Goal: Information Seeking & Learning: Compare options

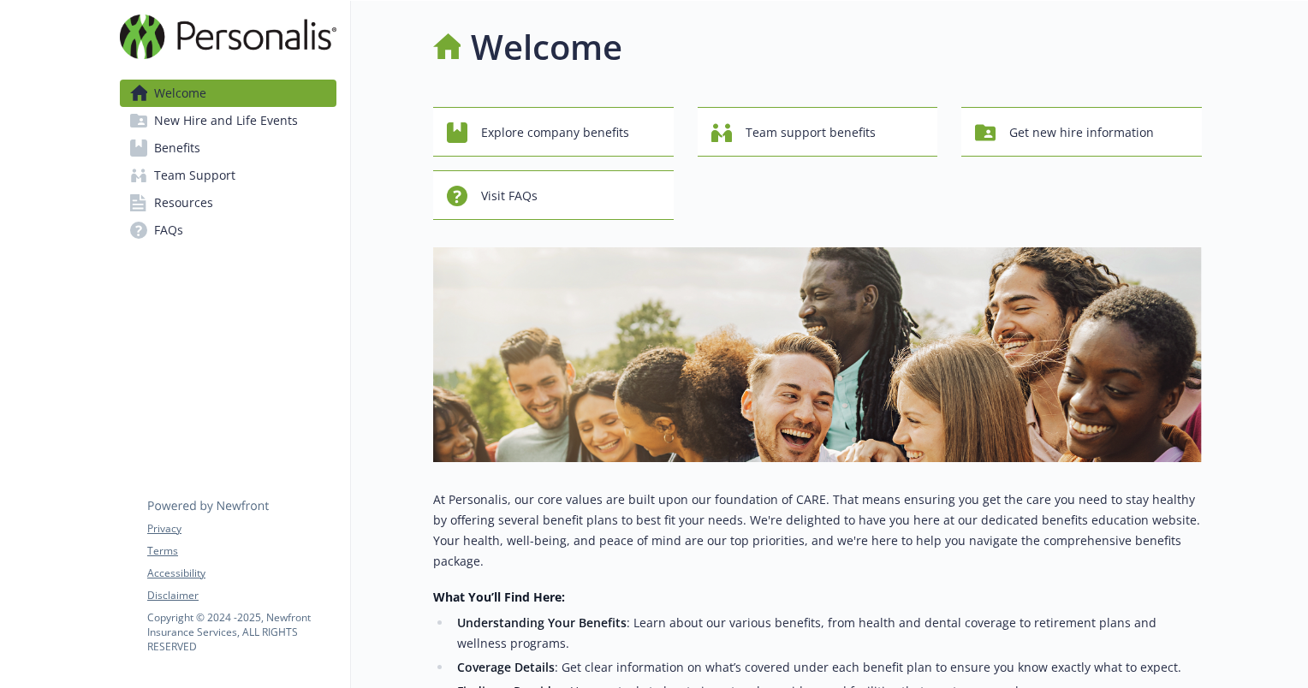
click at [401, 407] on div "Welcome Explore company benefits Team support benefits Get new hire information…" at bounding box center [776, 555] width 851 height 1109
click at [250, 136] on link "Benefits" at bounding box center [228, 147] width 217 height 27
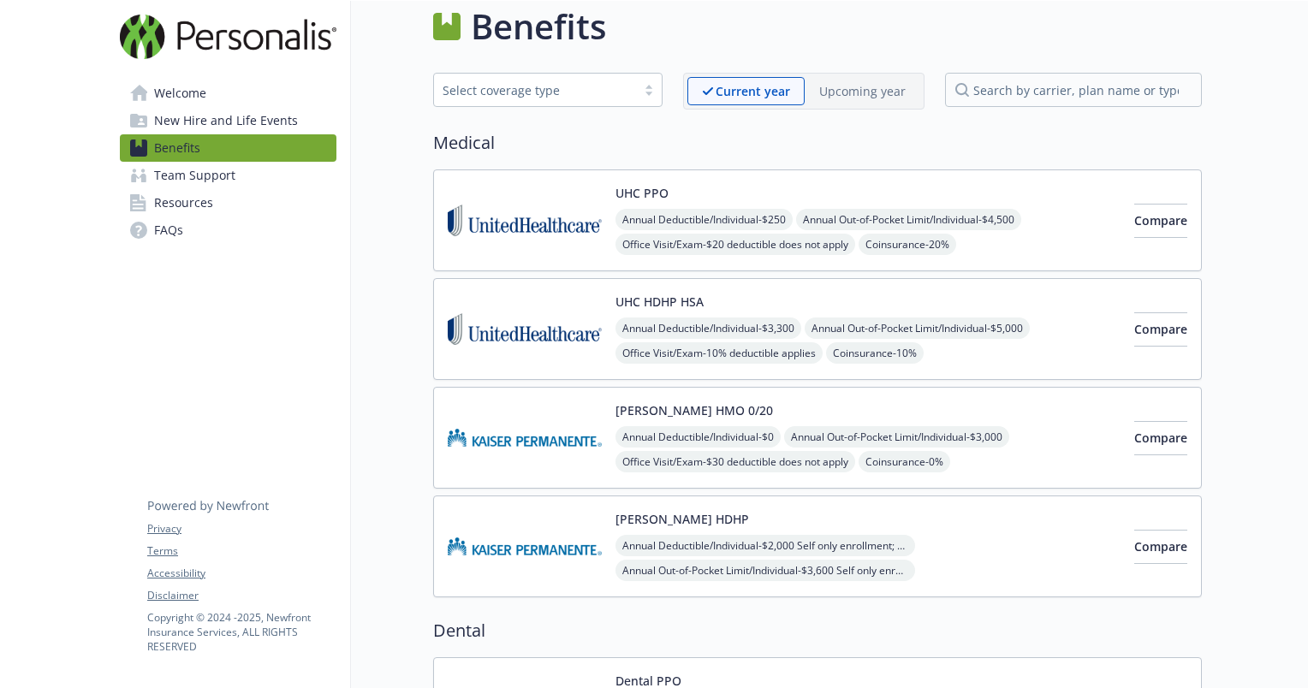
scroll to position [0, 13]
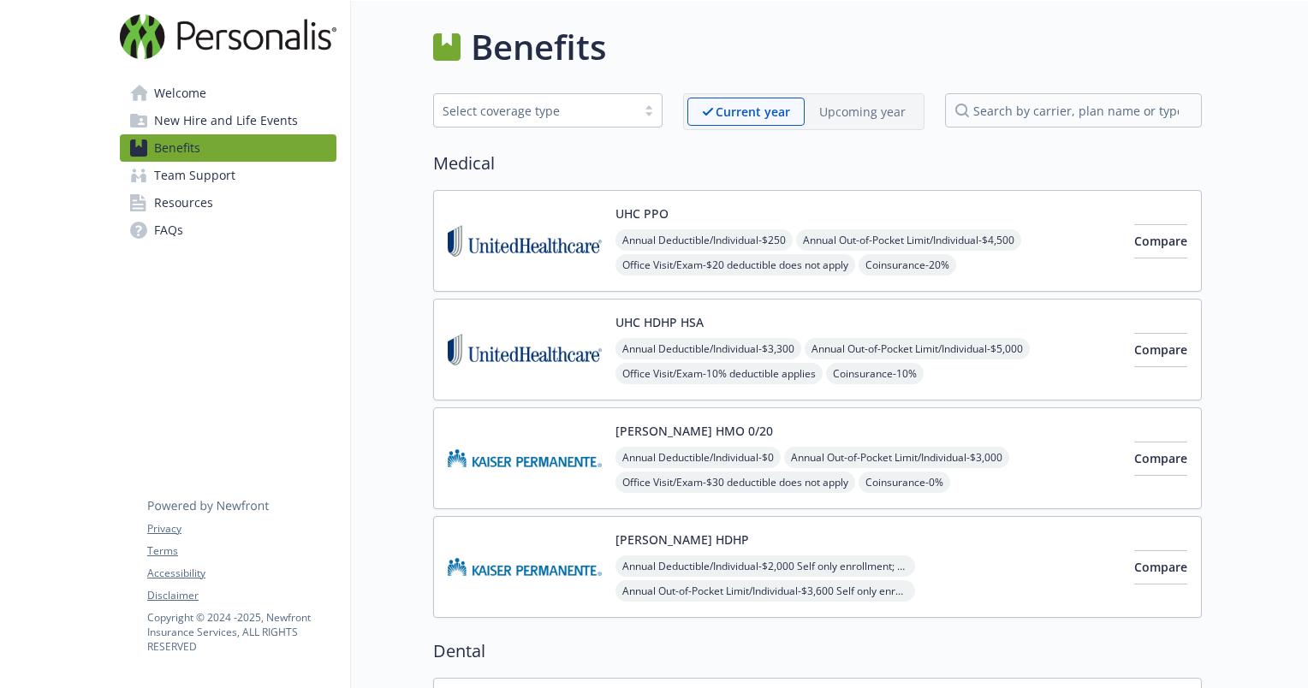
click at [217, 123] on span "New Hire and Life Events" at bounding box center [226, 120] width 144 height 27
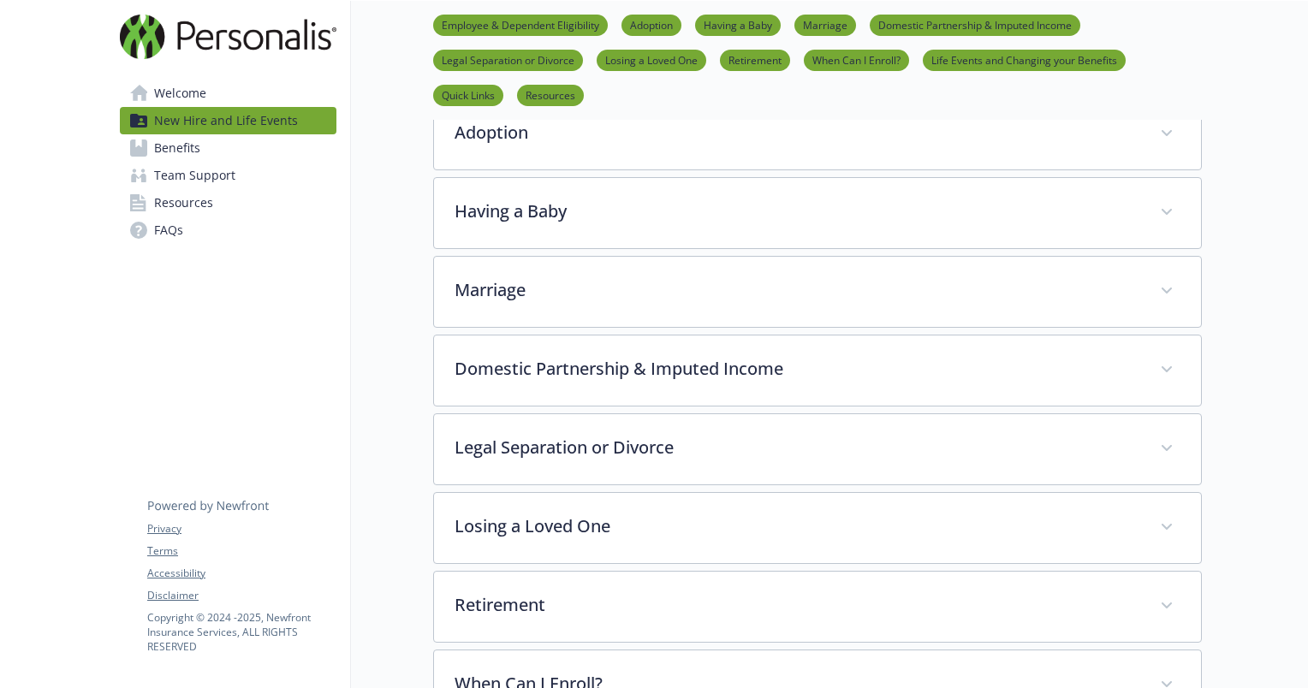
scroll to position [92, 13]
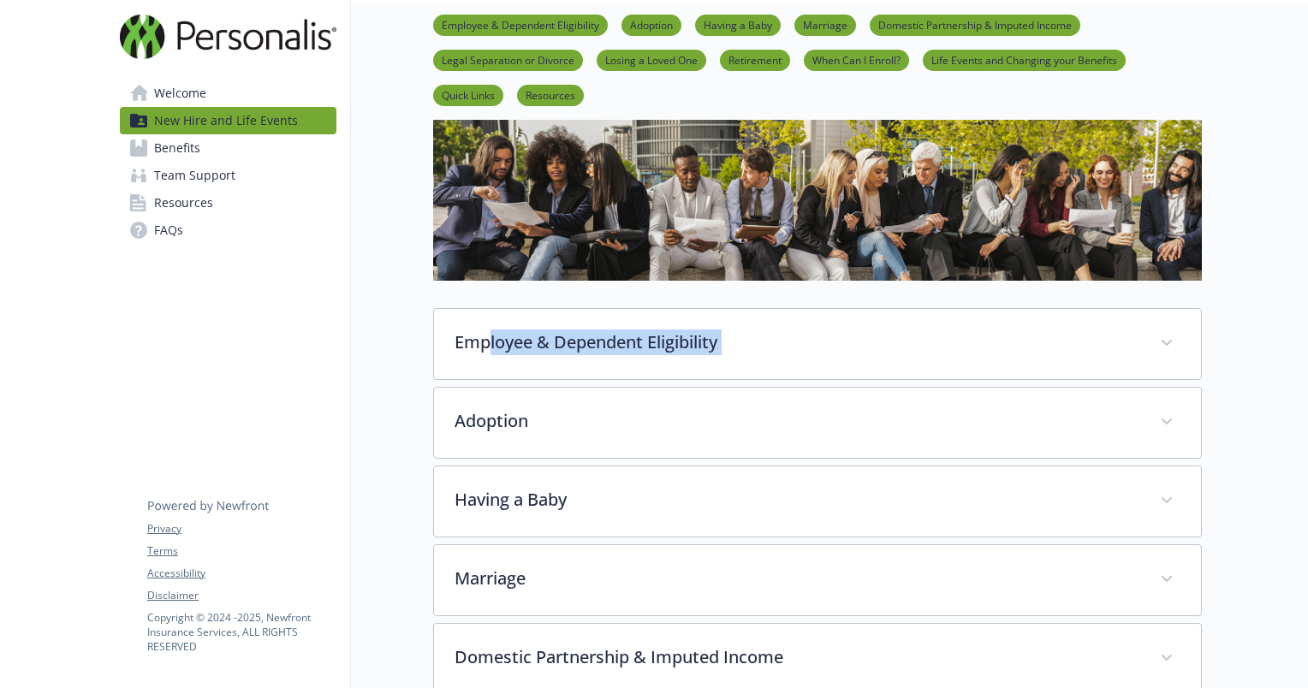
drag, startPoint x: 401, startPoint y: 431, endPoint x: 479, endPoint y: 332, distance: 126.2
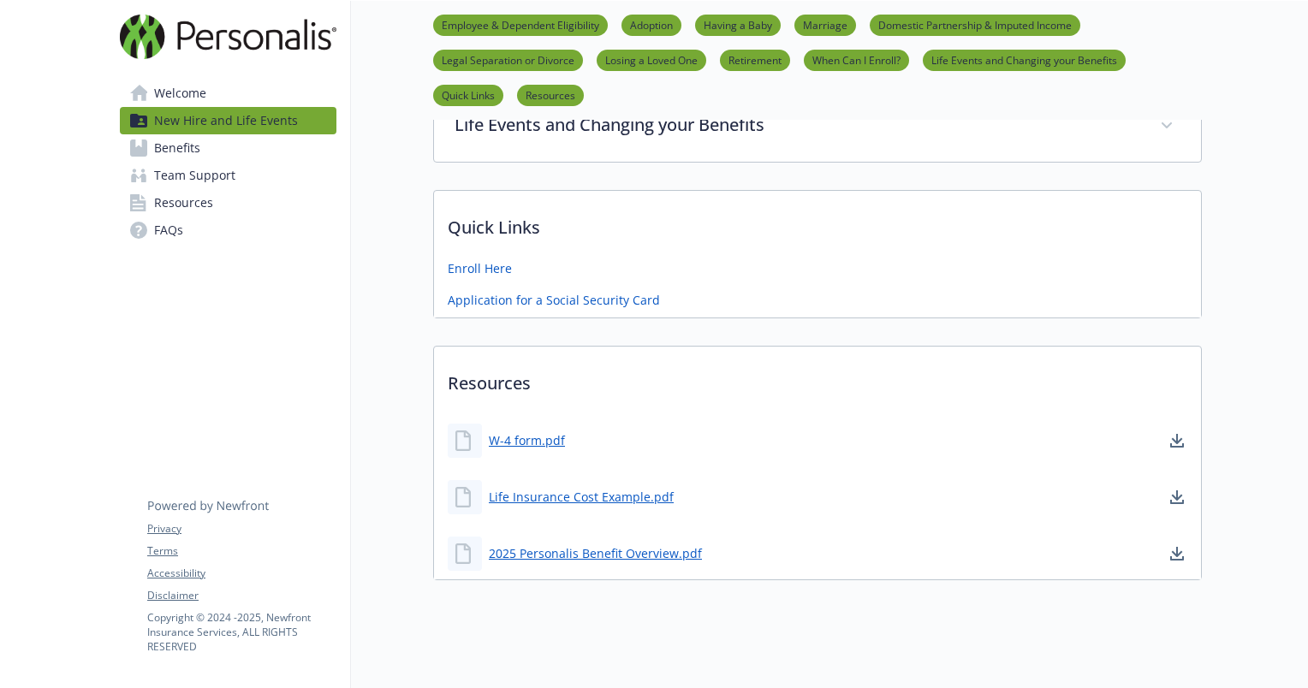
scroll to position [1042, 13]
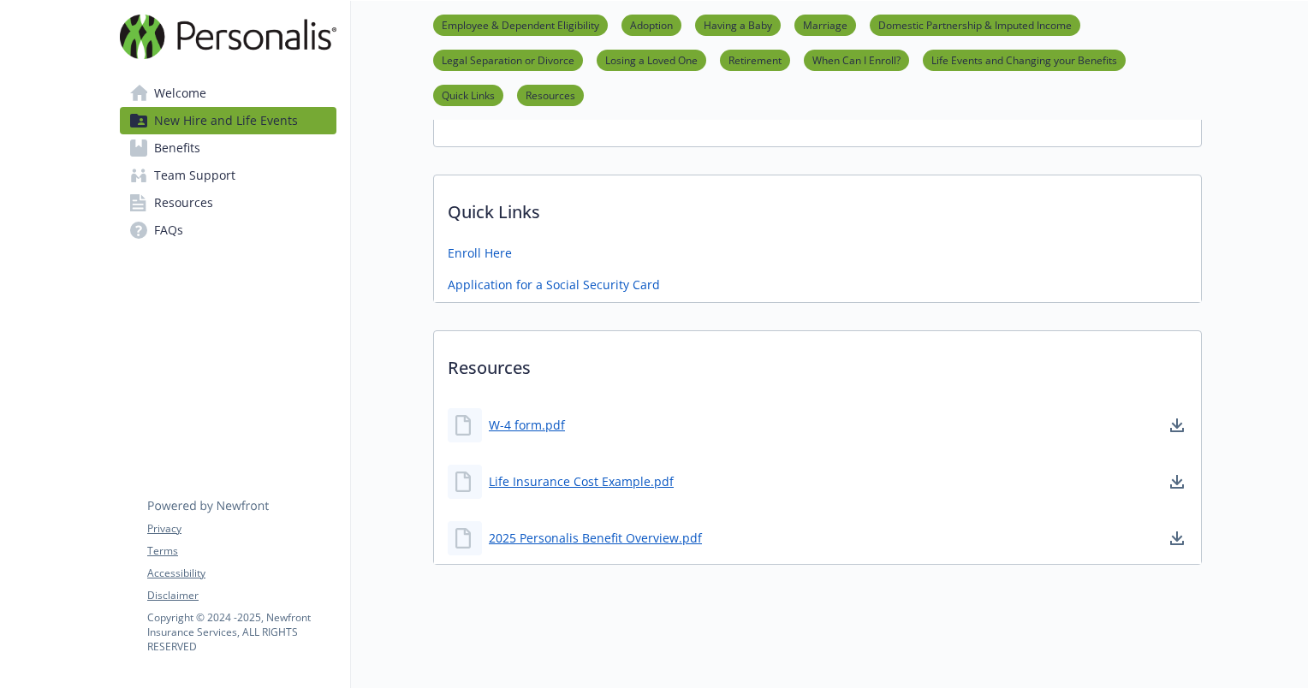
click at [185, 180] on span "Team Support" at bounding box center [194, 175] width 81 height 27
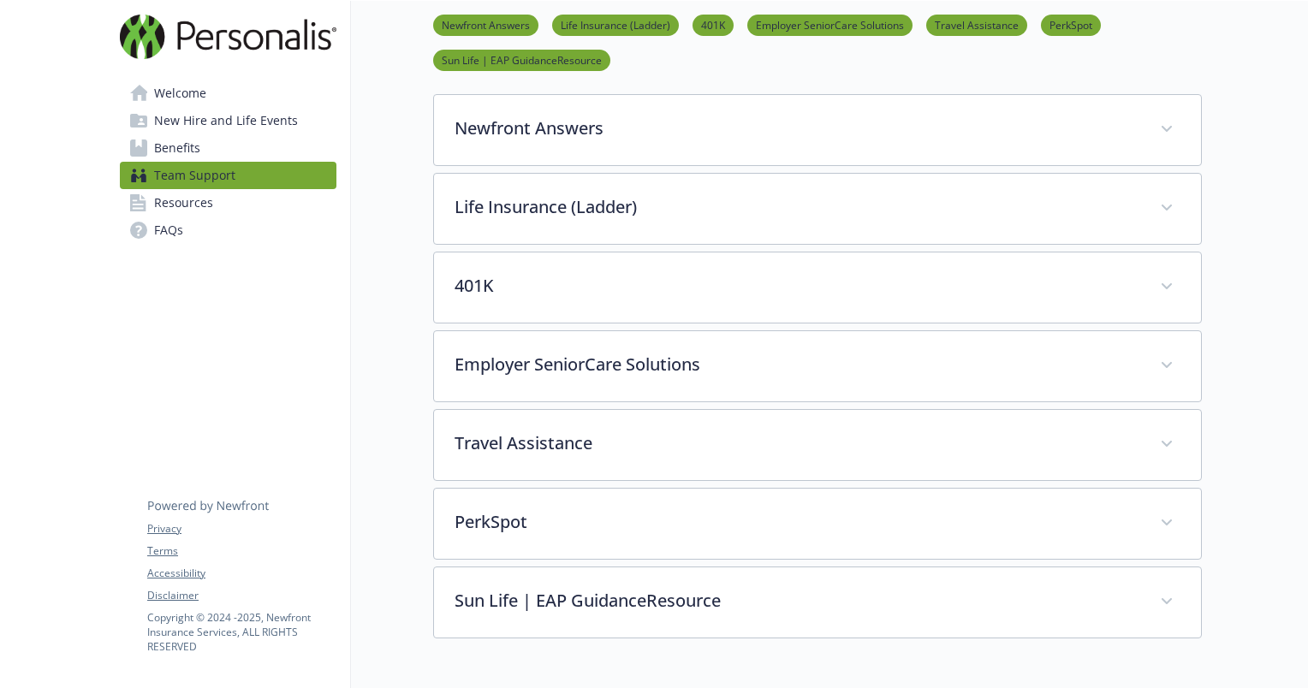
scroll to position [240, 13]
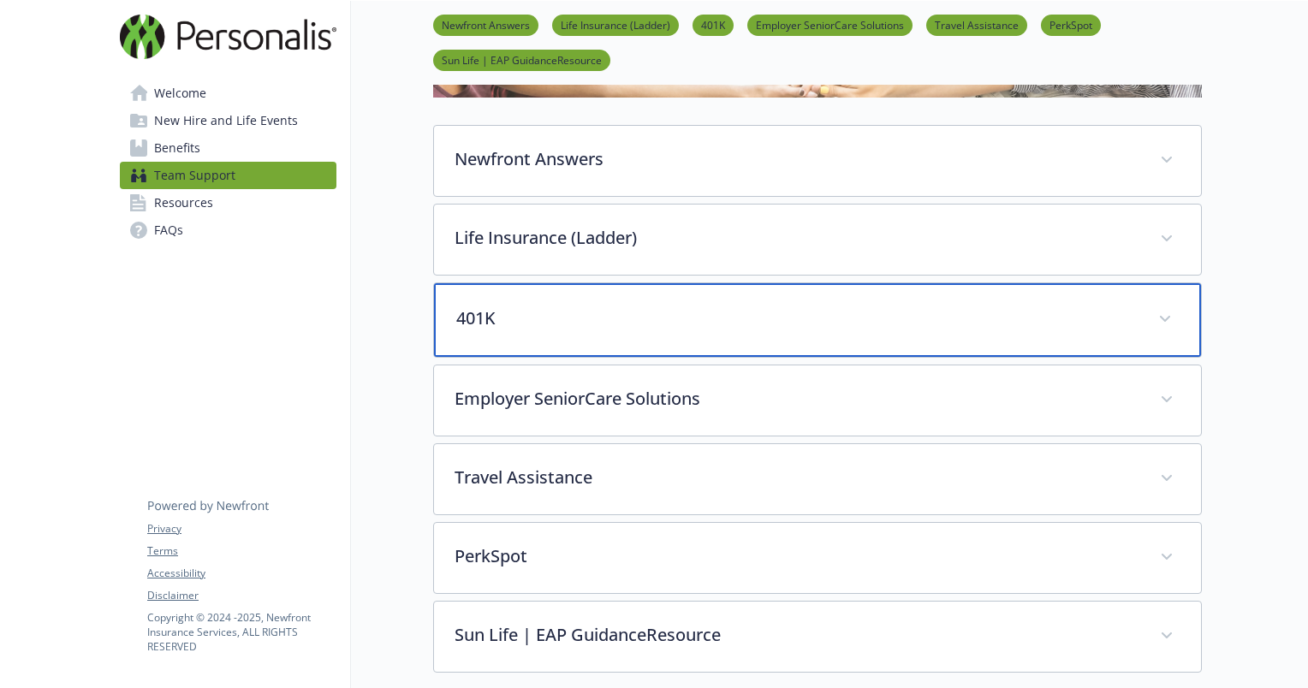
click at [489, 327] on p "401K" at bounding box center [796, 319] width 681 height 26
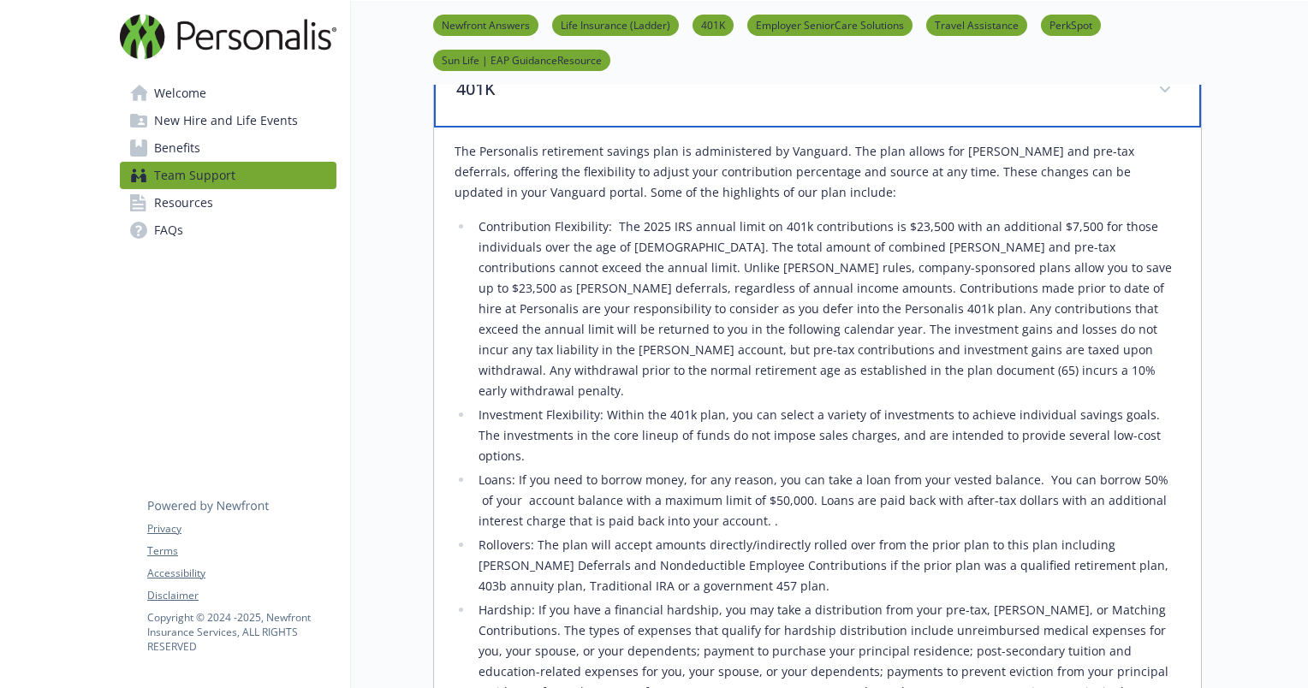
scroll to position [469, 13]
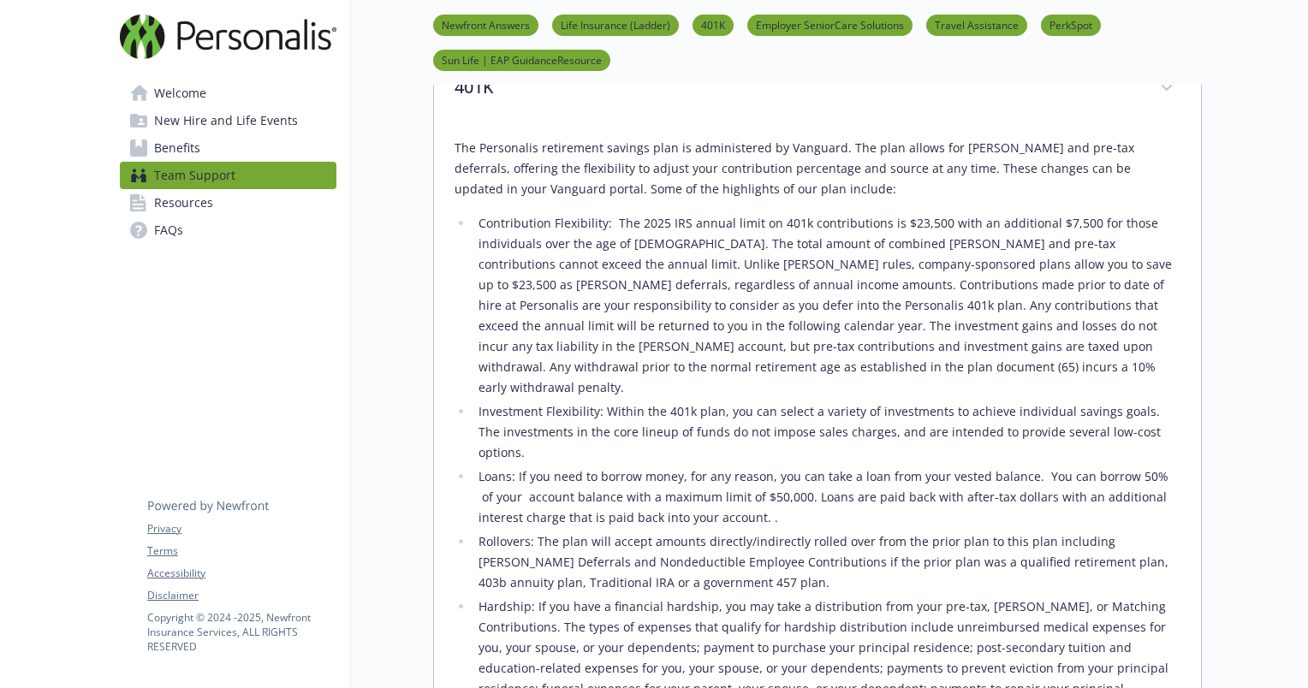
click at [223, 157] on link "Benefits" at bounding box center [228, 147] width 217 height 27
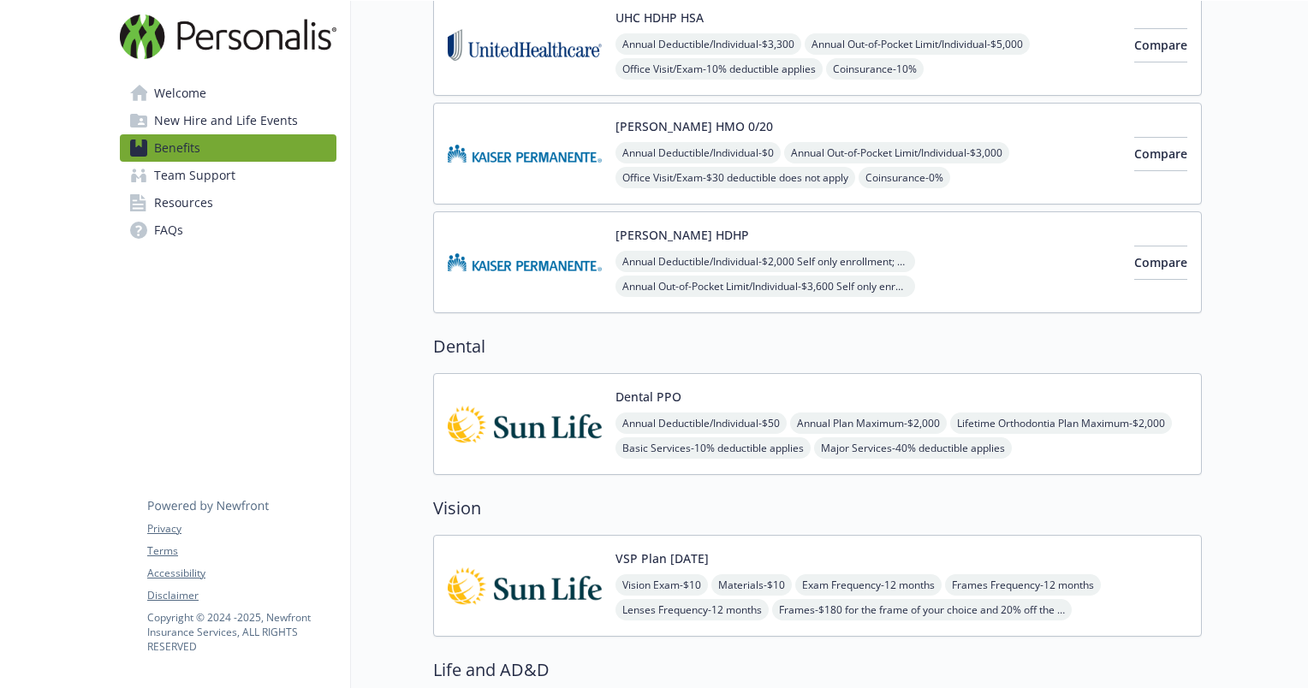
scroll to position [0, 13]
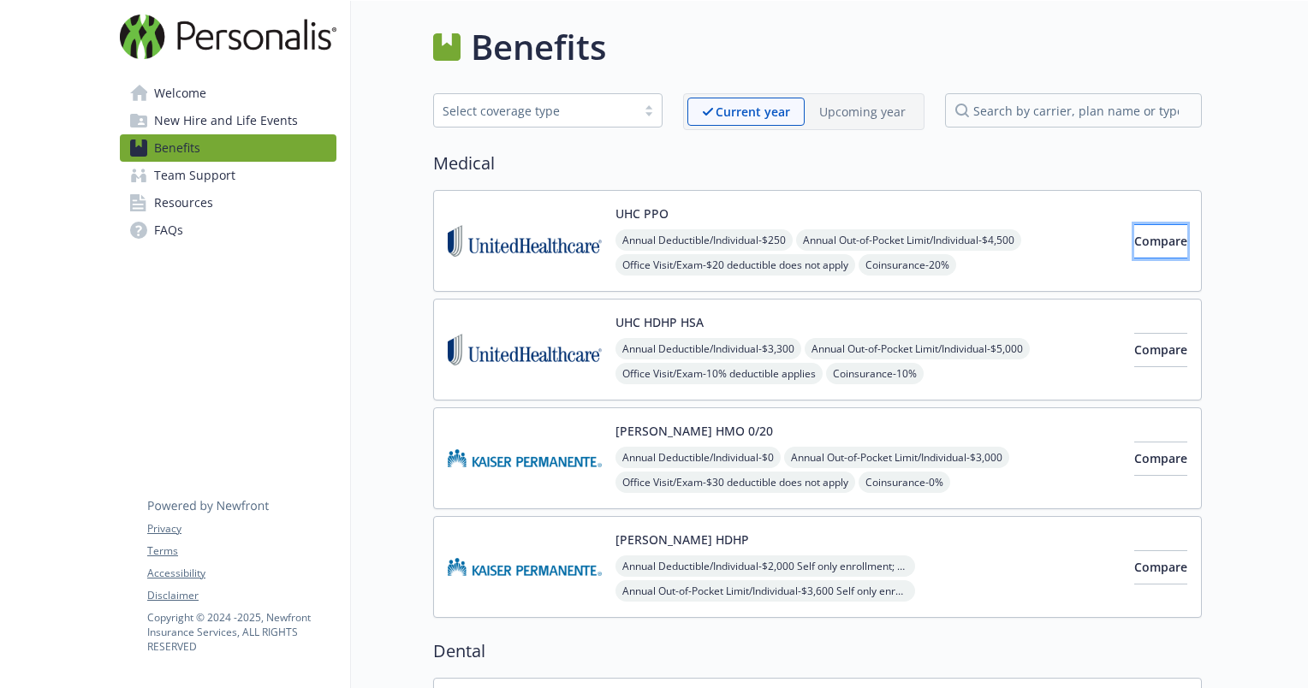
click at [1134, 255] on button "Compare" at bounding box center [1160, 241] width 53 height 34
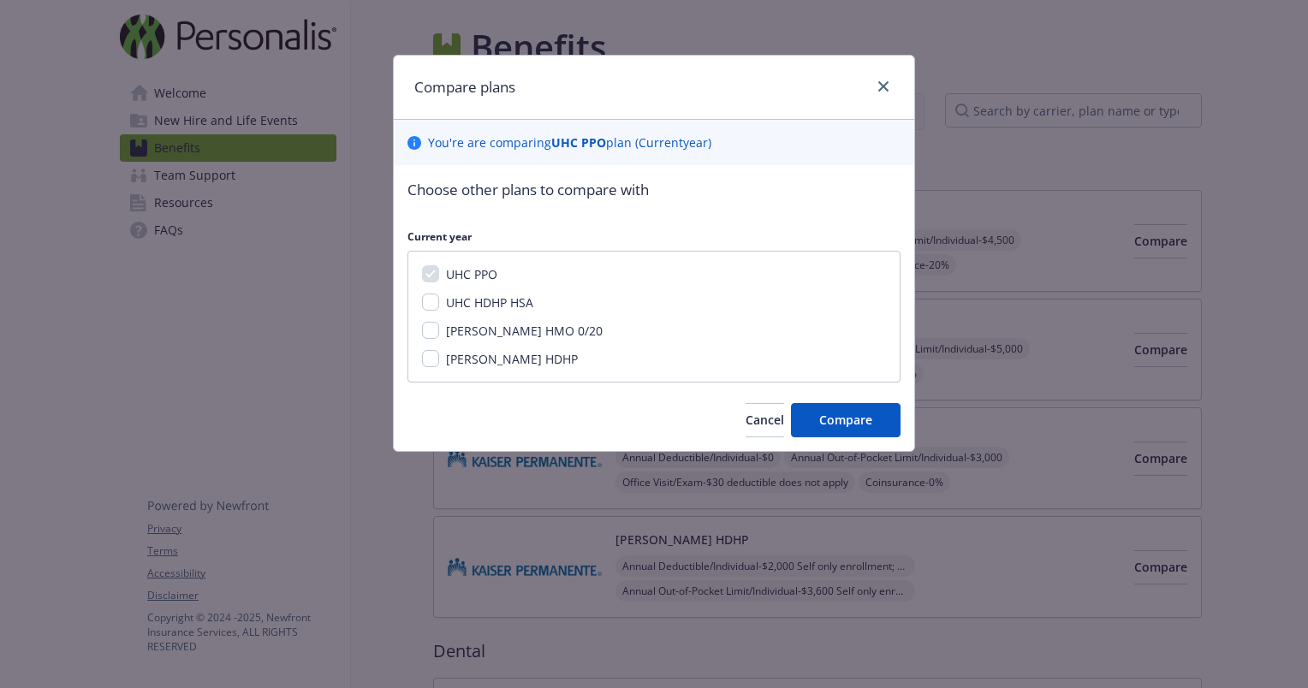
click at [443, 326] on div "[PERSON_NAME] HMO 0/20" at bounding box center [522, 331] width 167 height 18
click at [431, 334] on input "[PERSON_NAME] HMO 0/20" at bounding box center [430, 330] width 17 height 17
checkbox input "true"
click at [822, 414] on span "Compare" at bounding box center [845, 420] width 53 height 16
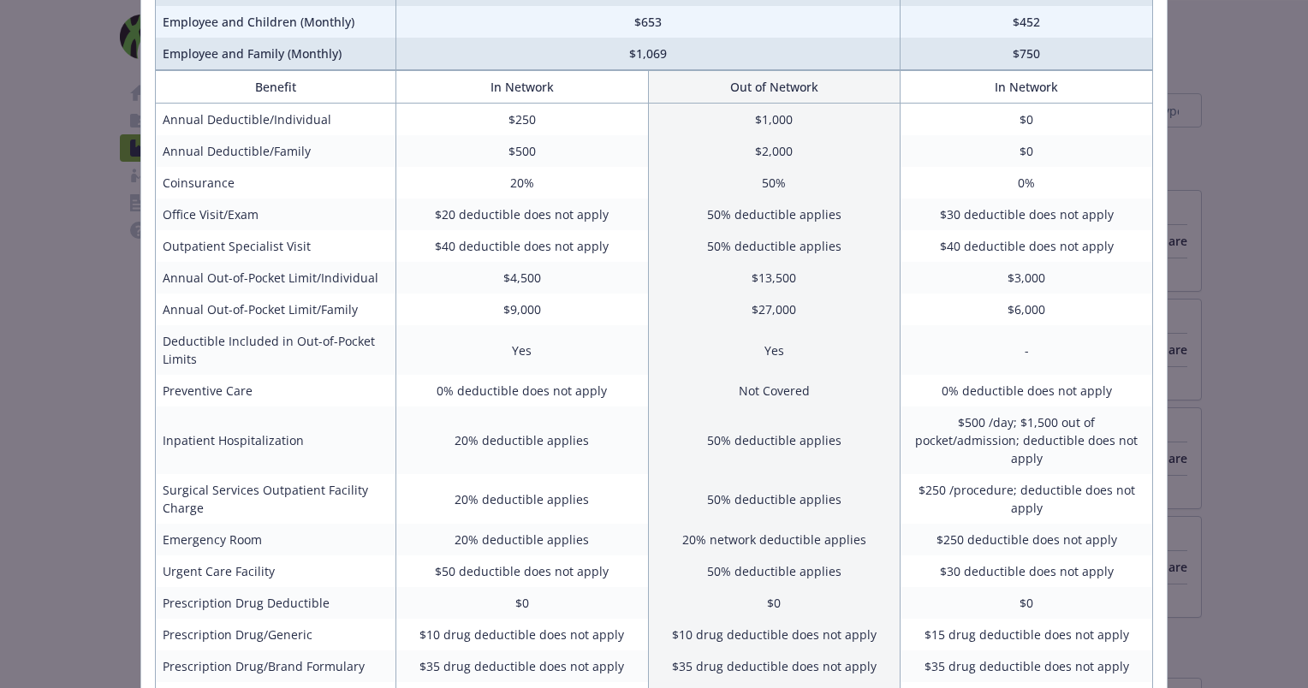
scroll to position [236, 0]
click at [1210, 438] on div "Benefits Info UHC PPO Current year [PERSON_NAME] HMO 0/20 Current year Employee…" at bounding box center [654, 344] width 1308 height 688
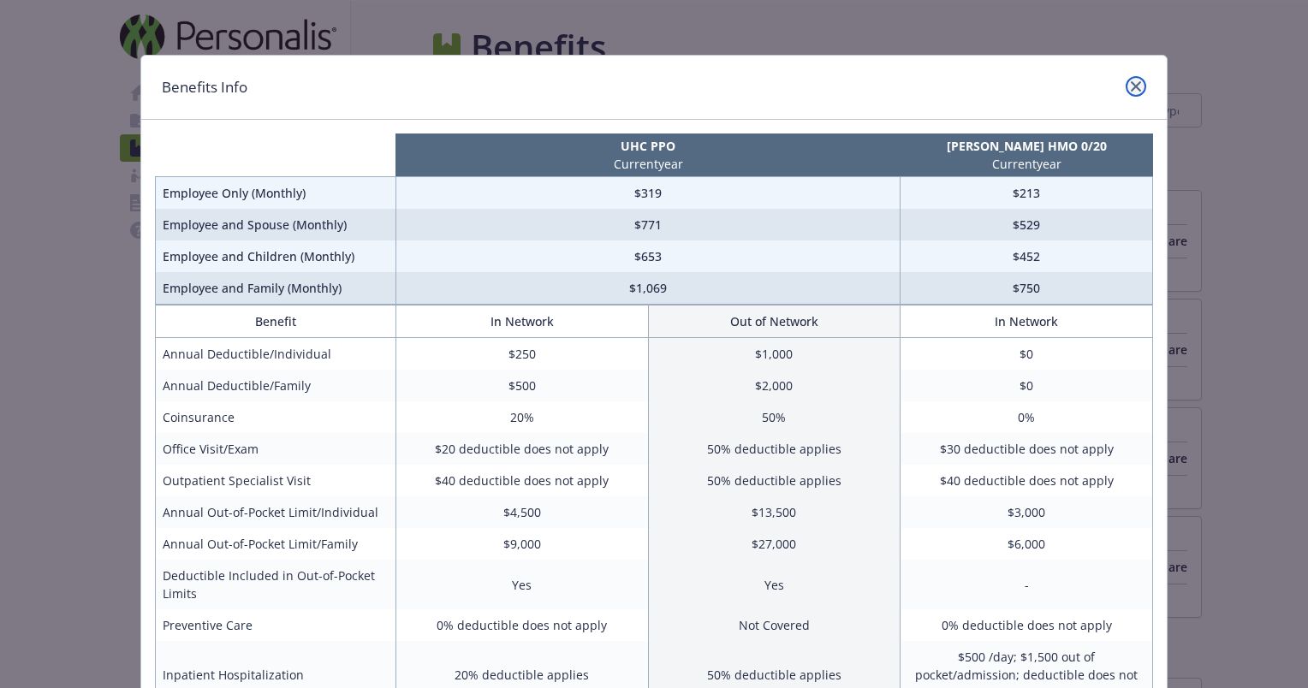
click at [1131, 86] on icon "close" at bounding box center [1136, 86] width 10 height 10
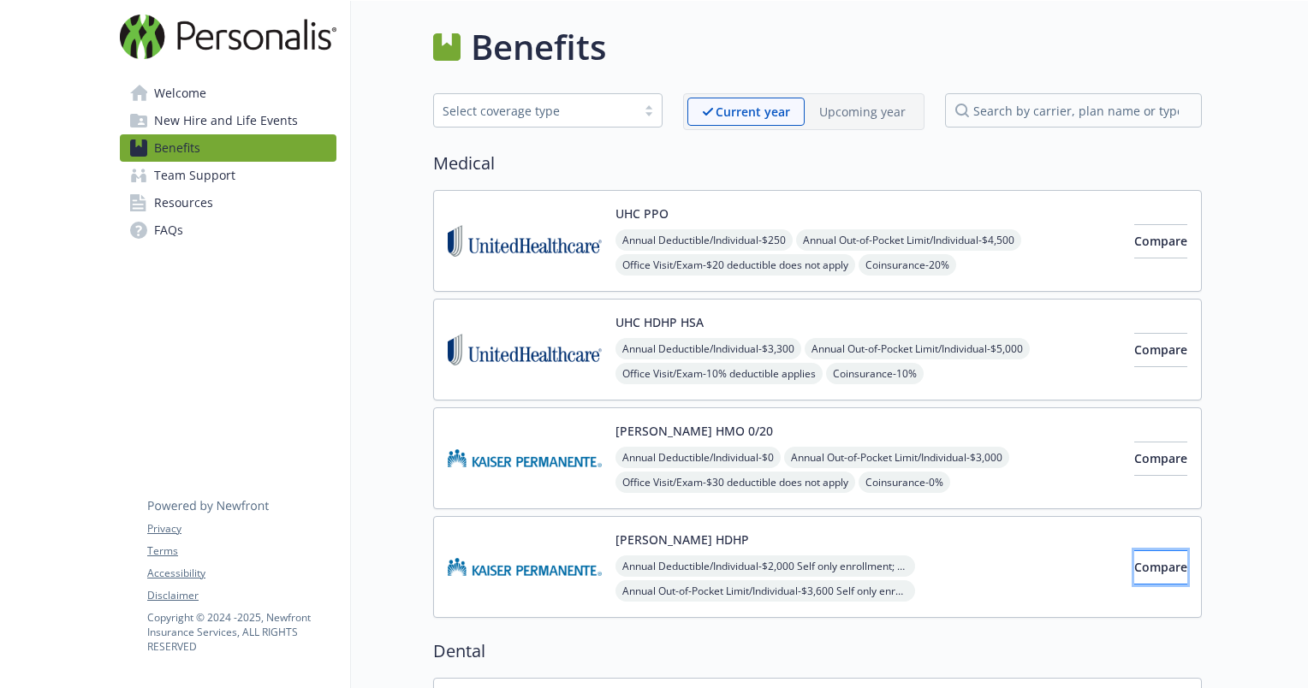
click at [1134, 559] on span "Compare" at bounding box center [1160, 567] width 53 height 16
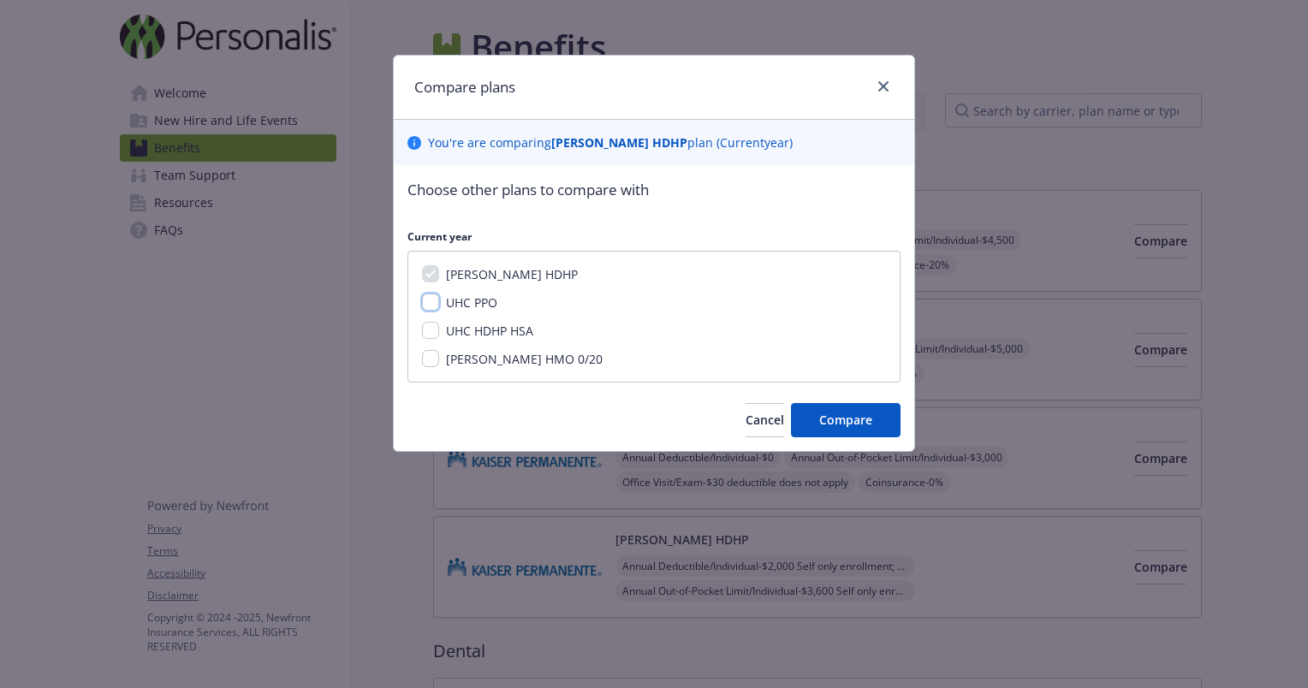
click at [437, 300] on input "UHC PPO" at bounding box center [430, 302] width 17 height 17
checkbox input "false"
drag, startPoint x: 428, startPoint y: 360, endPoint x: 838, endPoint y: 437, distance: 417.1
click at [838, 437] on div "Choose other plans to compare with Current year [PERSON_NAME] HDHP UHC PPO UHC …" at bounding box center [654, 308] width 521 height 286
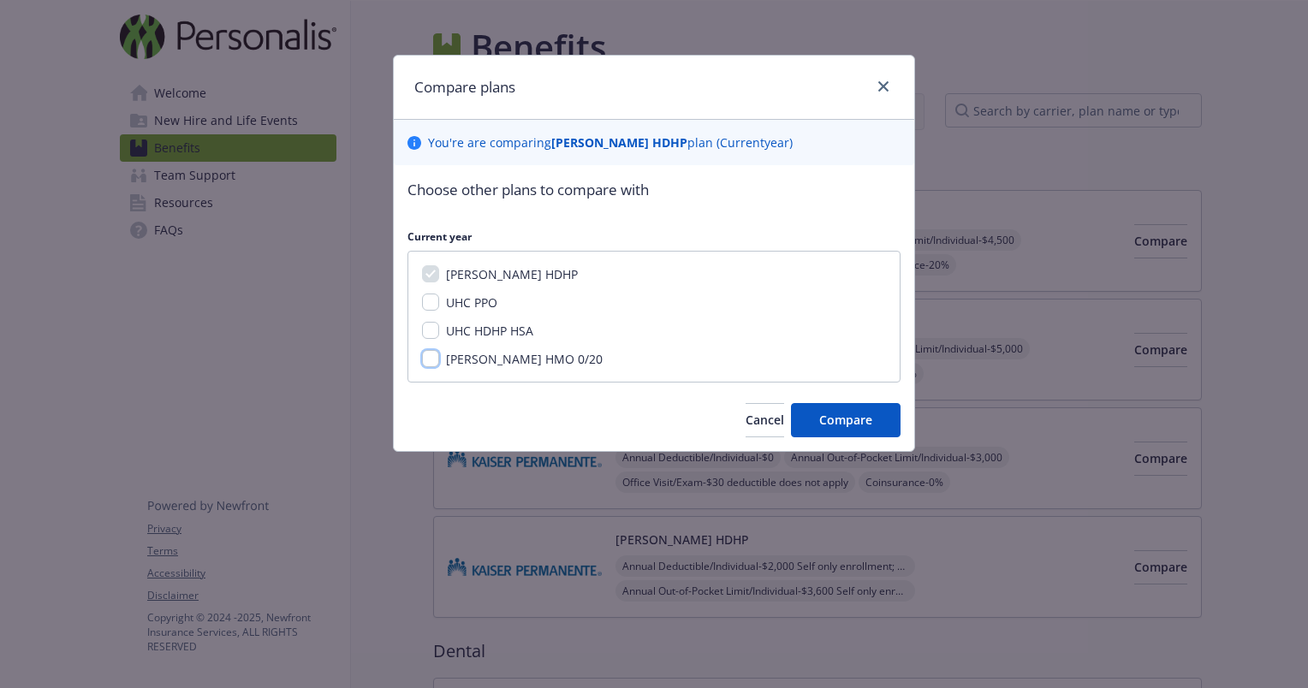
click at [425, 352] on input "[PERSON_NAME] HMO 0/20" at bounding box center [430, 358] width 17 height 17
checkbox input "true"
click at [830, 414] on span "Compare" at bounding box center [845, 420] width 53 height 16
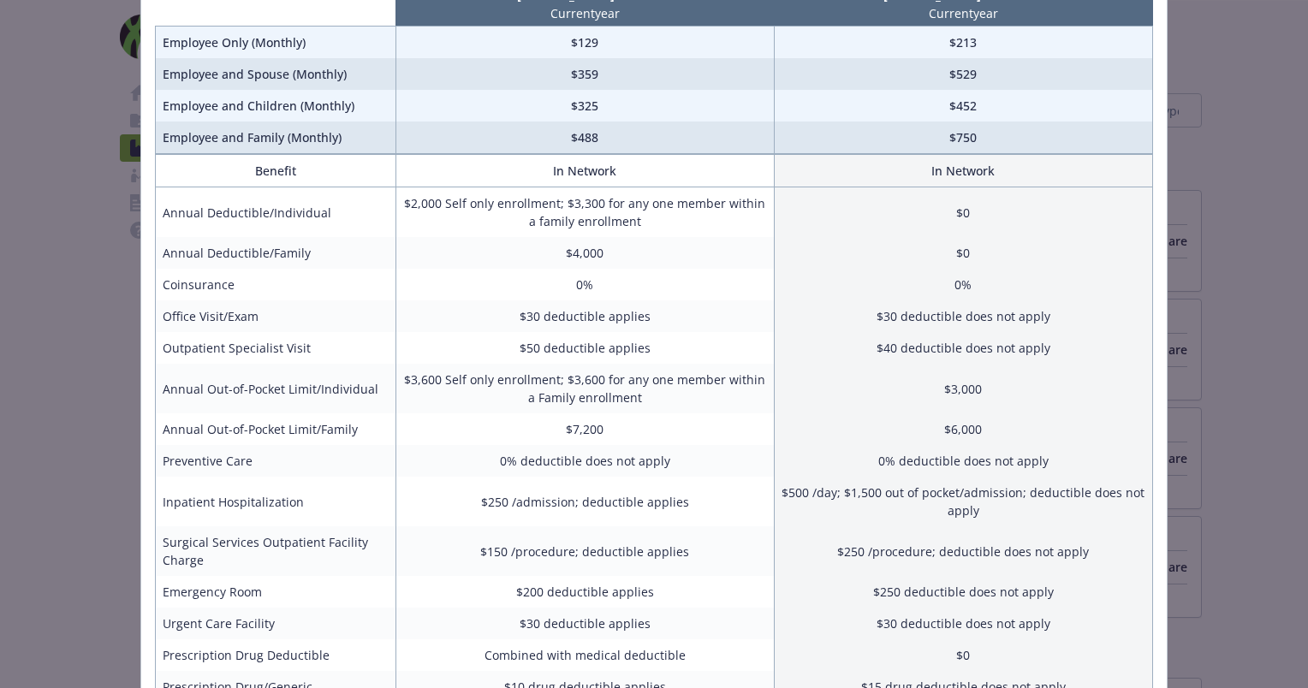
scroll to position [161, 0]
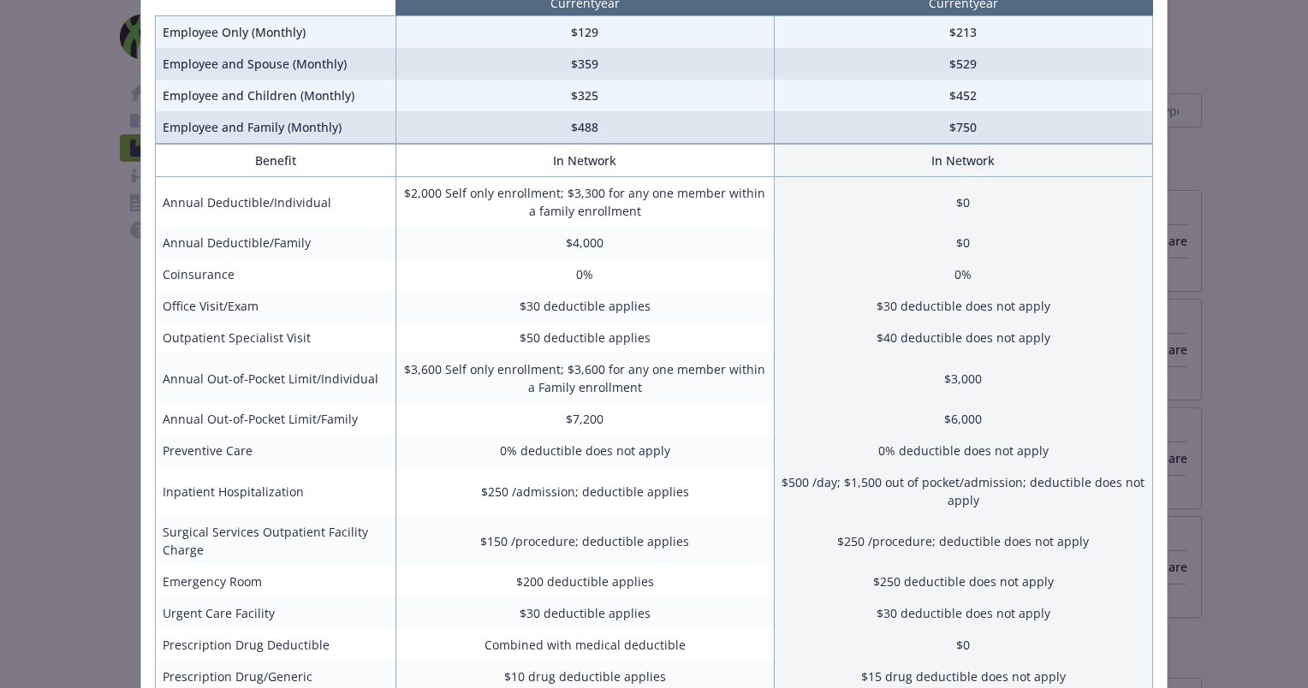
click at [1273, 584] on div "Benefits Info [PERSON_NAME] HDHP Current year [PERSON_NAME] HMO 0/20 Current ye…" at bounding box center [654, 344] width 1308 height 688
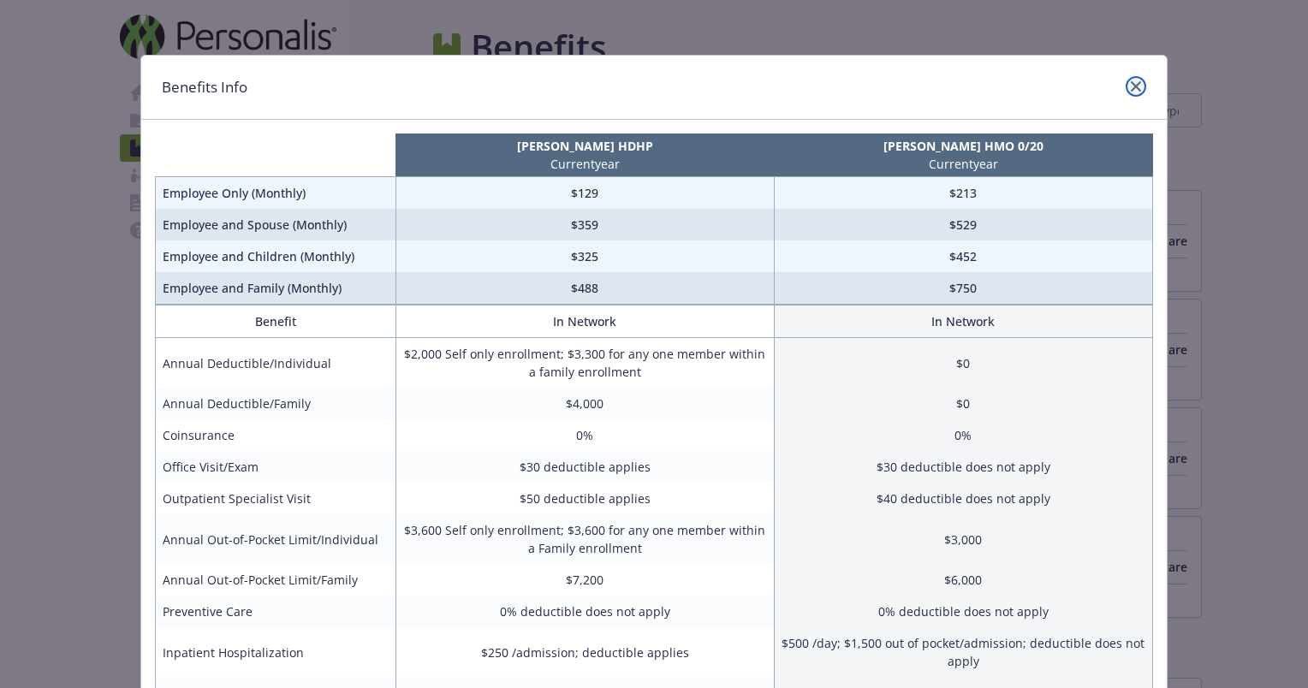
click at [1137, 92] on link "close" at bounding box center [1136, 86] width 21 height 21
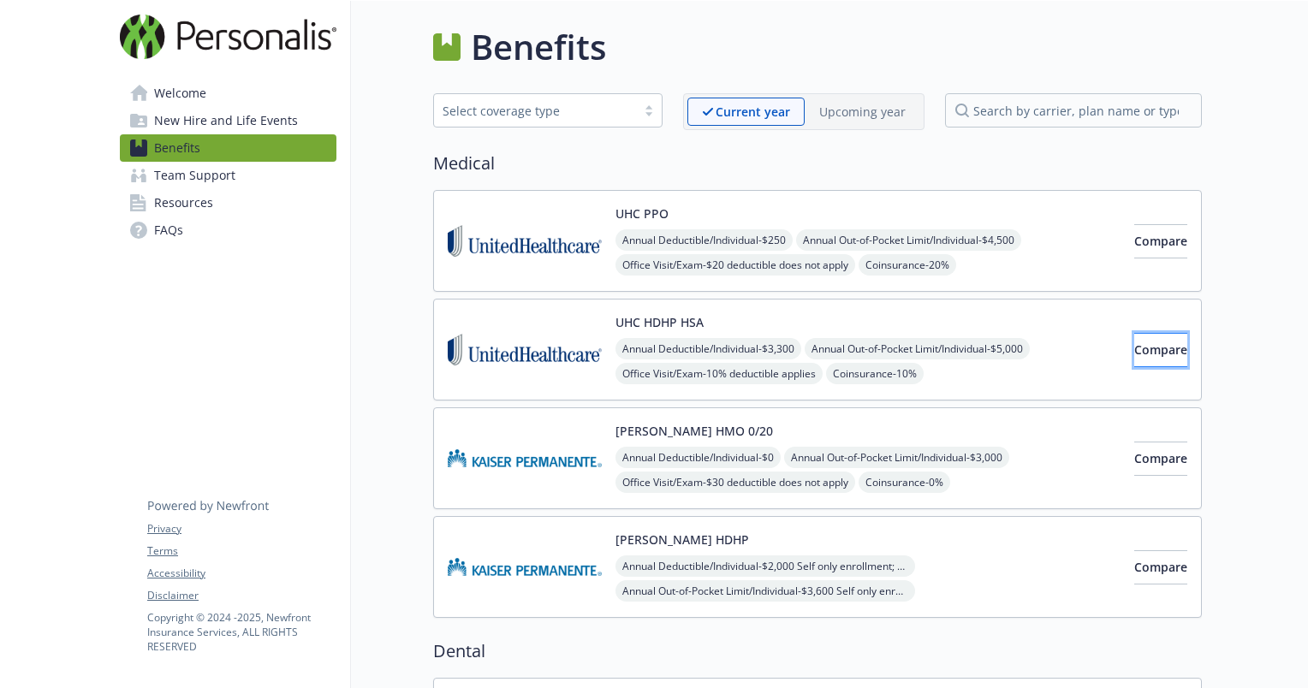
click at [1134, 352] on span "Compare" at bounding box center [1160, 350] width 53 height 16
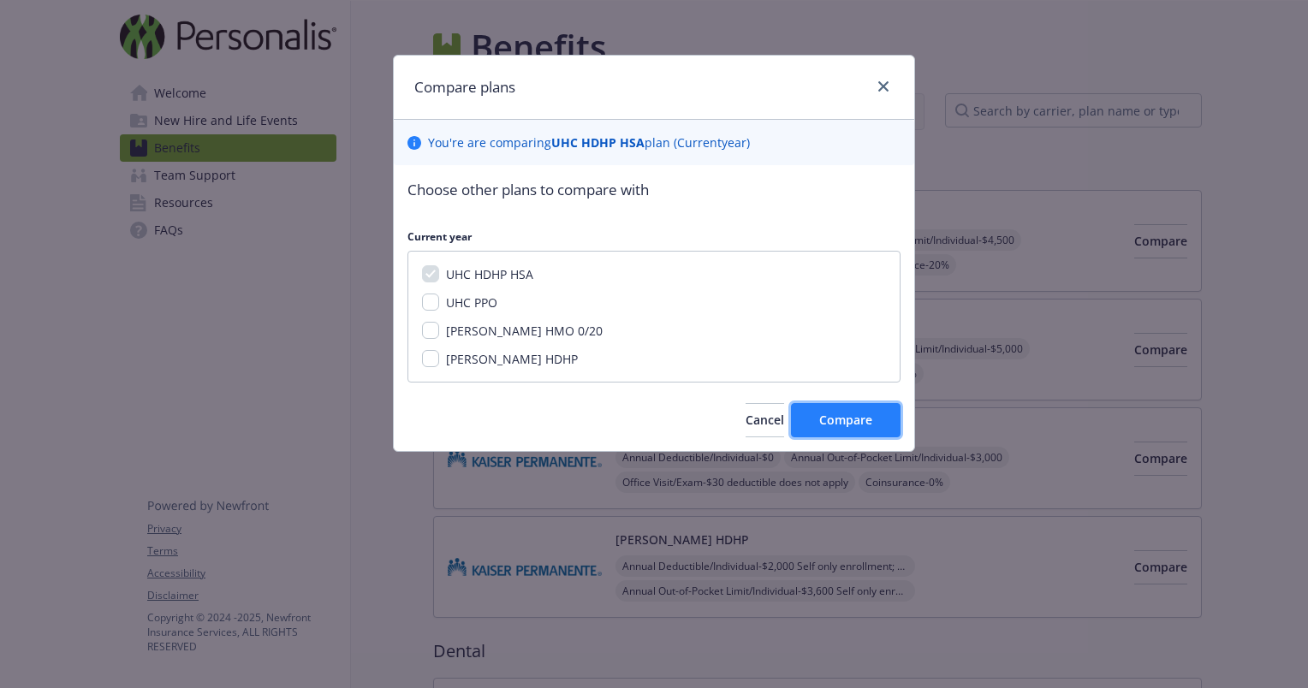
click at [824, 412] on span "Compare" at bounding box center [845, 420] width 53 height 16
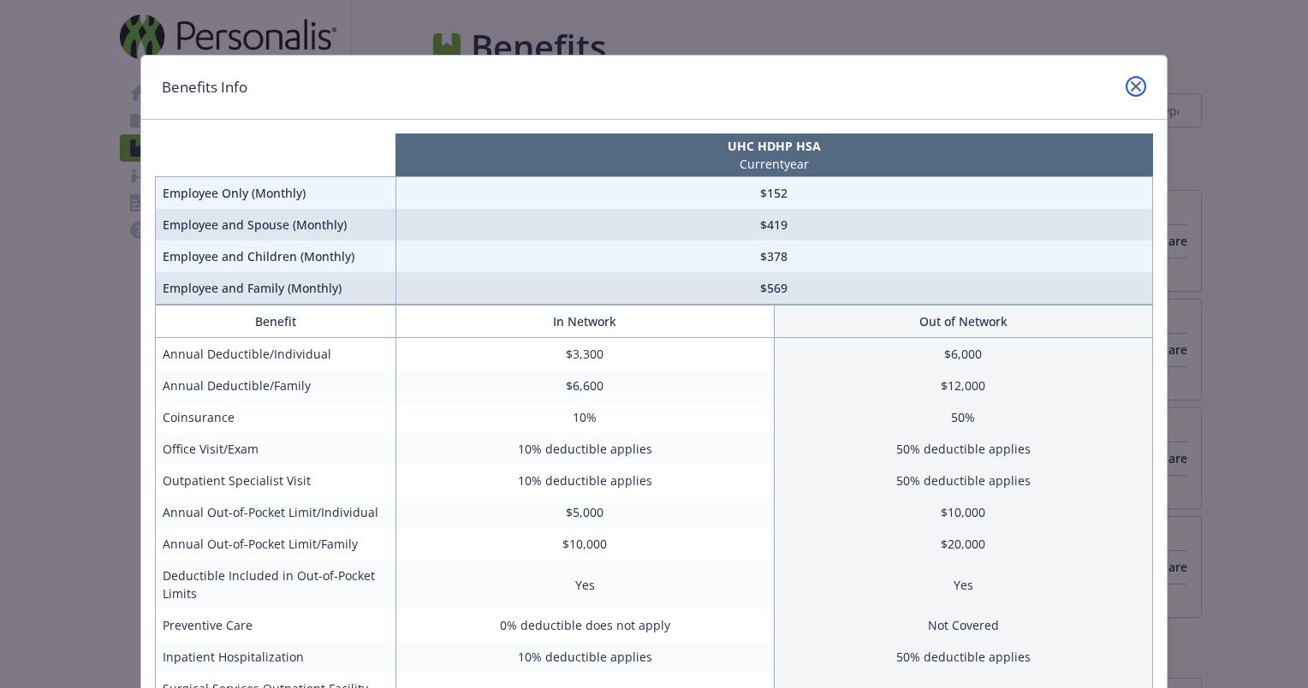
click at [1131, 81] on icon "close" at bounding box center [1136, 86] width 10 height 10
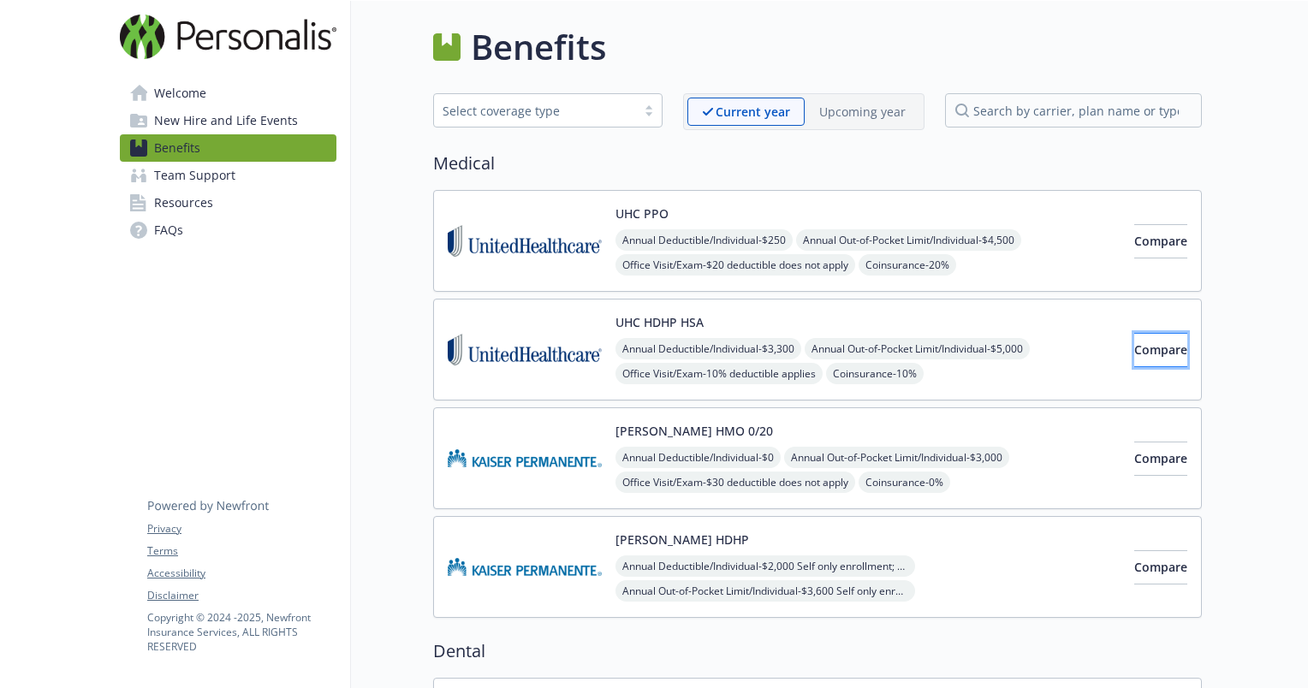
click at [1134, 344] on span "Compare" at bounding box center [1160, 350] width 53 height 16
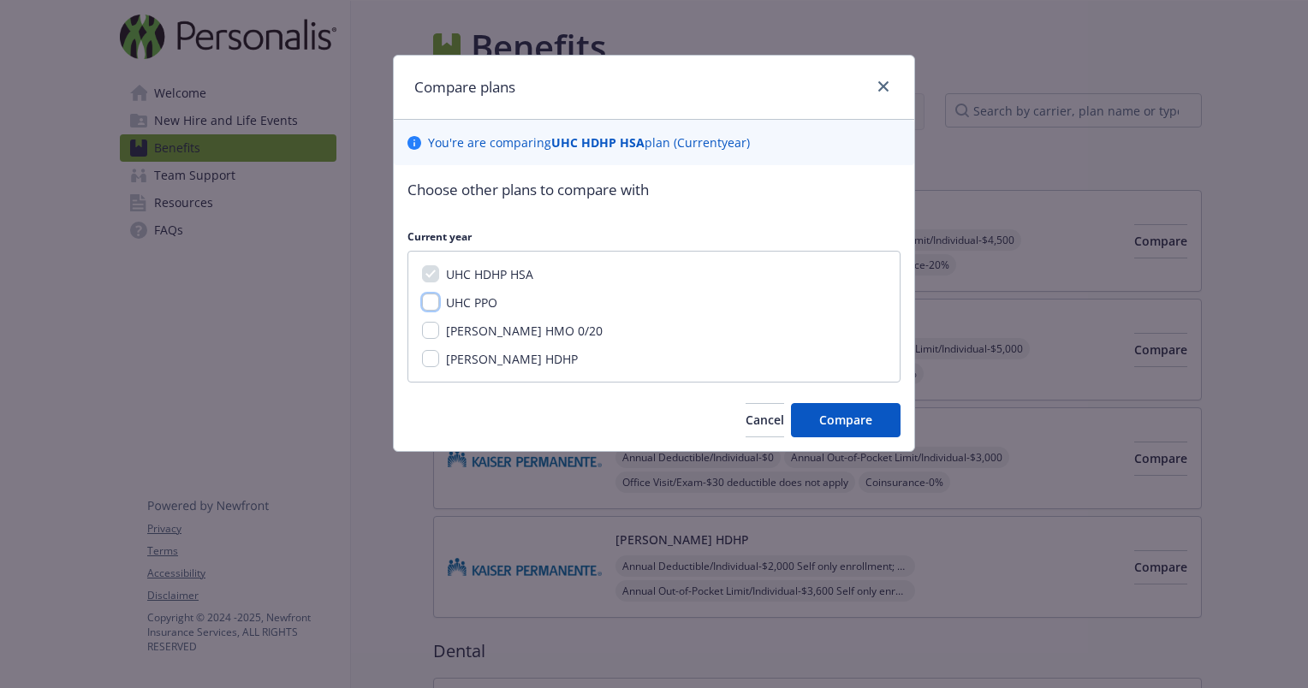
click at [422, 298] on input "UHC PPO" at bounding box center [430, 302] width 17 height 17
checkbox input "true"
click at [829, 421] on span "Compare" at bounding box center [845, 420] width 53 height 16
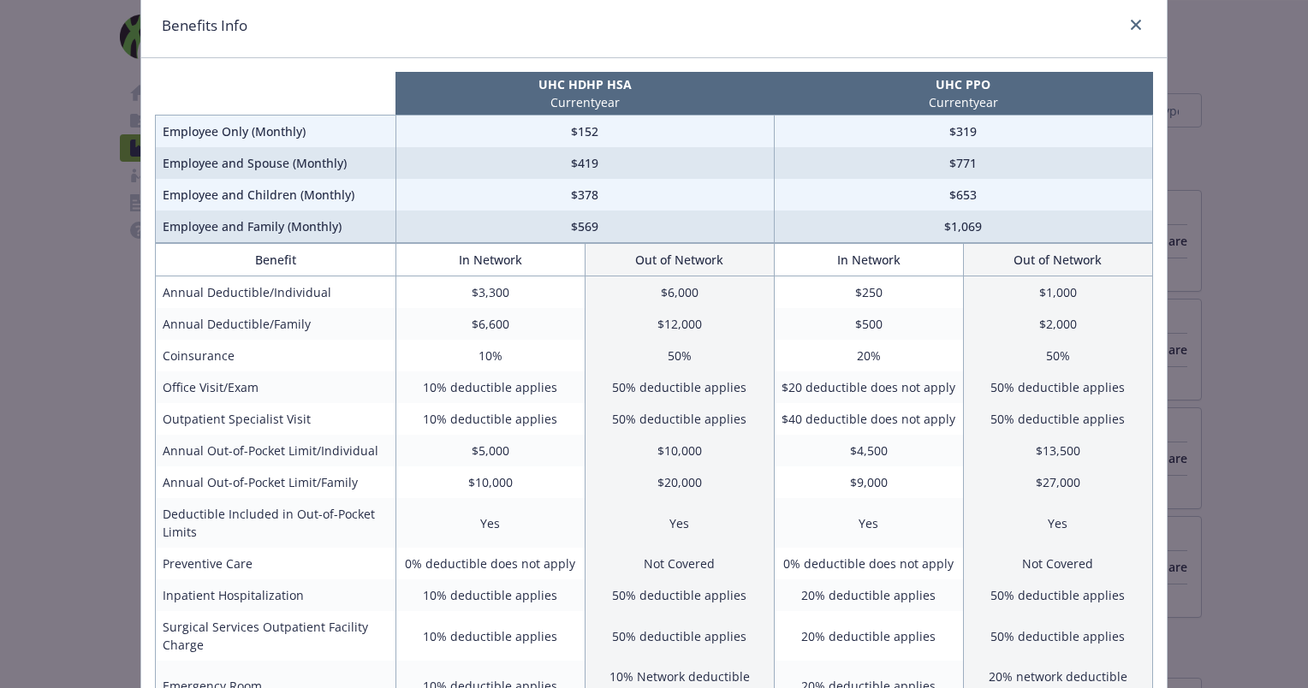
scroll to position [65, 0]
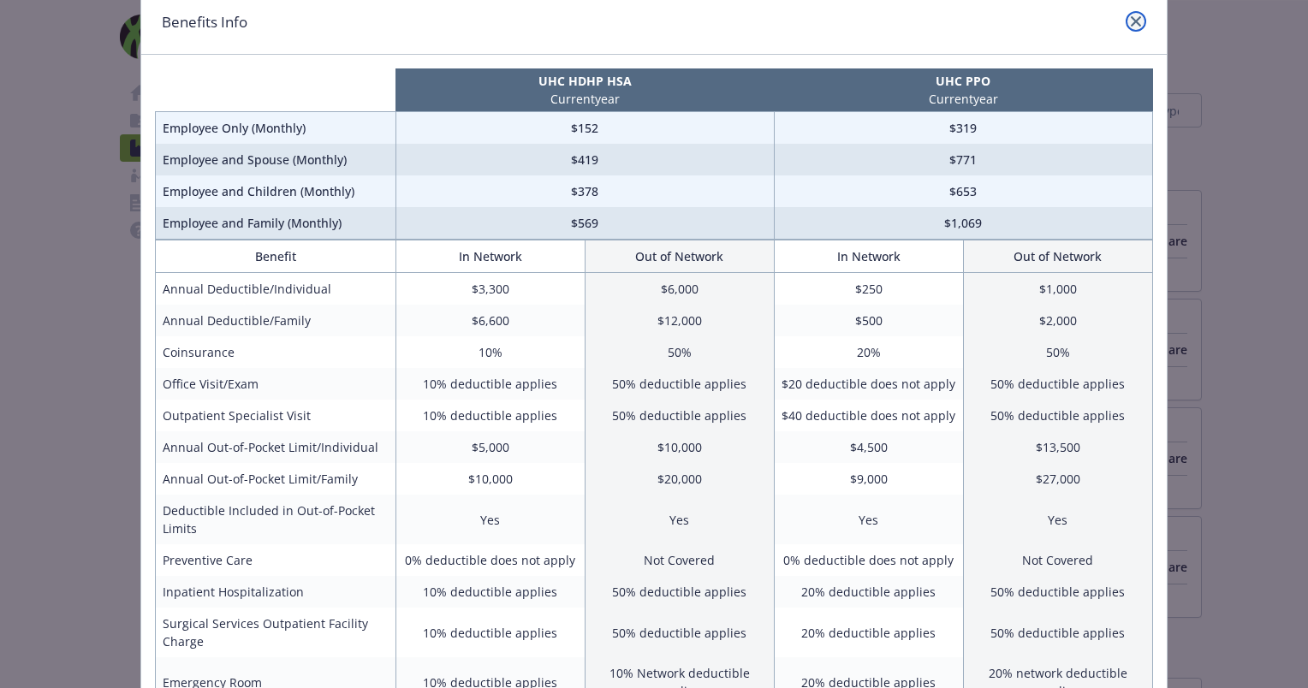
click at [1126, 14] on link "close" at bounding box center [1136, 21] width 21 height 21
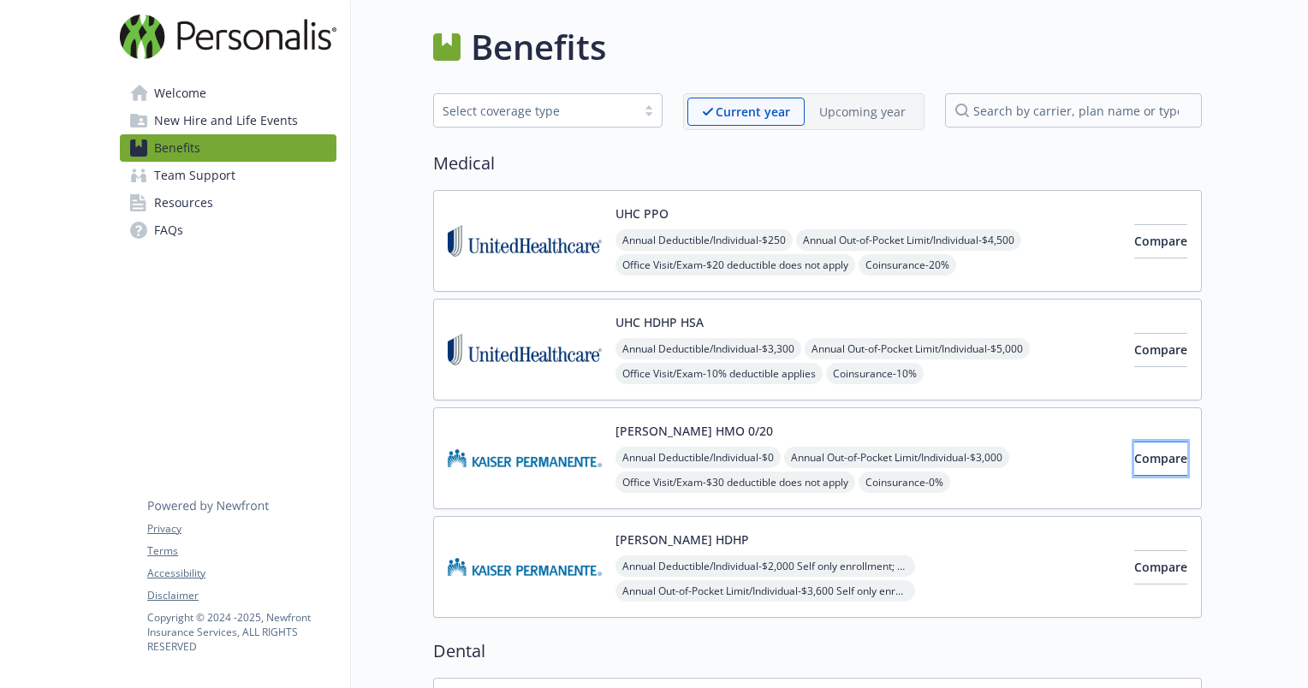
click at [1134, 463] on span "Compare" at bounding box center [1160, 458] width 53 height 16
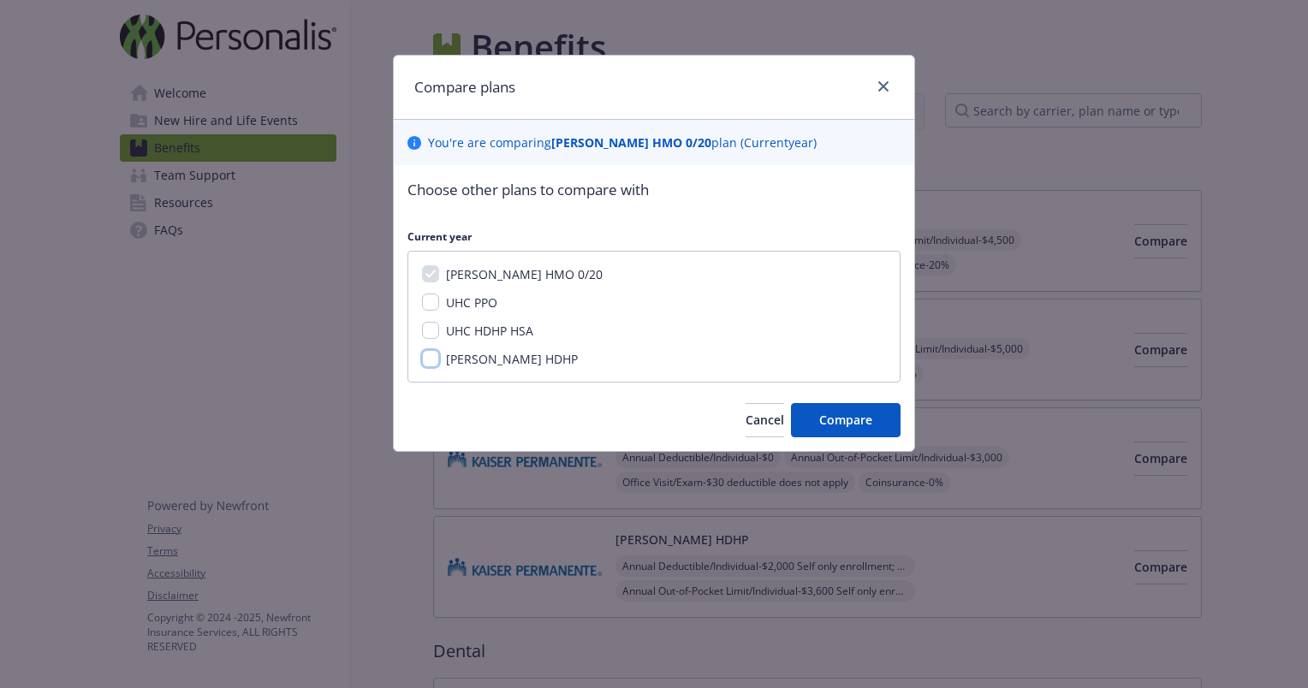
click at [436, 360] on input "[PERSON_NAME] HDHP" at bounding box center [430, 358] width 17 height 17
checkbox input "true"
click at [837, 424] on span "Compare" at bounding box center [845, 420] width 53 height 16
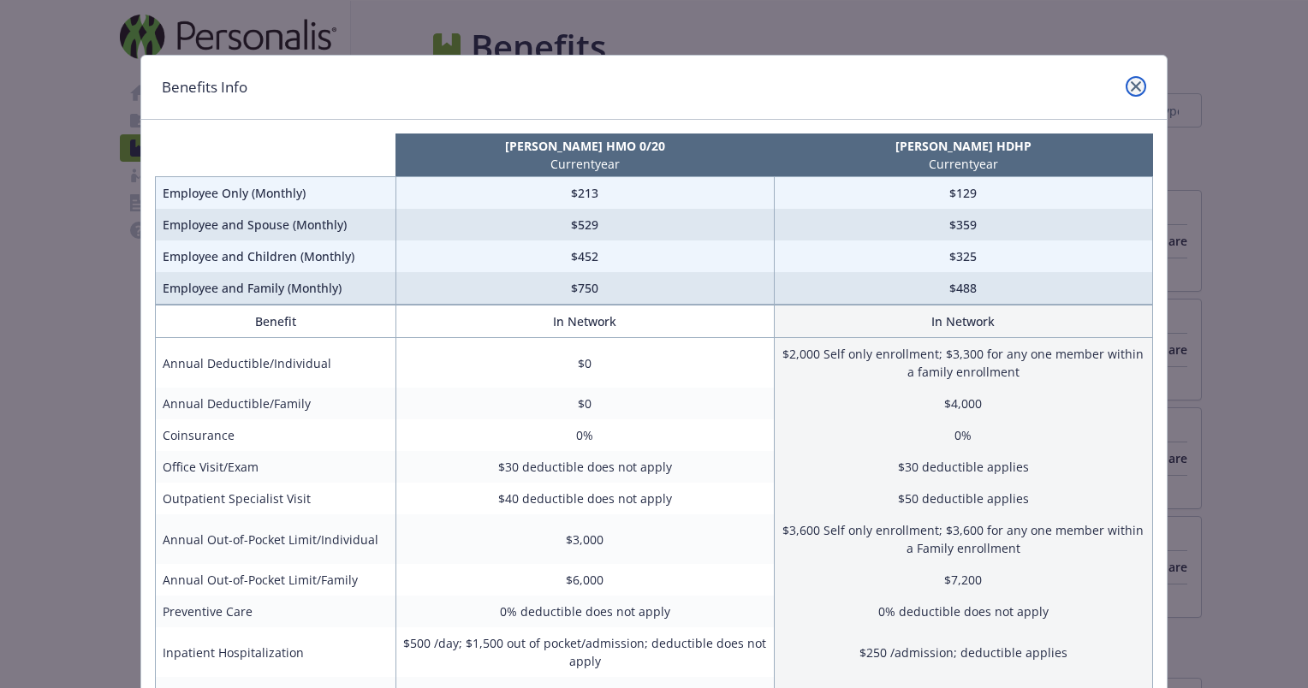
click at [1134, 83] on link "close" at bounding box center [1136, 86] width 21 height 21
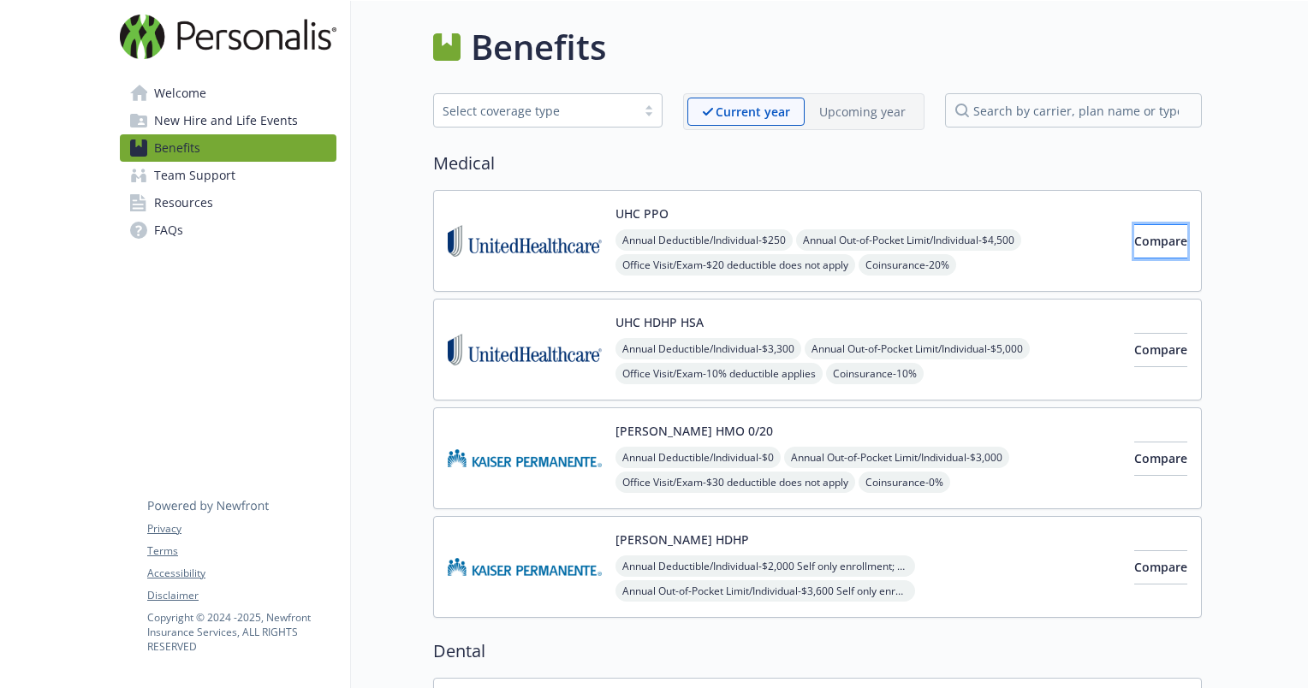
click at [1134, 238] on span "Compare" at bounding box center [1160, 241] width 53 height 16
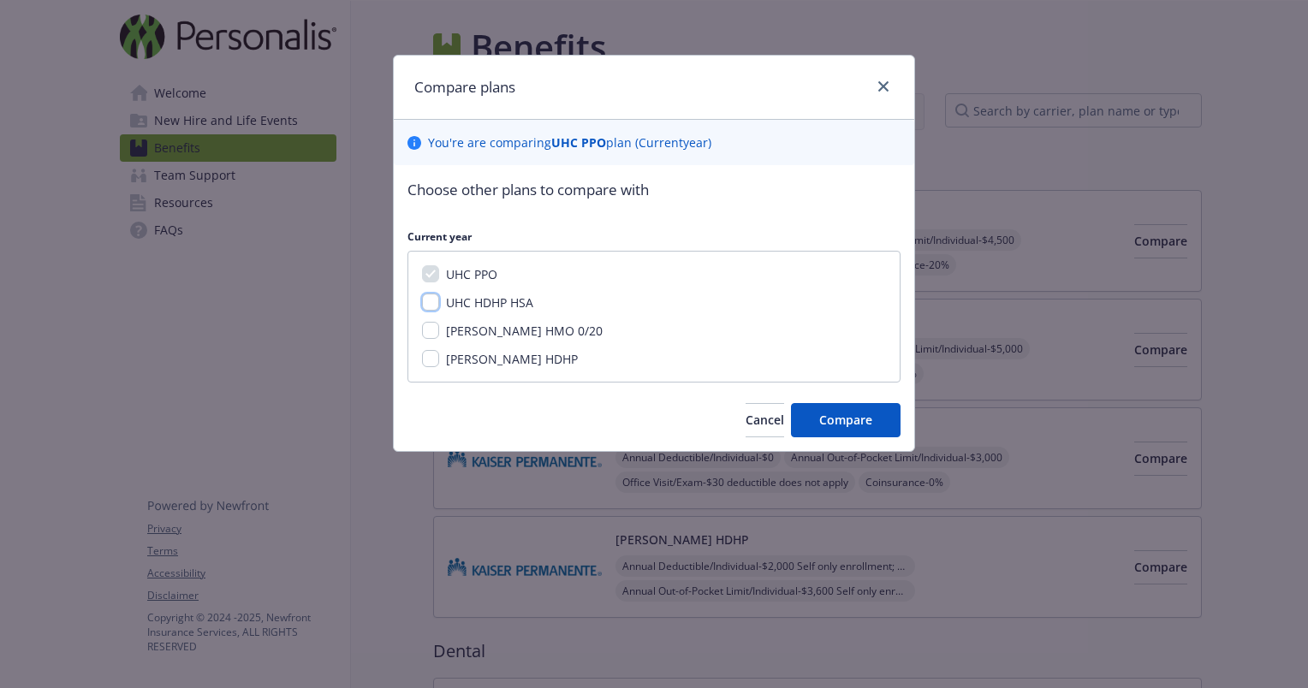
click at [430, 300] on input "UHC HDHP HSA" at bounding box center [430, 302] width 17 height 17
checkbox input "true"
click at [821, 423] on span "Compare" at bounding box center [845, 420] width 53 height 16
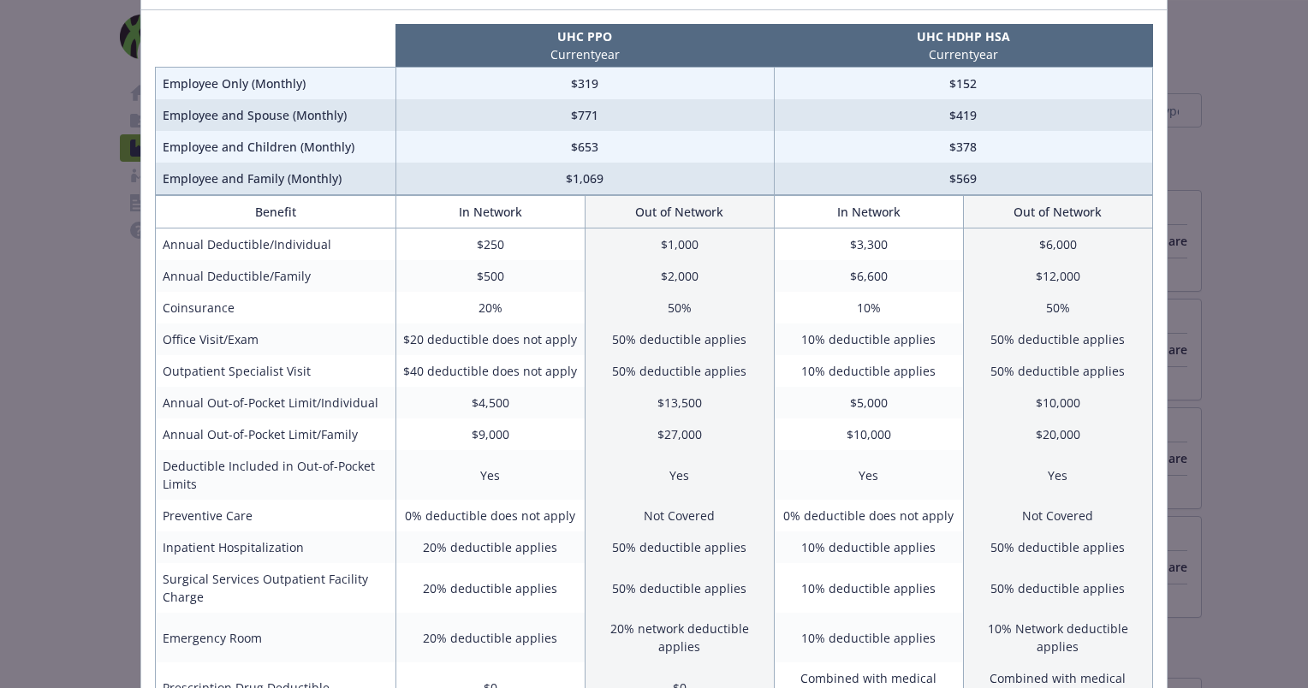
scroll to position [110, 0]
click at [1228, 151] on div "Benefits Info UHC PPO Current year UHC HDHP HSA Current year Employee Only (Mon…" at bounding box center [654, 344] width 1308 height 688
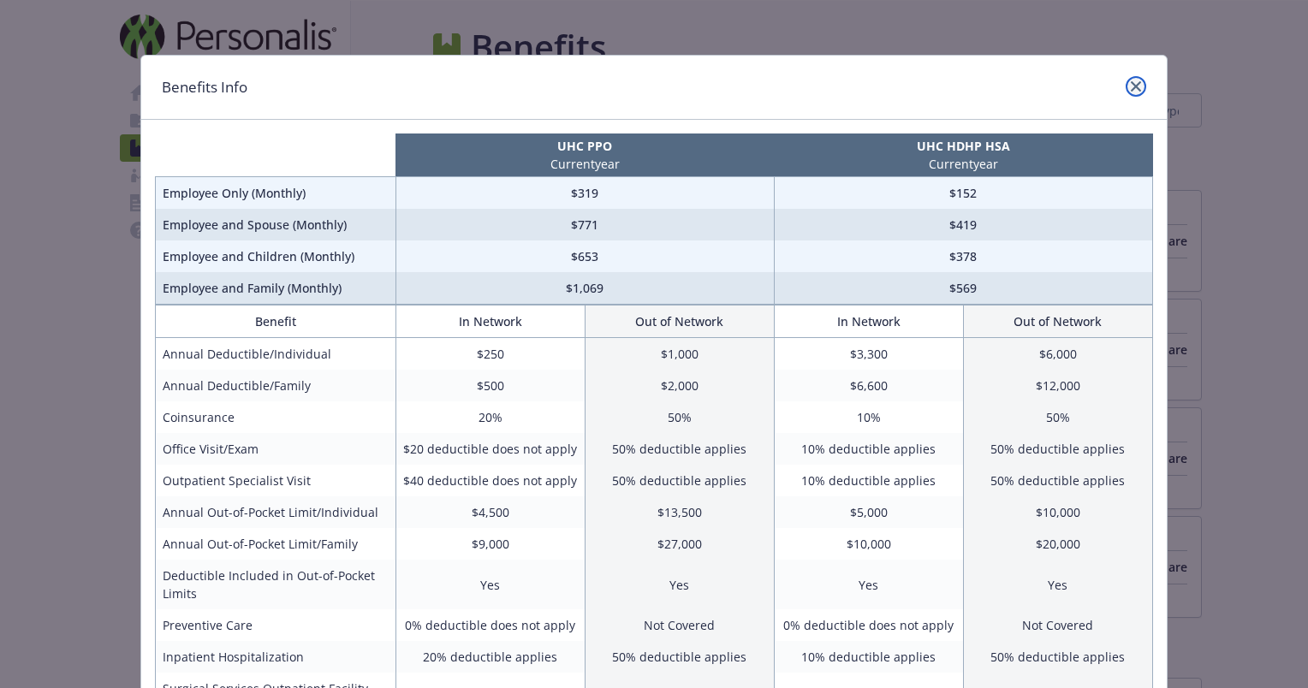
click at [1128, 80] on link "close" at bounding box center [1136, 86] width 21 height 21
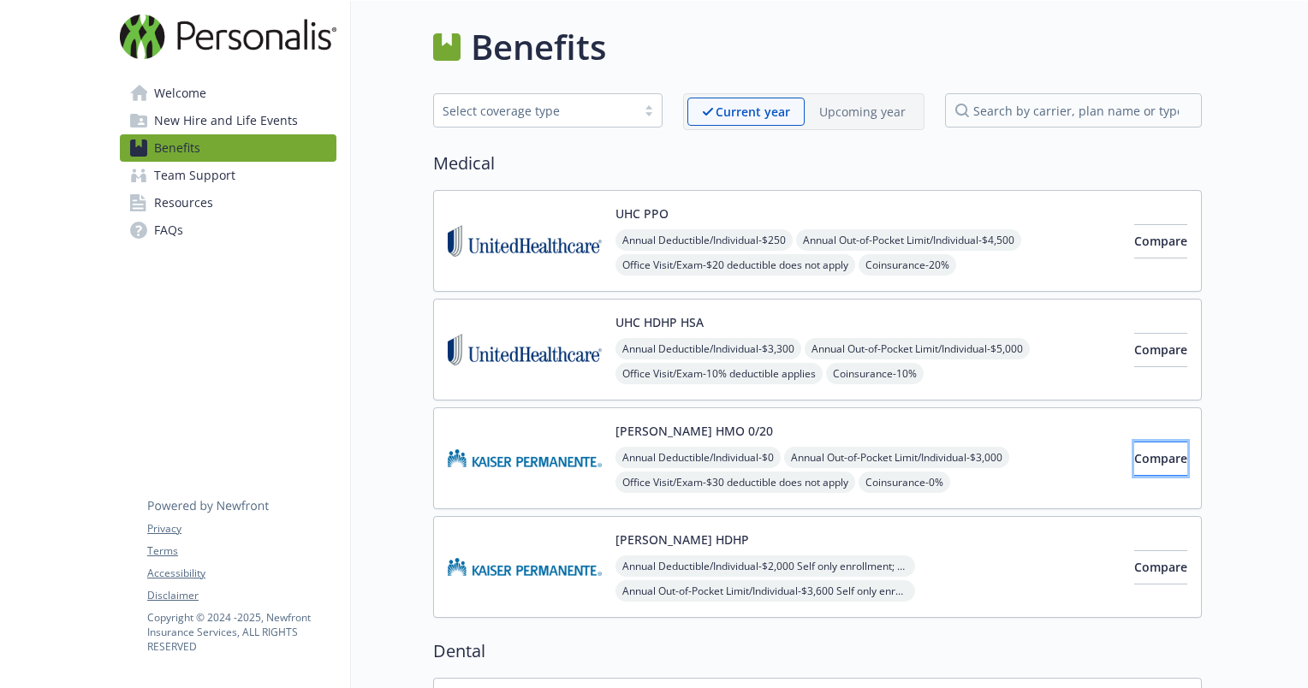
click at [1134, 459] on span "Compare" at bounding box center [1160, 458] width 53 height 16
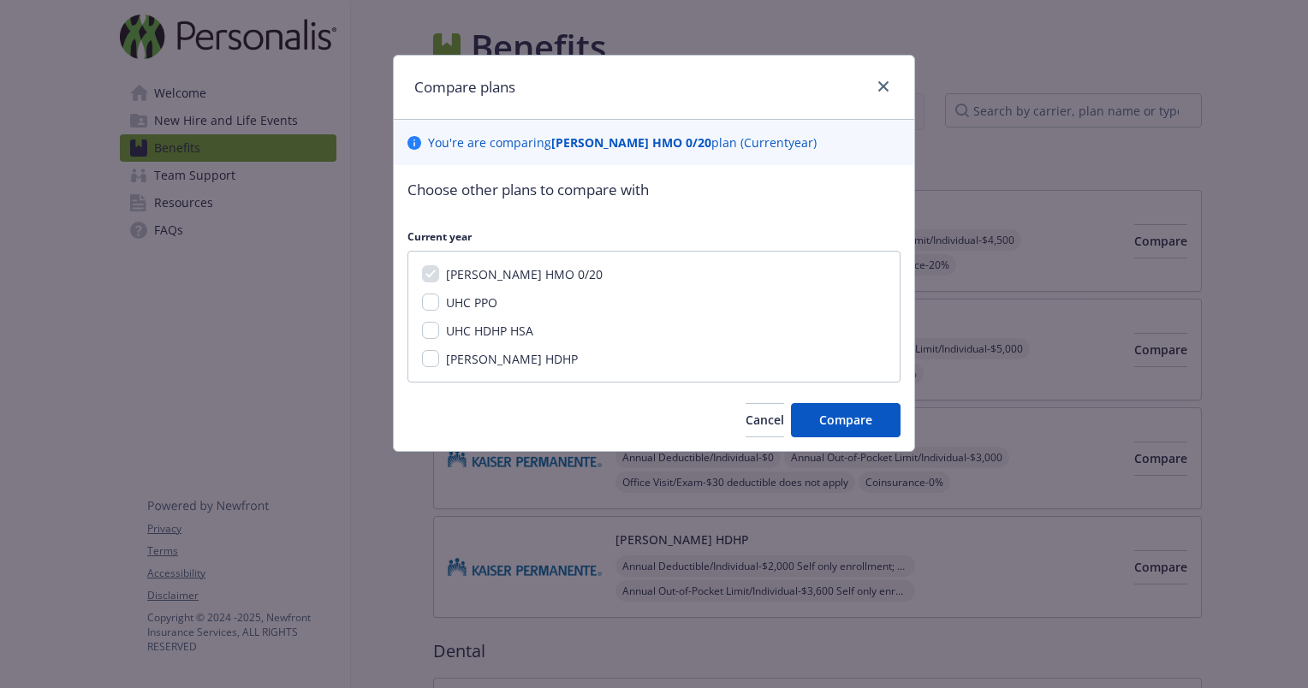
click at [439, 355] on div "[PERSON_NAME] HDHP" at bounding box center [510, 359] width 142 height 18
click at [431, 363] on input "[PERSON_NAME] HDHP" at bounding box center [430, 358] width 17 height 17
checkbox input "true"
click at [830, 418] on span "Compare" at bounding box center [845, 420] width 53 height 16
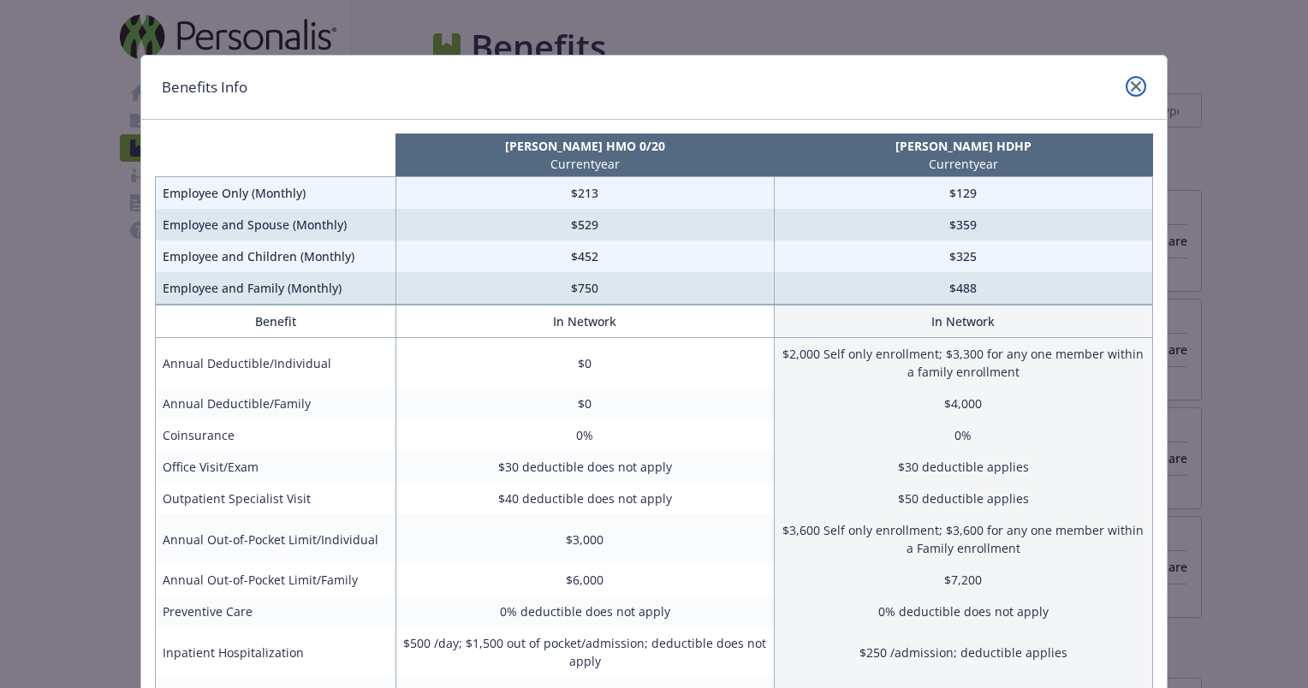
click at [1131, 91] on icon "close" at bounding box center [1136, 86] width 10 height 10
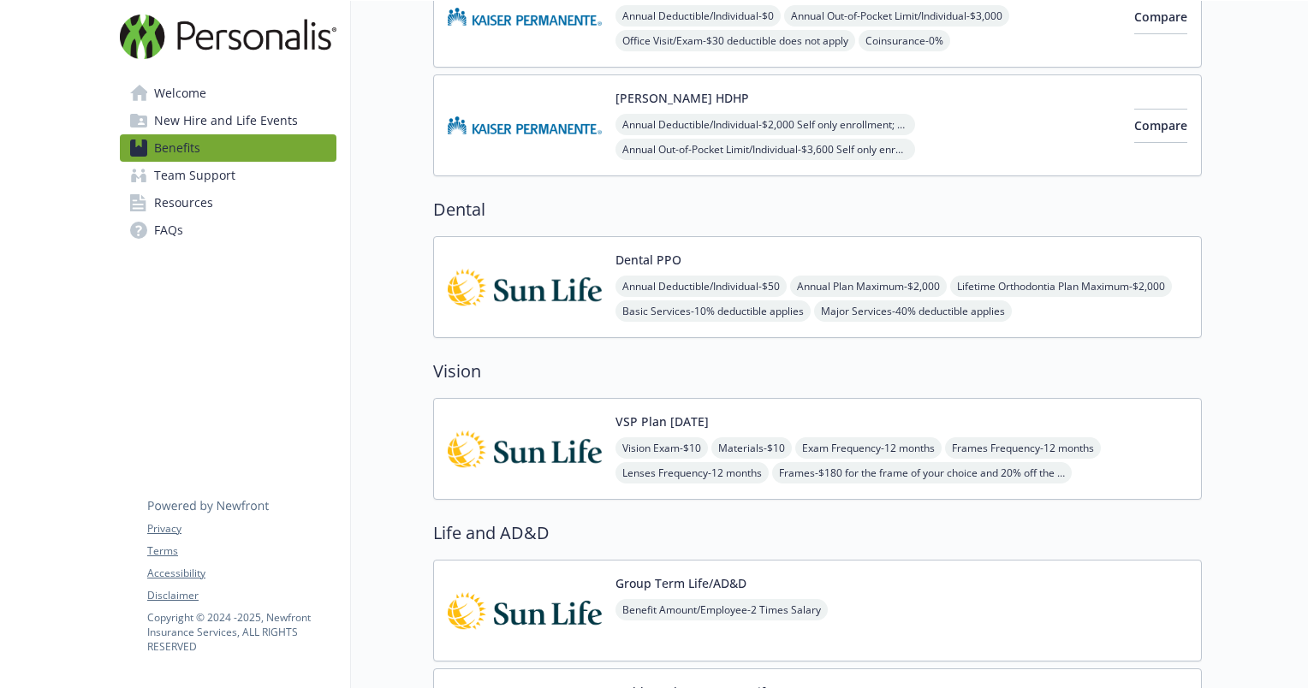
scroll to position [0, 10]
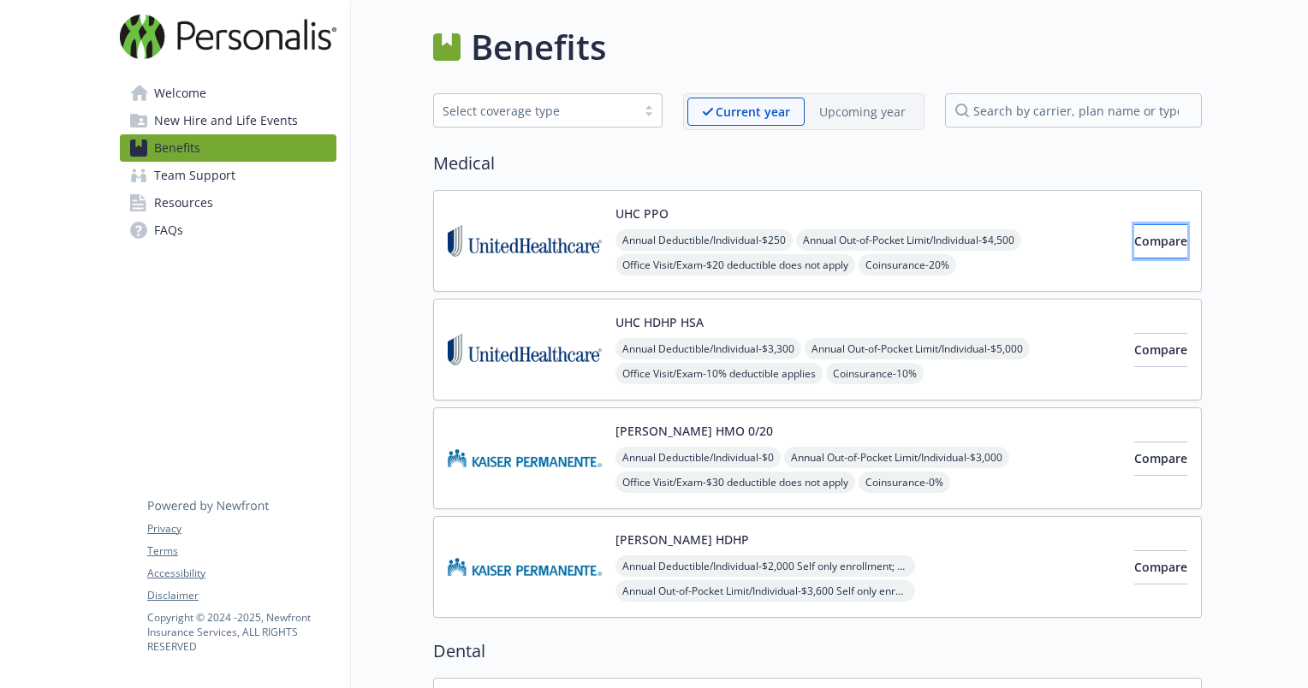
click at [1134, 250] on button "Compare" at bounding box center [1160, 241] width 53 height 34
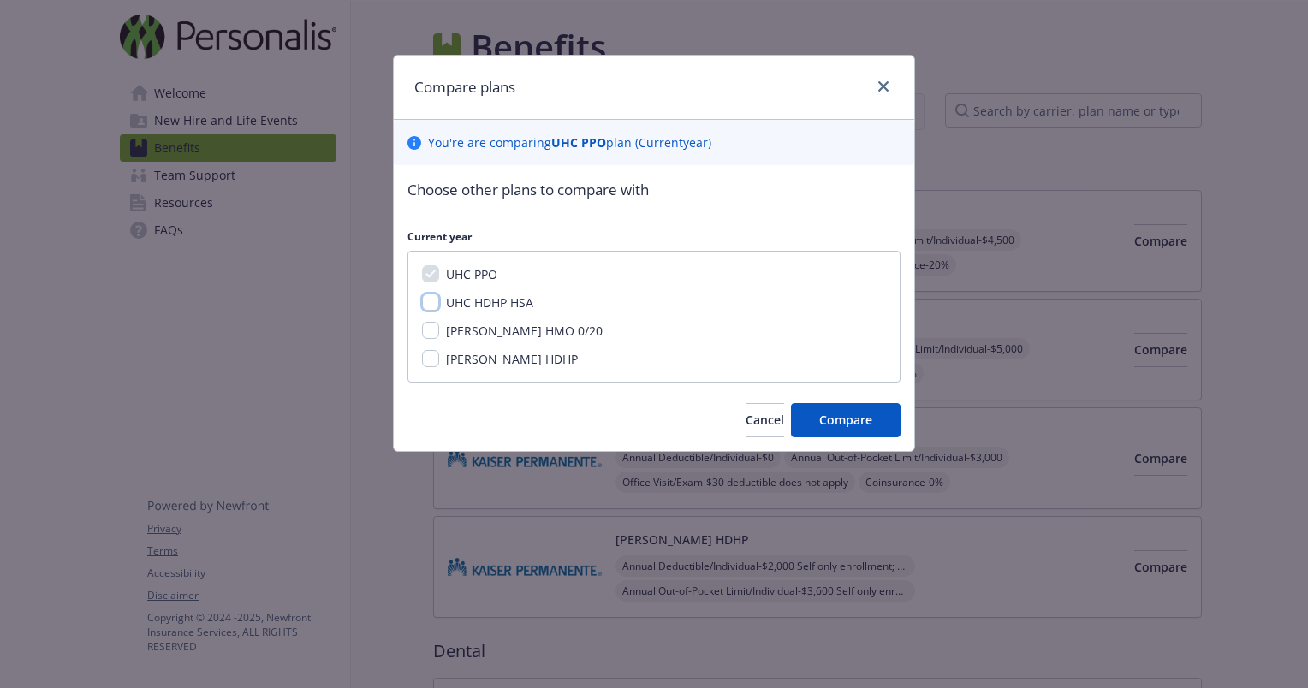
click at [427, 297] on input "UHC HDHP HSA" at bounding box center [430, 302] width 17 height 17
checkbox input "true"
click at [848, 425] on span "Compare" at bounding box center [845, 420] width 53 height 16
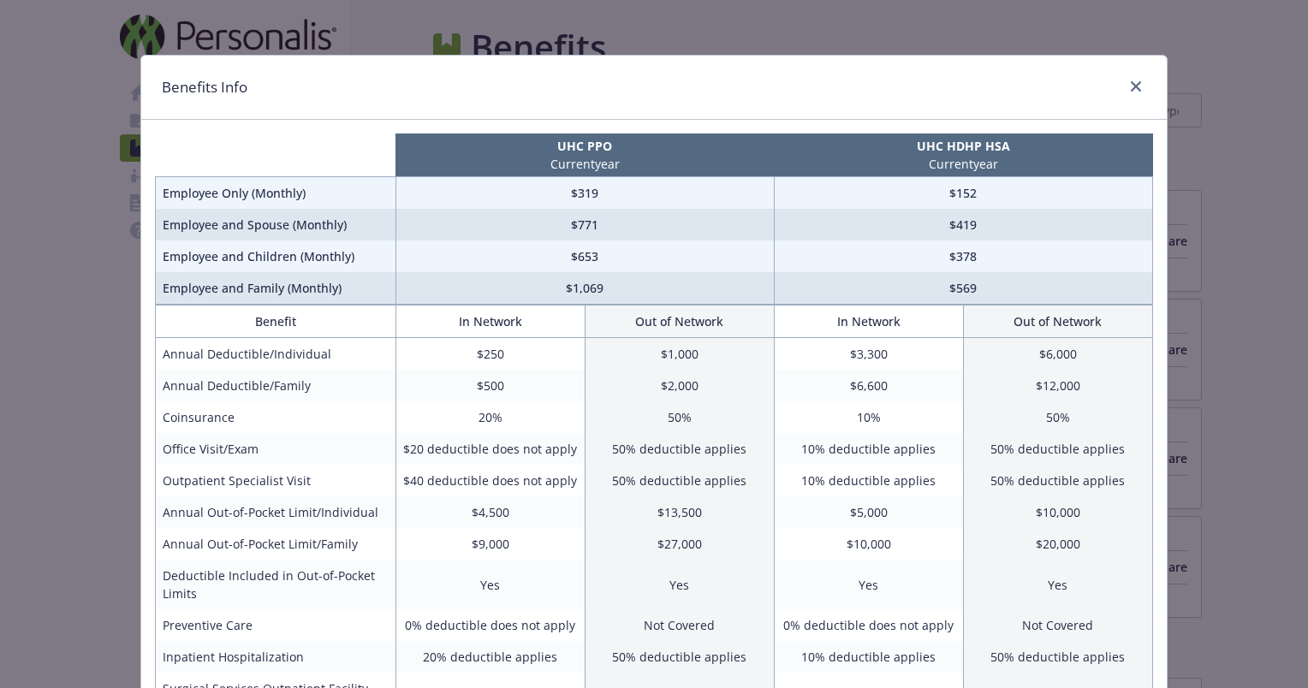
scroll to position [3, 0]
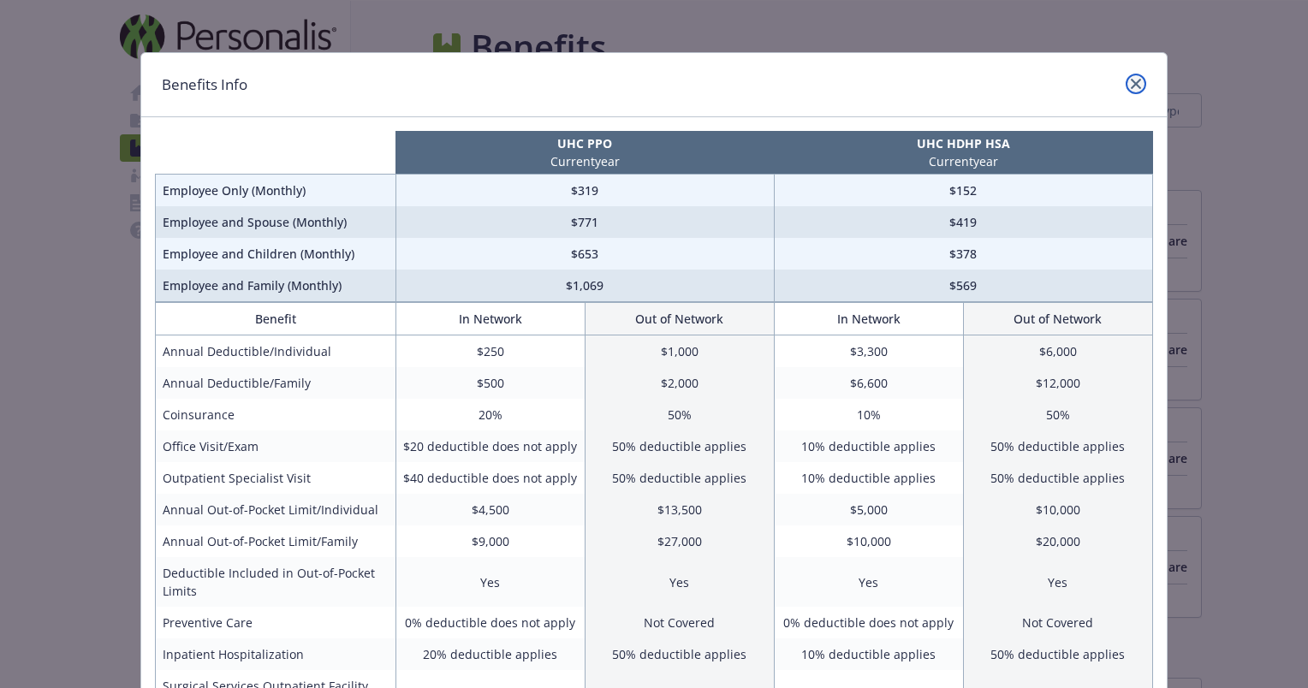
click at [1134, 82] on icon "close" at bounding box center [1136, 84] width 10 height 10
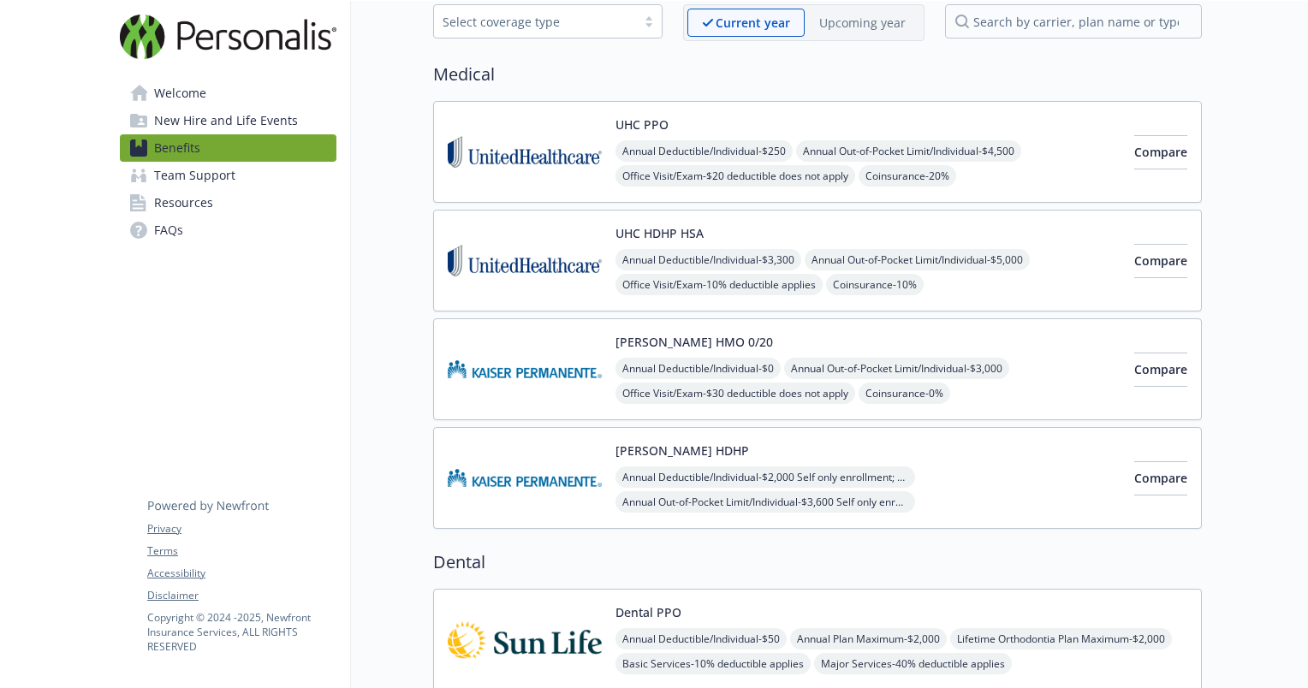
scroll to position [0, 13]
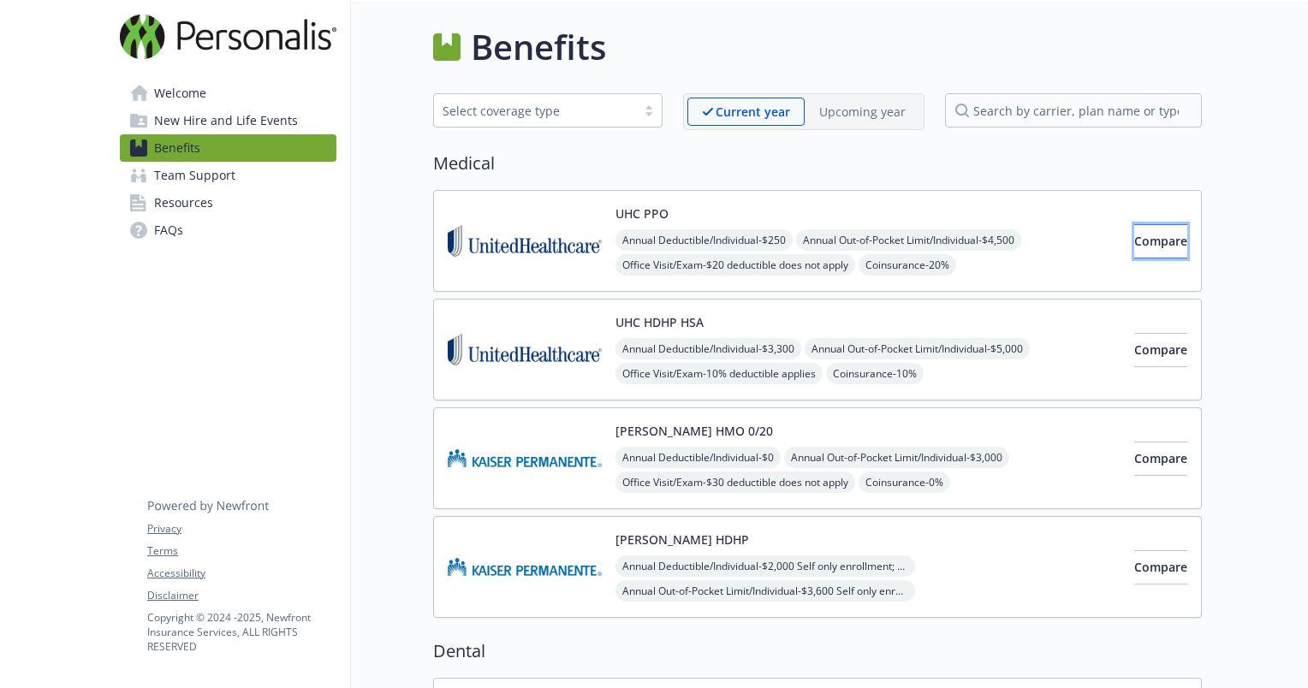
click at [1134, 247] on span "Compare" at bounding box center [1160, 241] width 53 height 16
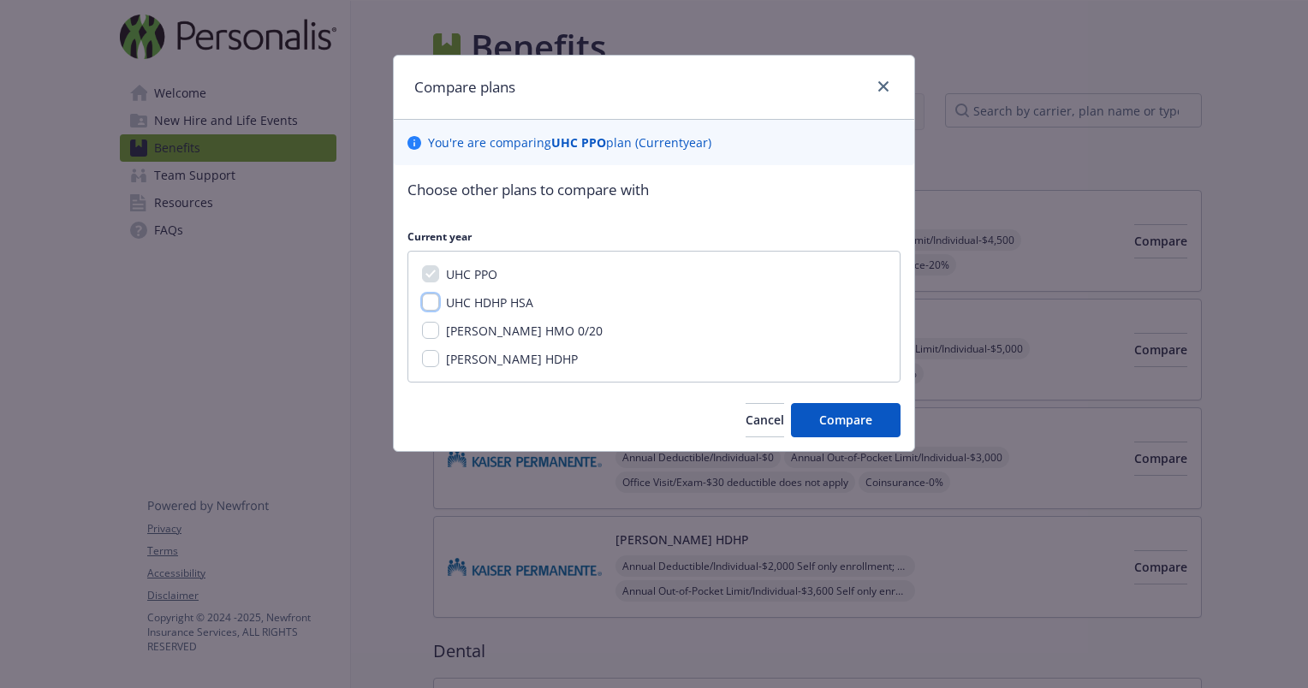
click at [434, 300] on input "UHC HDHP HSA" at bounding box center [430, 302] width 17 height 17
checkbox input "true"
click at [870, 419] on span "Compare" at bounding box center [845, 420] width 53 height 16
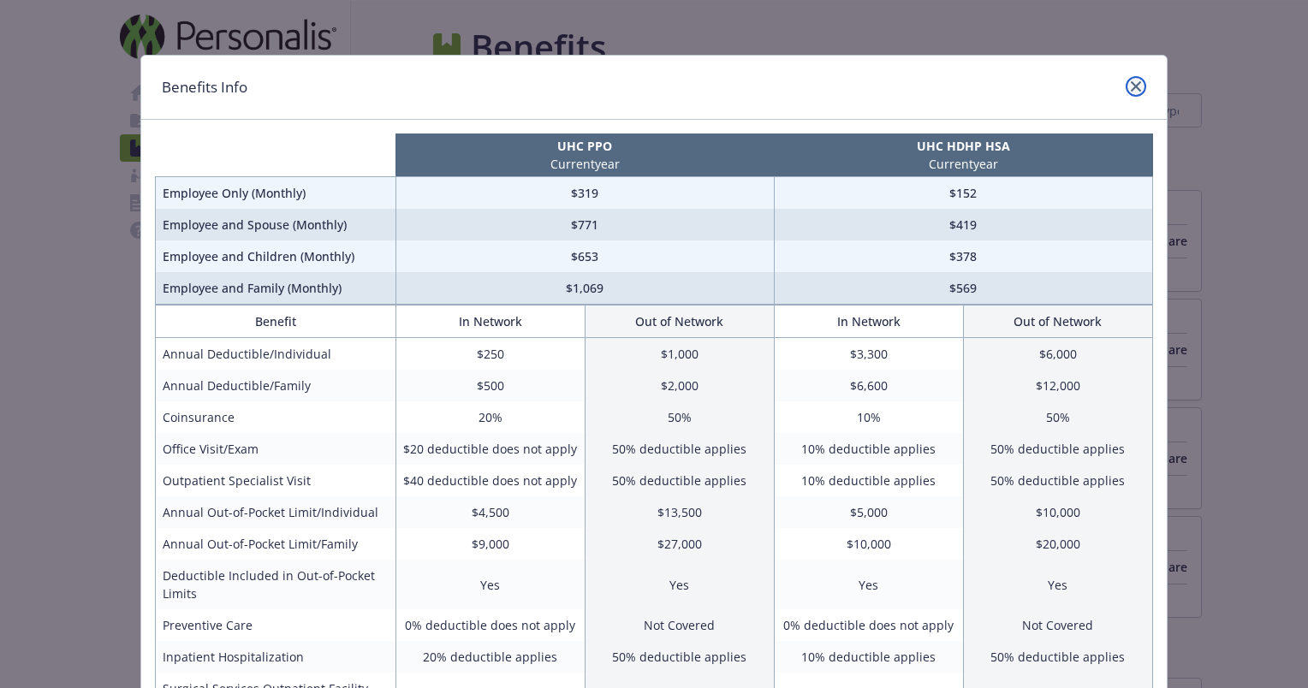
click at [1131, 91] on icon "close" at bounding box center [1136, 86] width 10 height 10
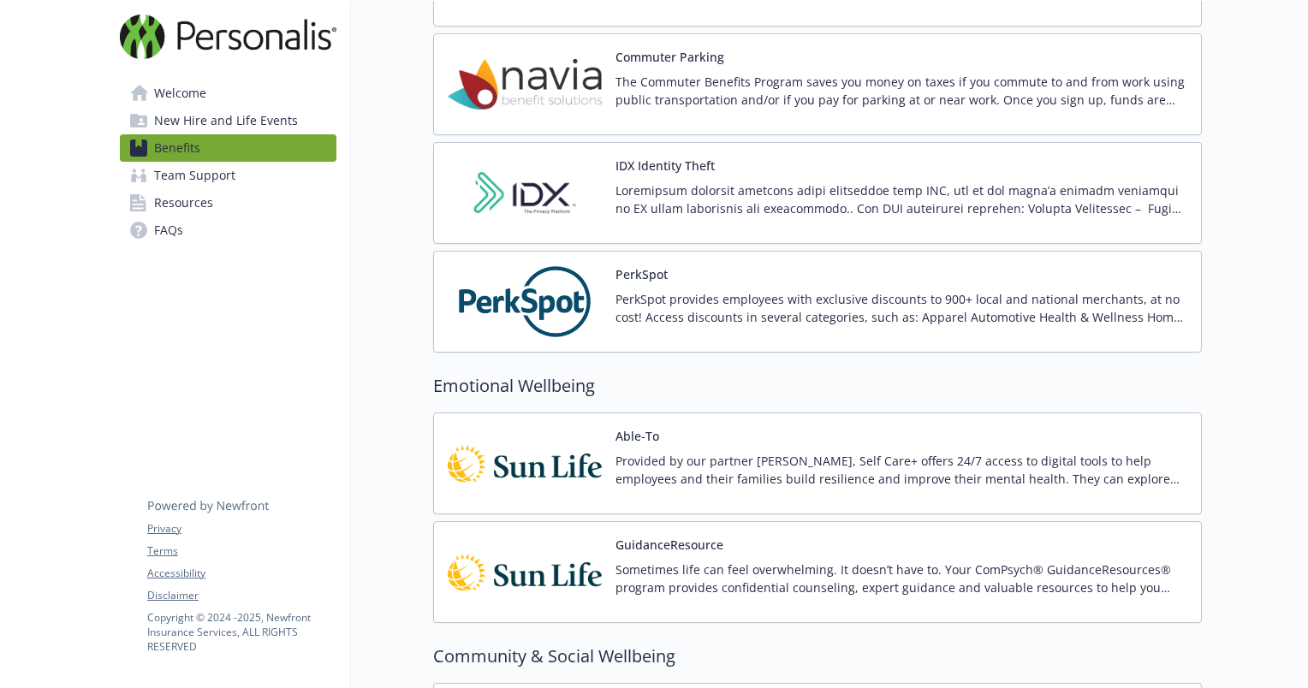
scroll to position [2871, 13]
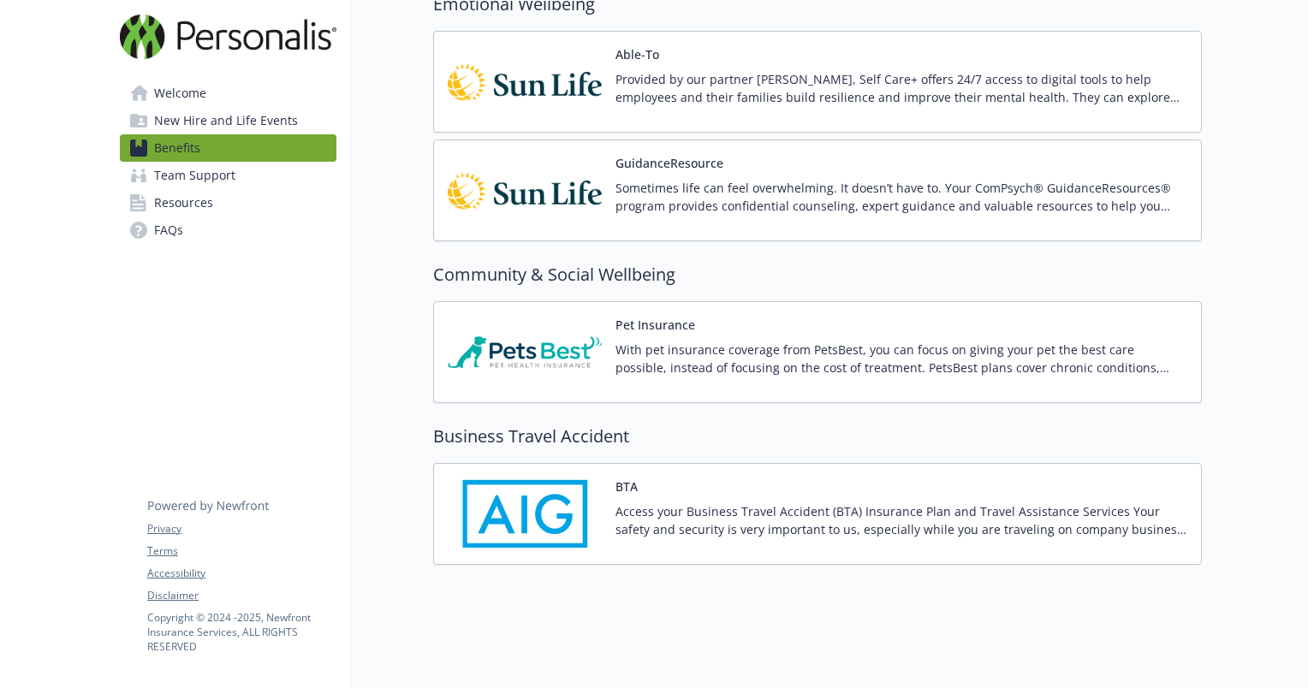
click at [624, 348] on p "With pet insurance coverage from PetsBest, you can focus on giving your pet the…" at bounding box center [902, 359] width 572 height 36
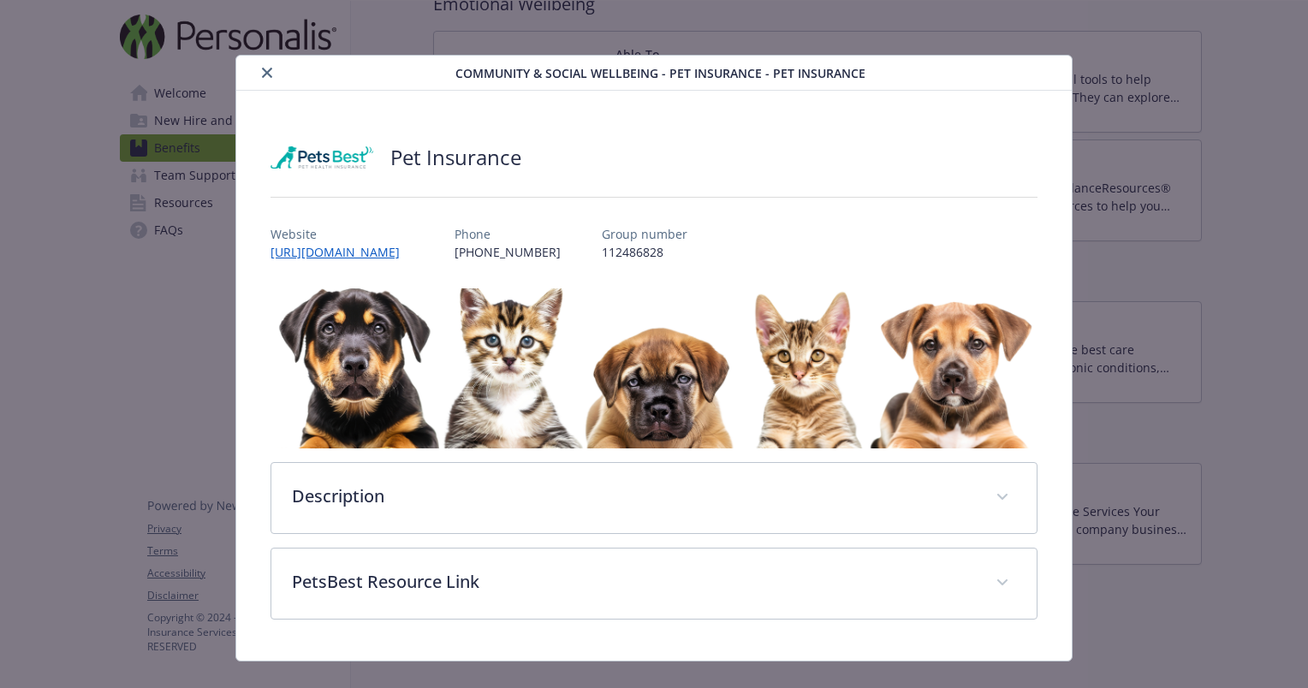
scroll to position [24, 0]
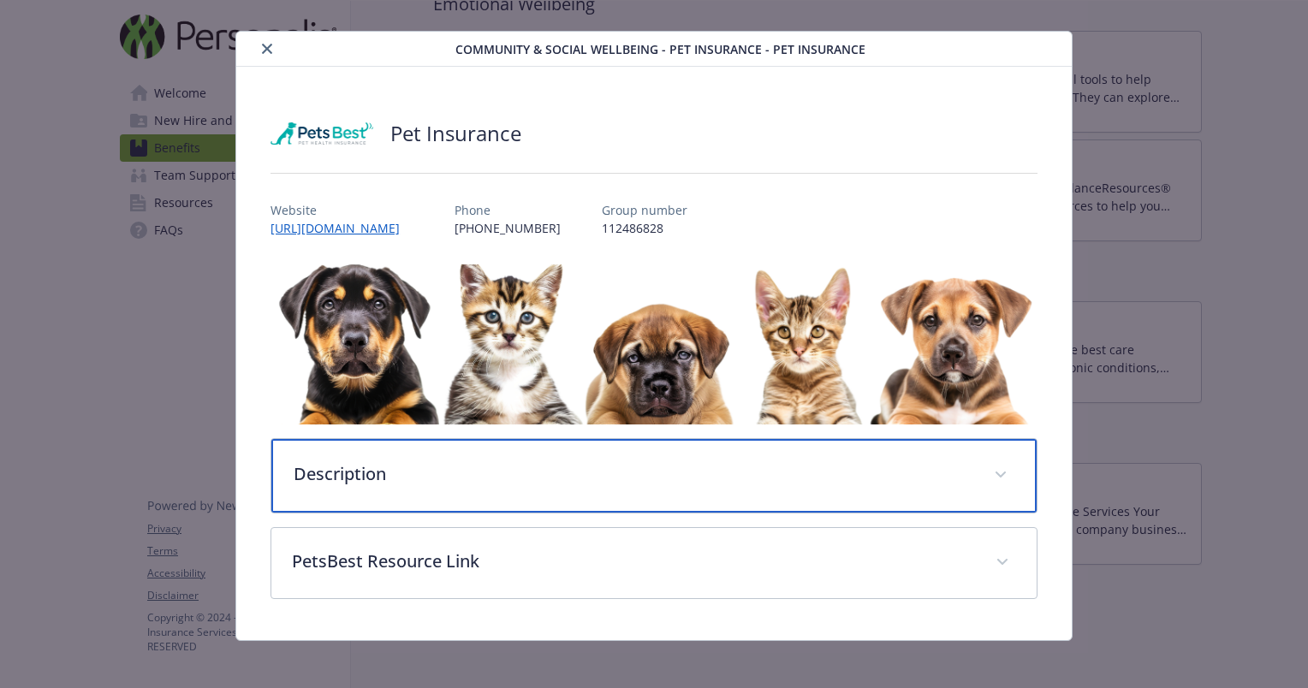
click at [812, 455] on div "Description" at bounding box center [653, 476] width 765 height 74
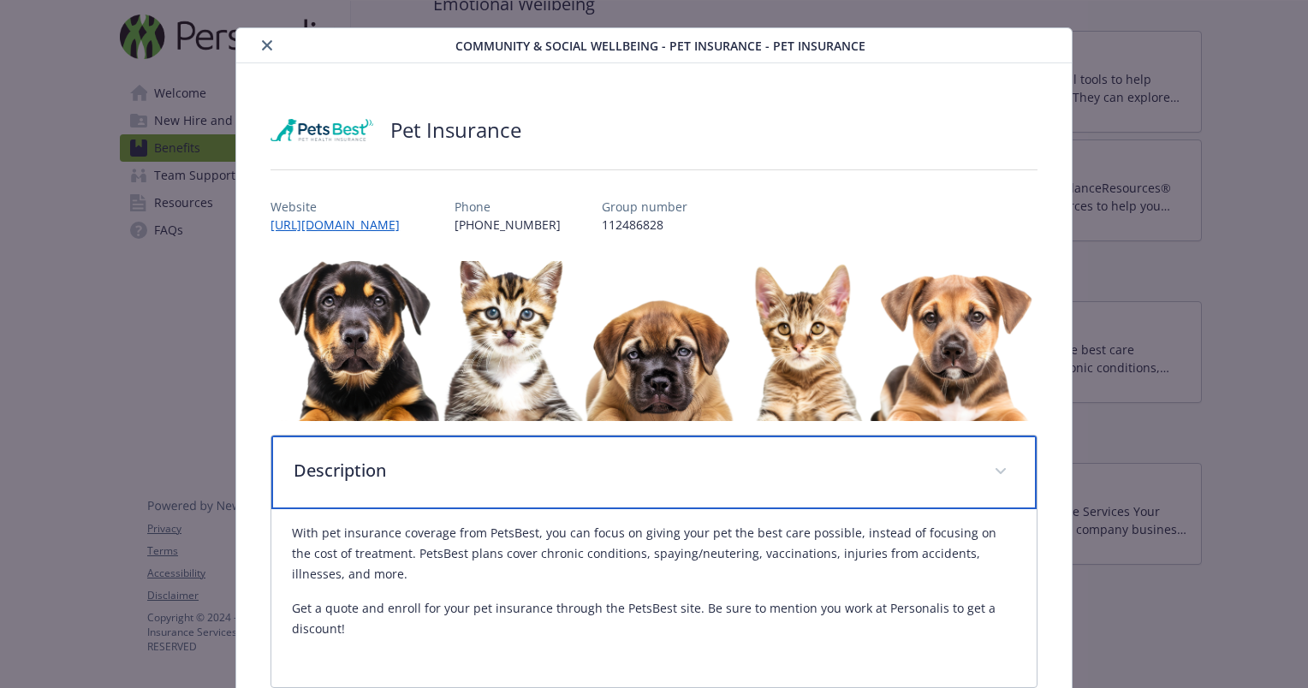
scroll to position [27, 0]
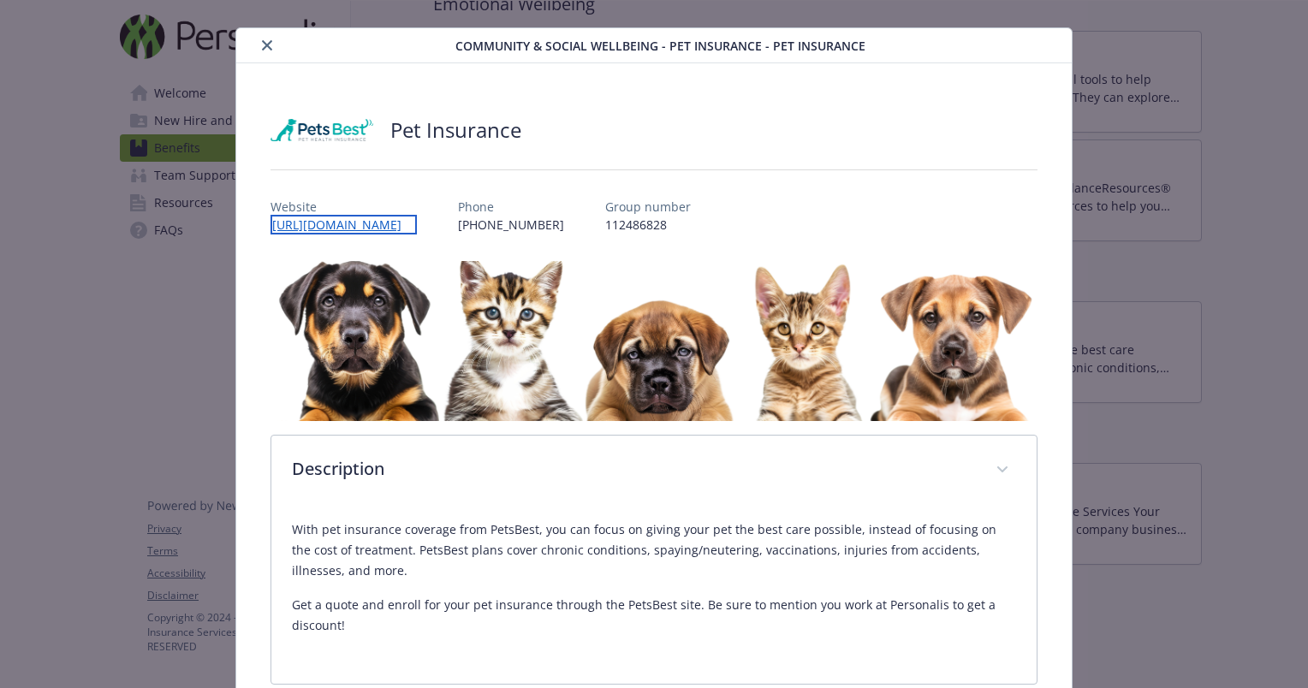
click at [411, 223] on link "[URL][DOMAIN_NAME]" at bounding box center [344, 225] width 146 height 20
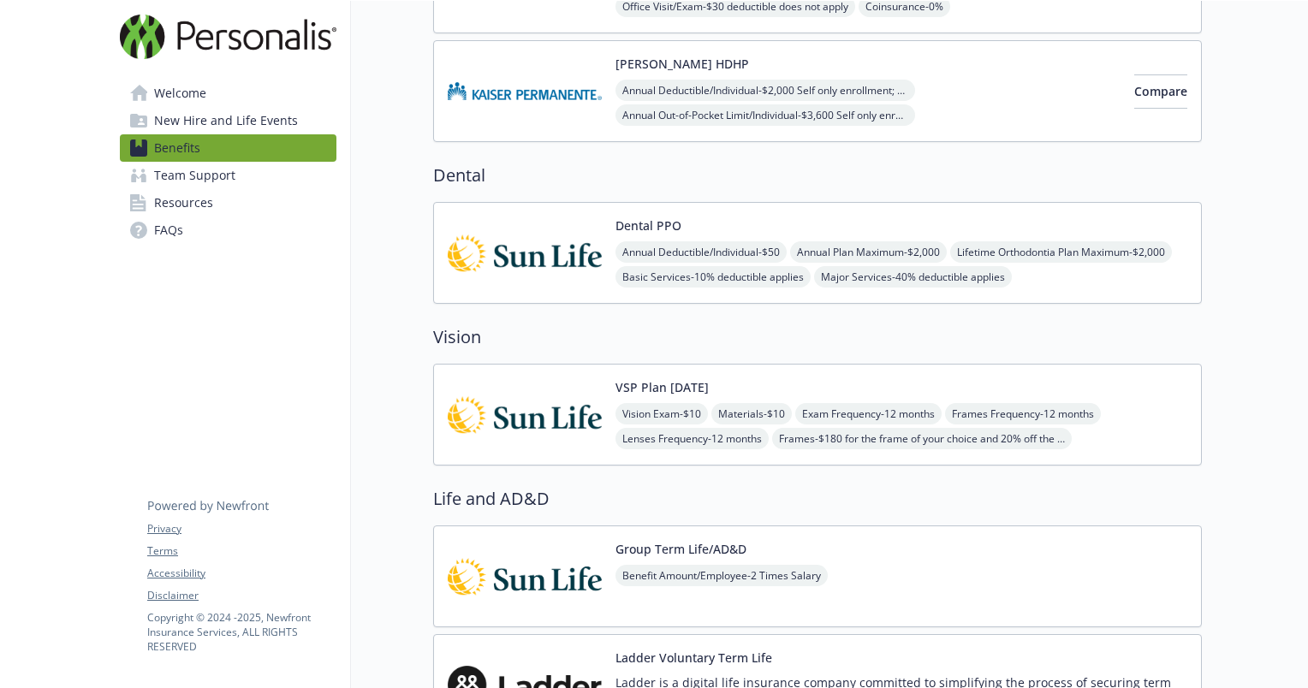
scroll to position [476, 0]
click at [1130, 255] on div "Annual Deductible/Individual - $50 Annual Plan Maximum - $2,000 Lifetime Orthod…" at bounding box center [902, 276] width 572 height 71
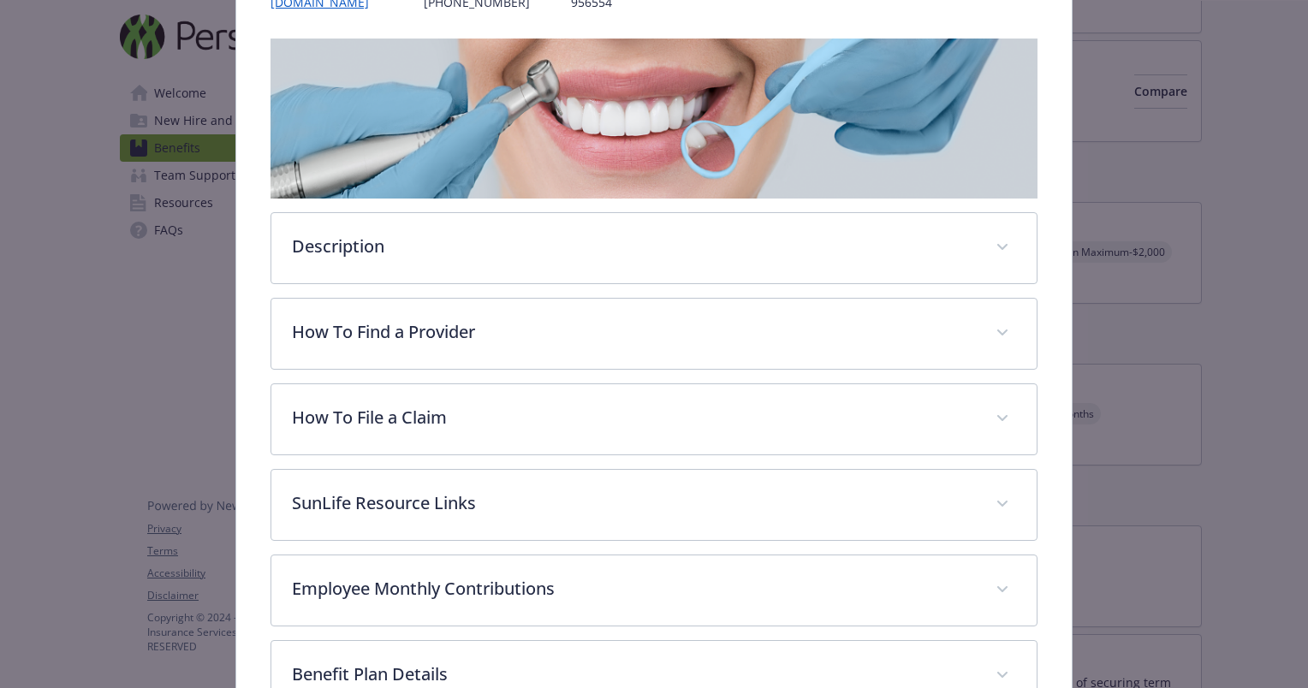
scroll to position [252, 0]
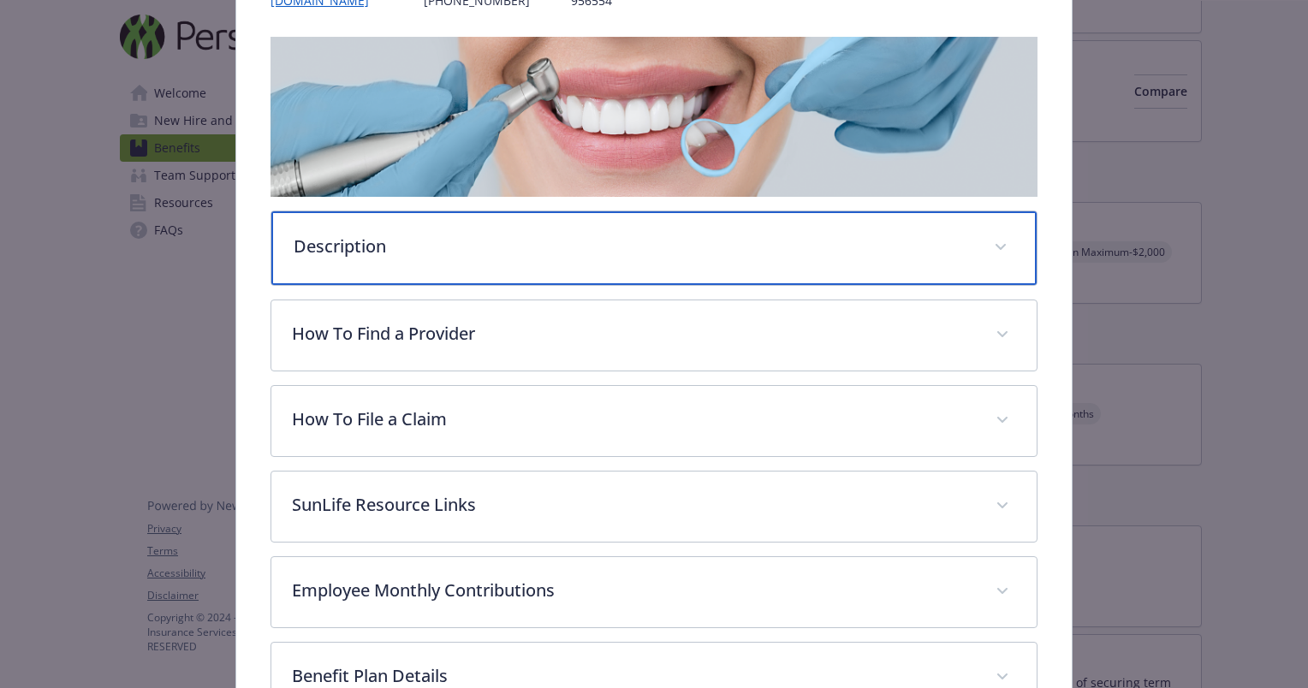
click at [771, 240] on p "Description" at bounding box center [634, 247] width 680 height 26
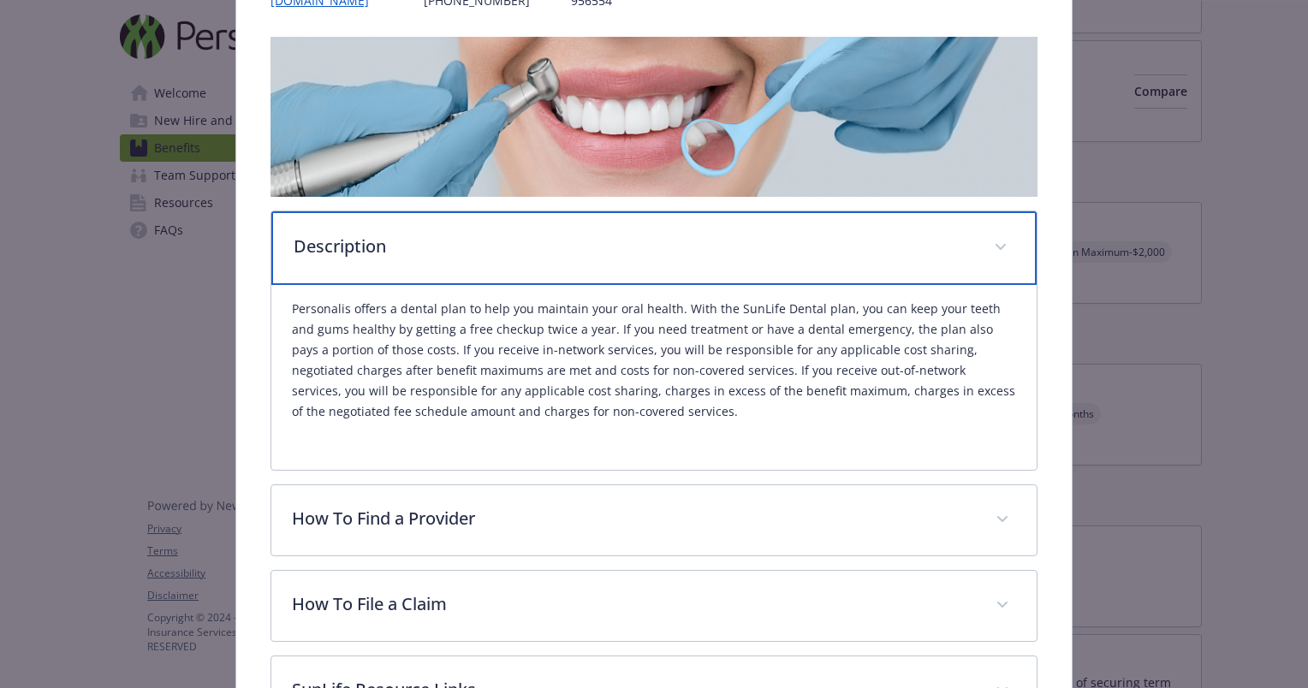
scroll to position [0, 0]
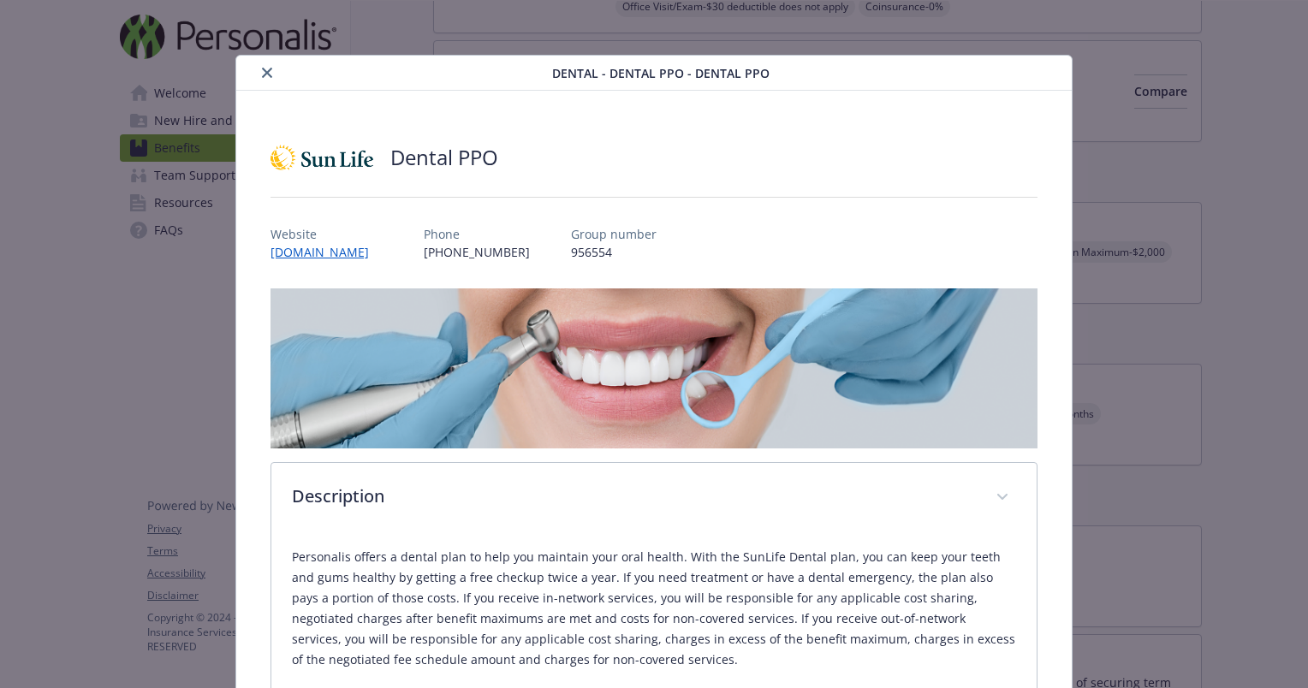
click at [262, 74] on icon "close" at bounding box center [267, 73] width 10 height 10
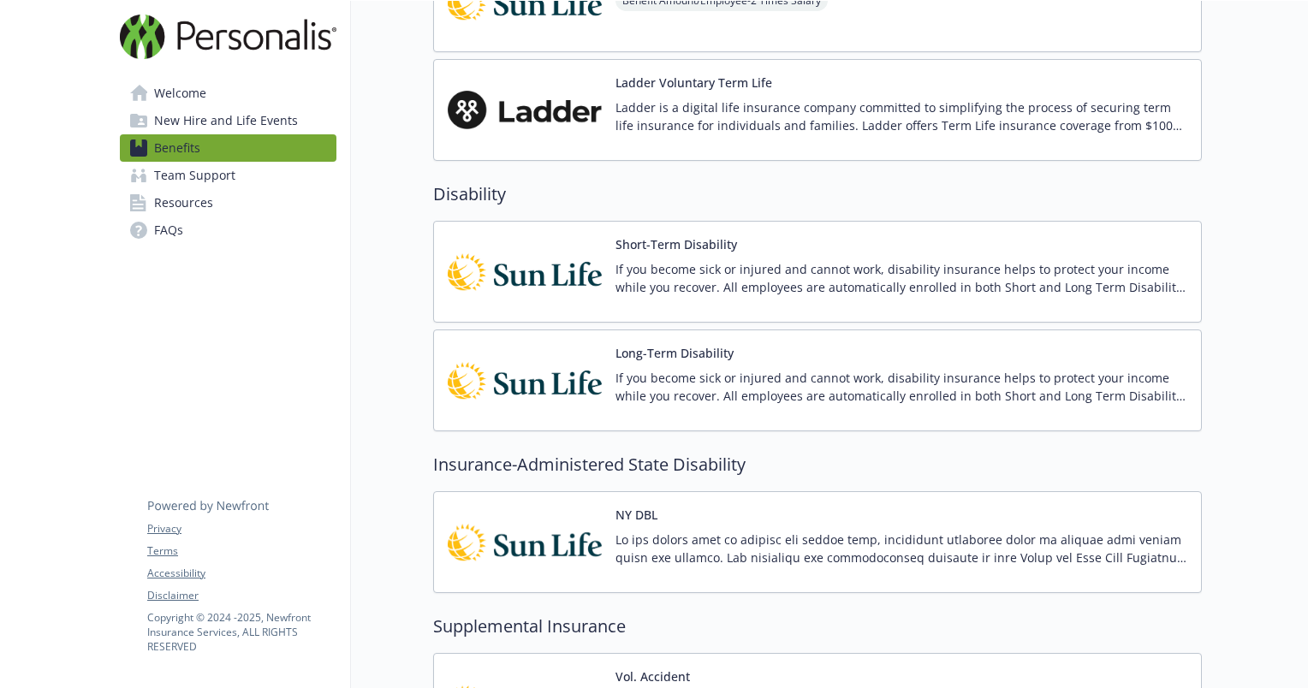
scroll to position [1062, 13]
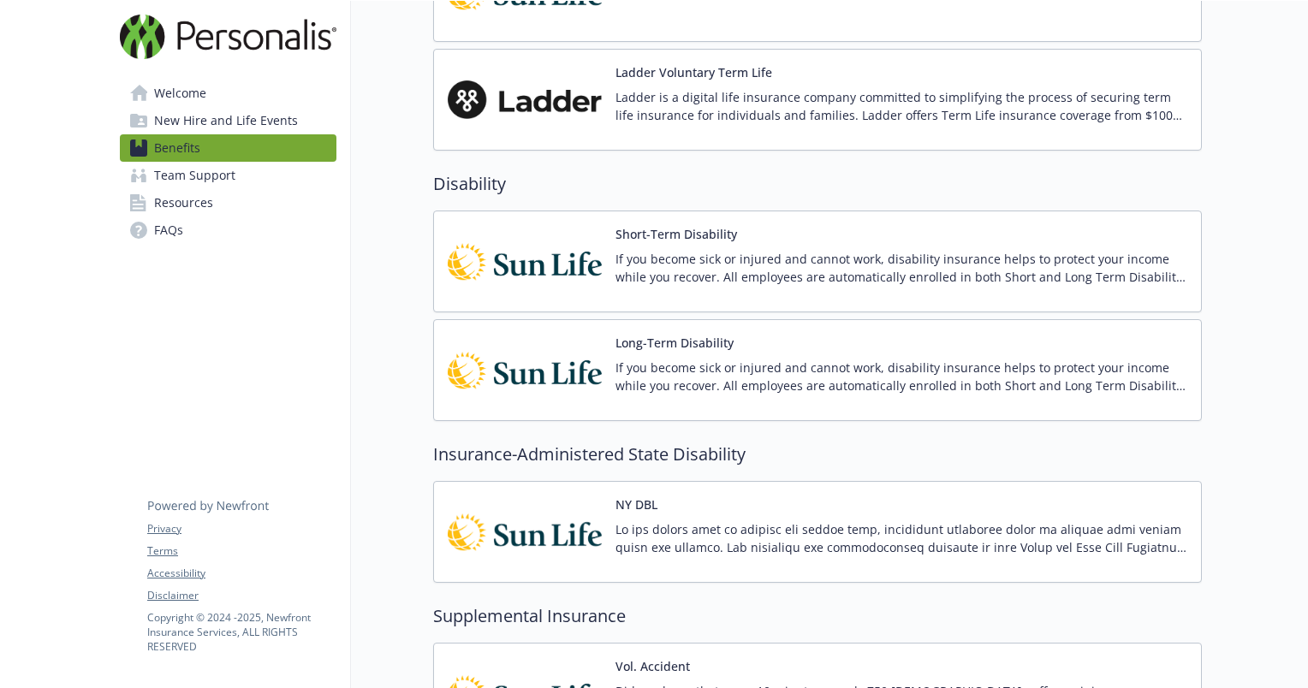
click at [879, 368] on p "If you become sick or injured and cannot work, disability insurance helps to pr…" at bounding box center [902, 377] width 572 height 36
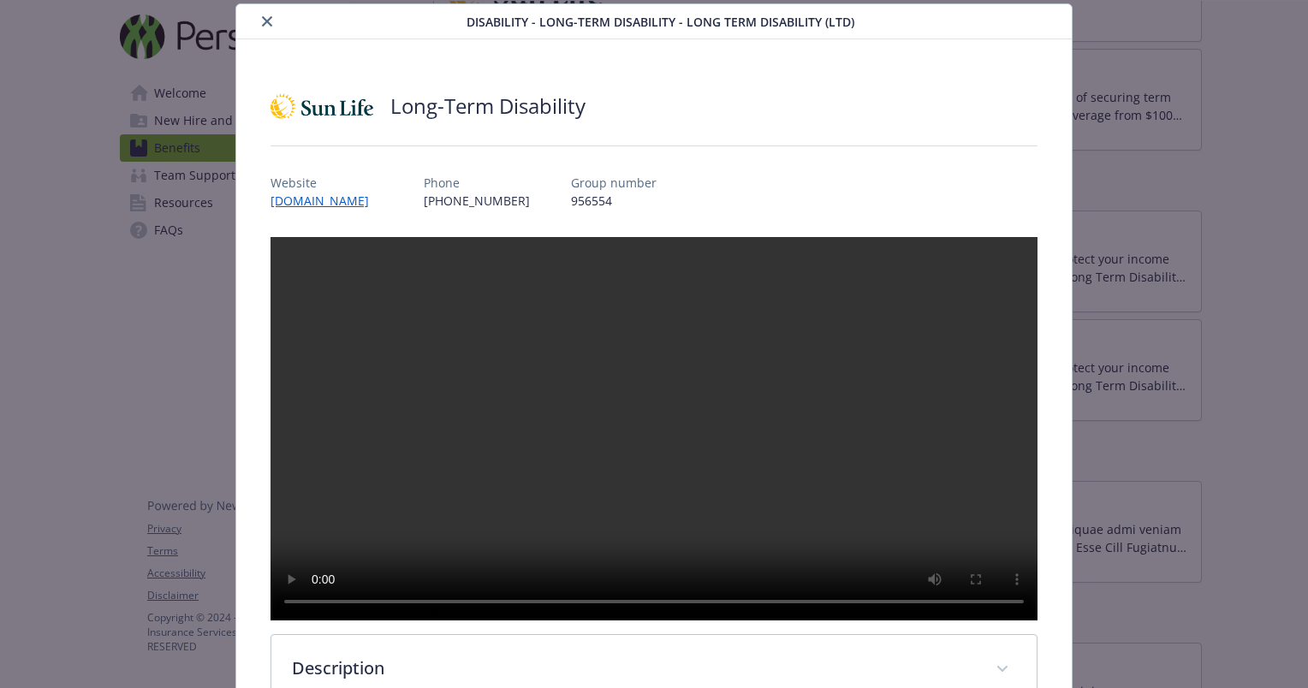
scroll to position [549, 0]
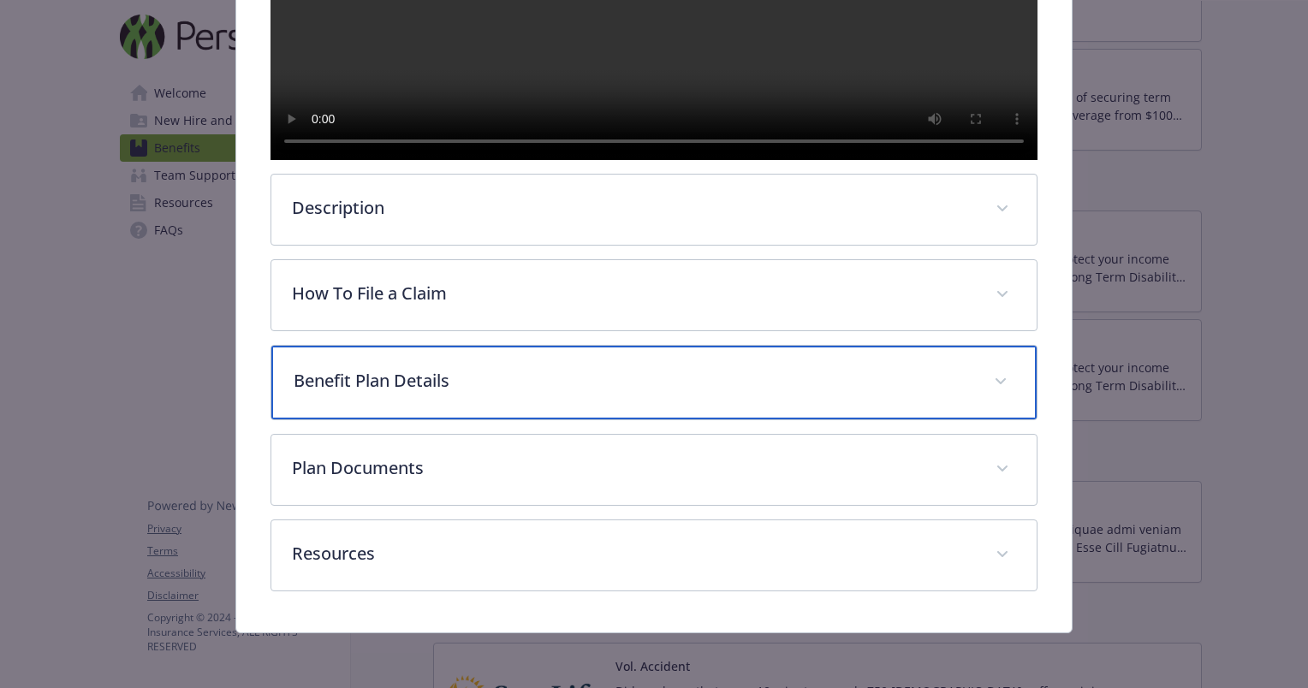
click at [456, 380] on p "Benefit Plan Details" at bounding box center [634, 381] width 680 height 26
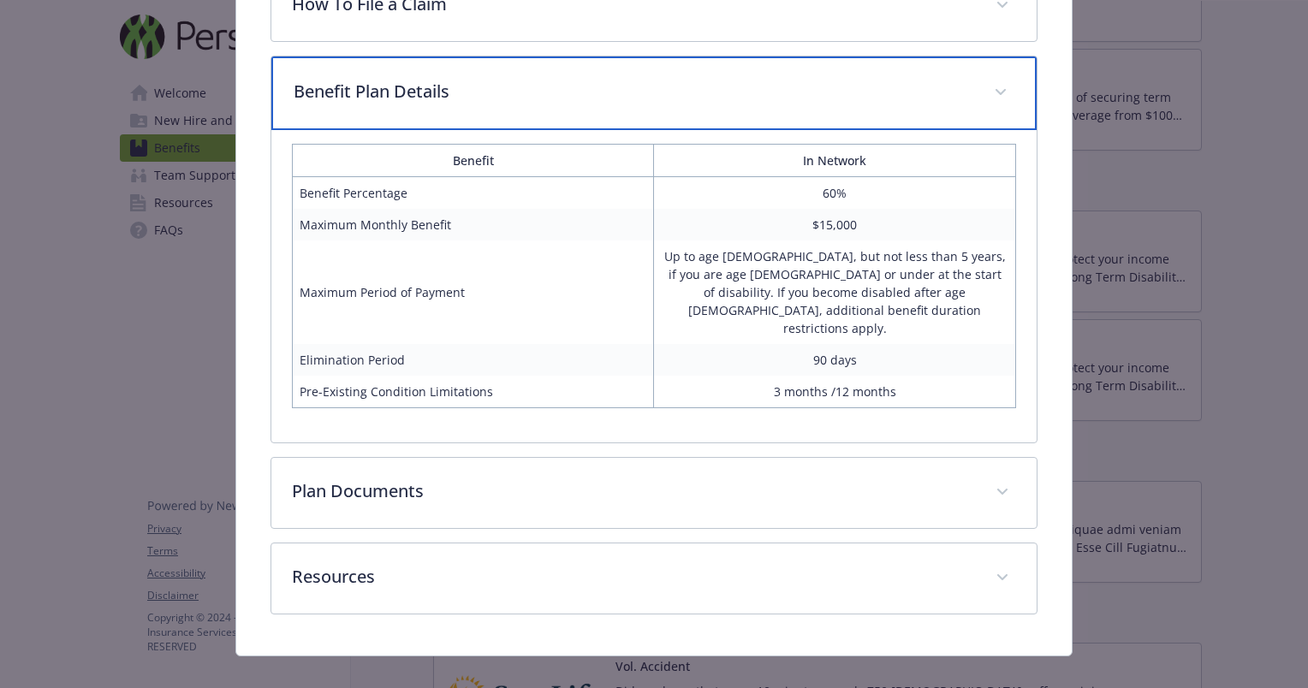
scroll to position [806, 0]
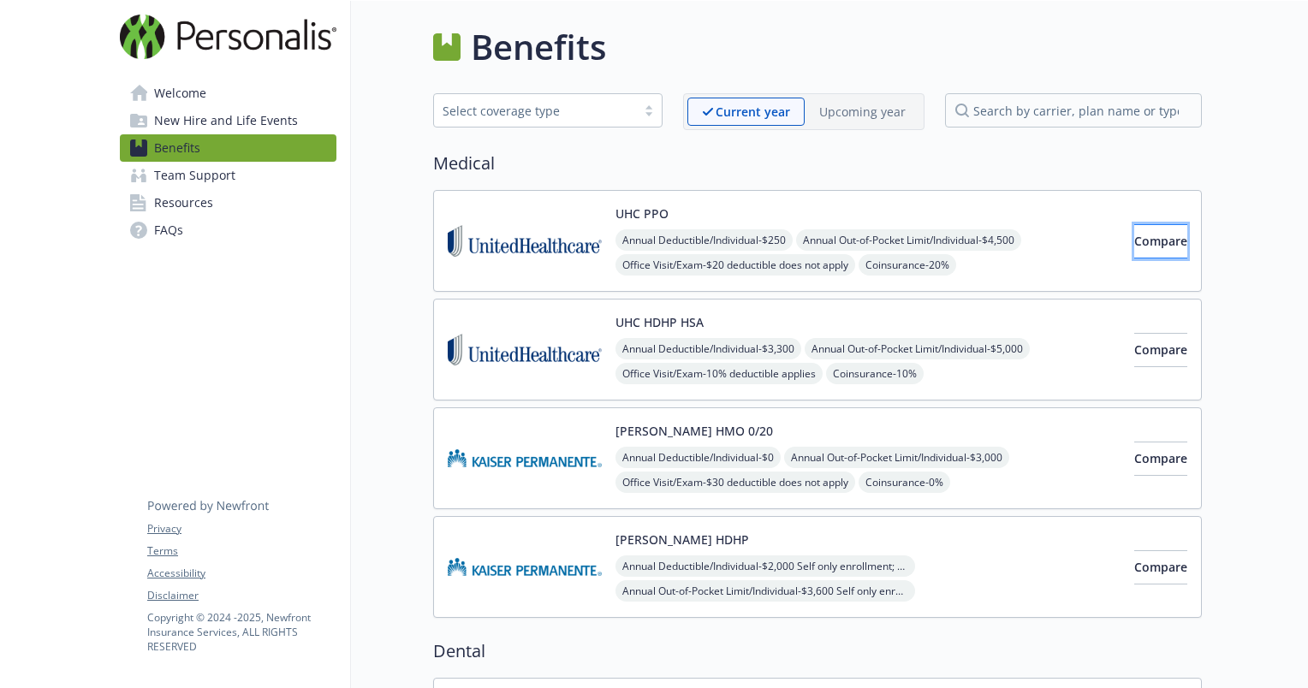
click at [1134, 245] on span "Compare" at bounding box center [1160, 241] width 53 height 16
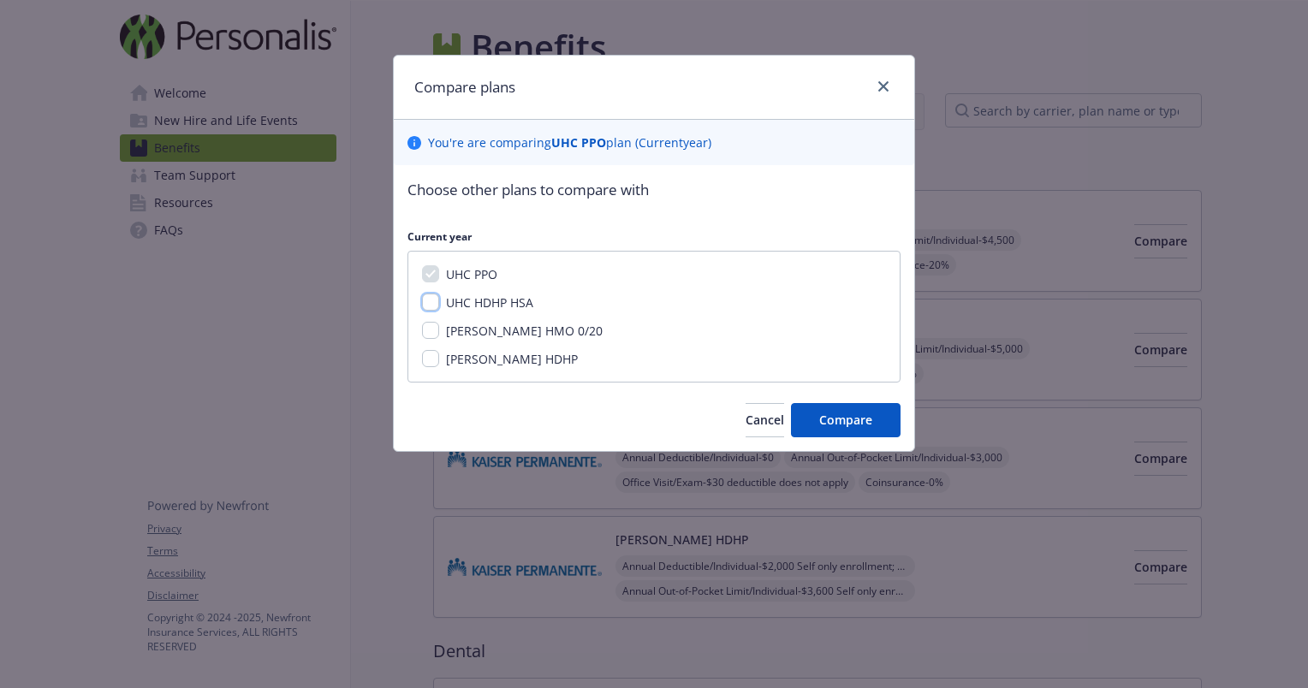
click at [425, 299] on input "UHC HDHP HSA" at bounding box center [430, 302] width 17 height 17
checkbox input "true"
click at [830, 431] on button "Compare" at bounding box center [846, 420] width 110 height 34
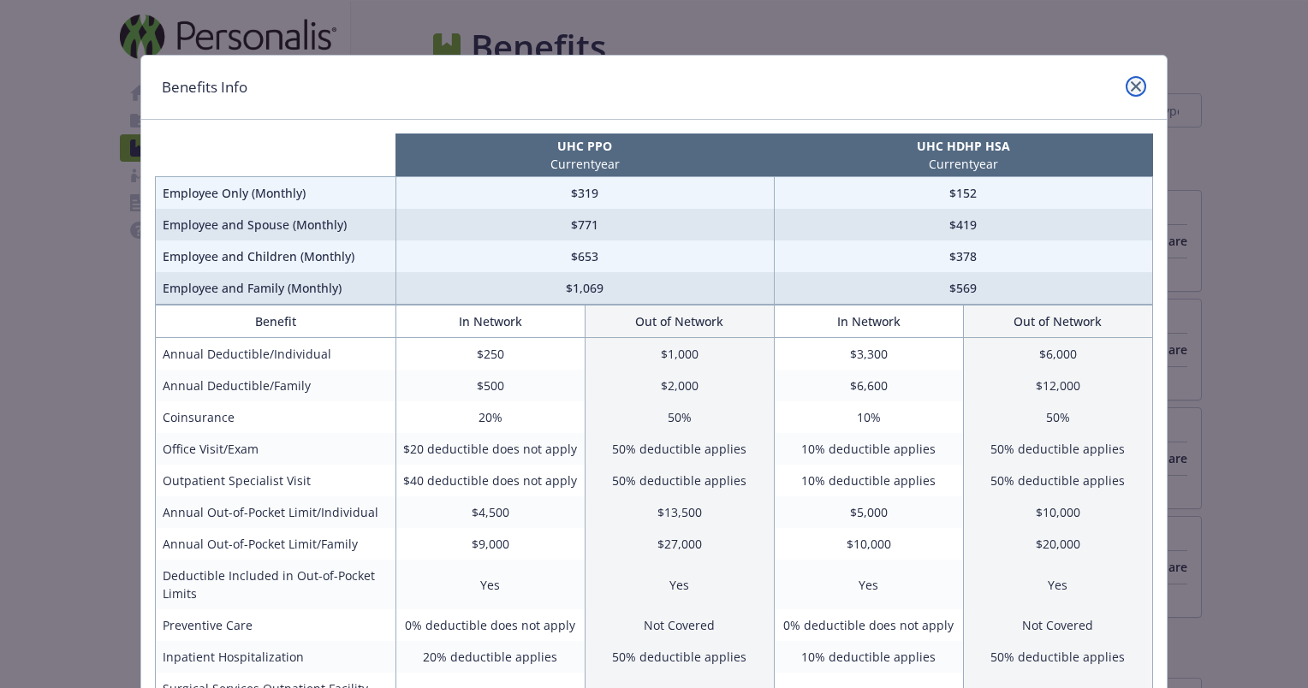
click at [1134, 90] on link "close" at bounding box center [1136, 86] width 21 height 21
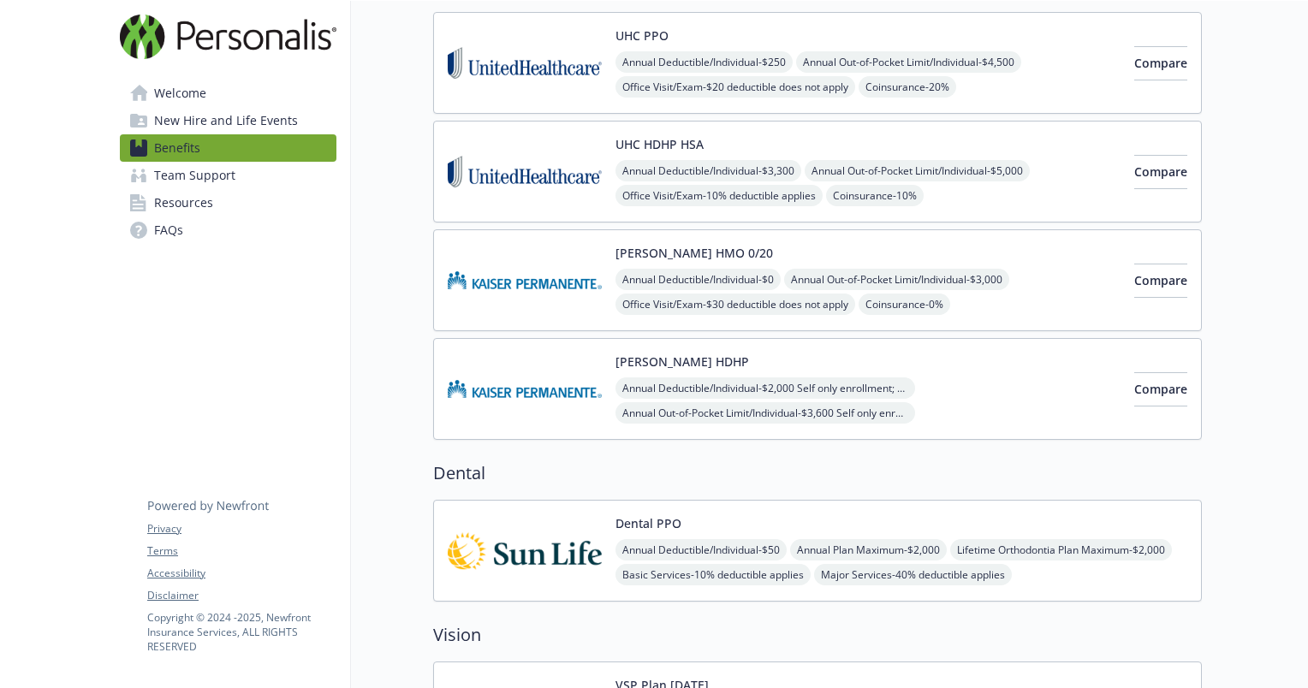
scroll to position [0, 13]
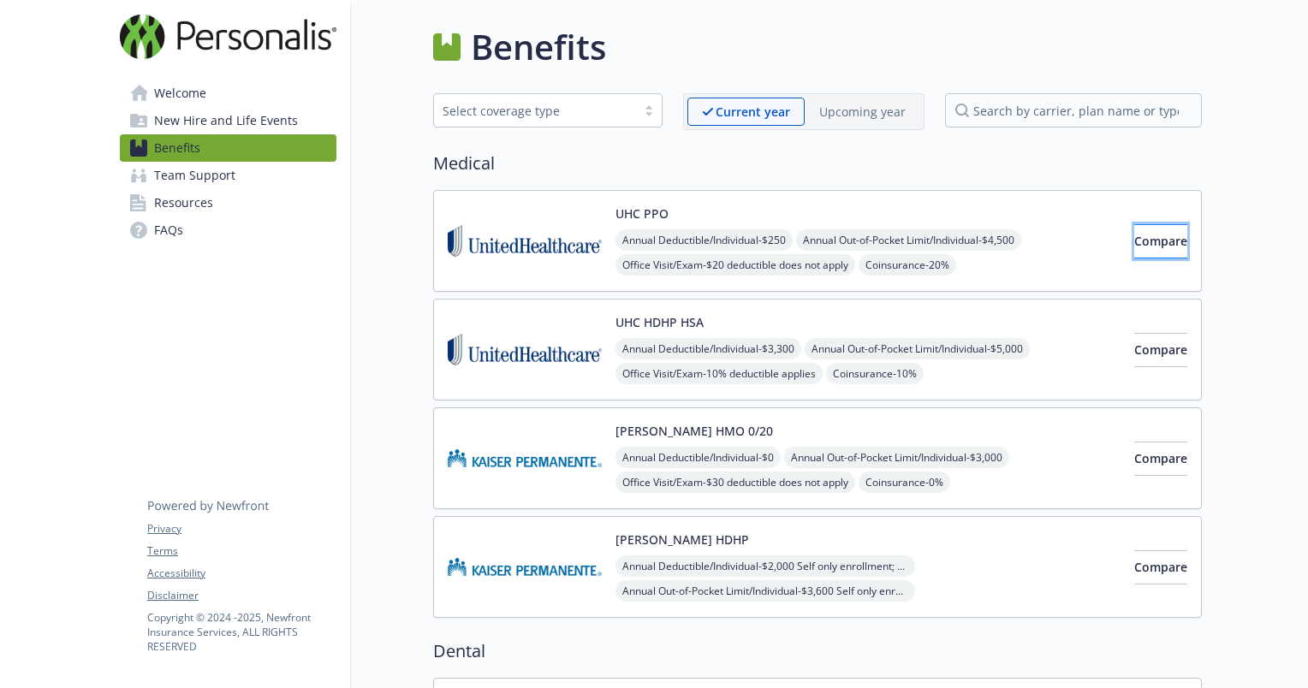
click at [1134, 240] on span "Compare" at bounding box center [1160, 241] width 53 height 16
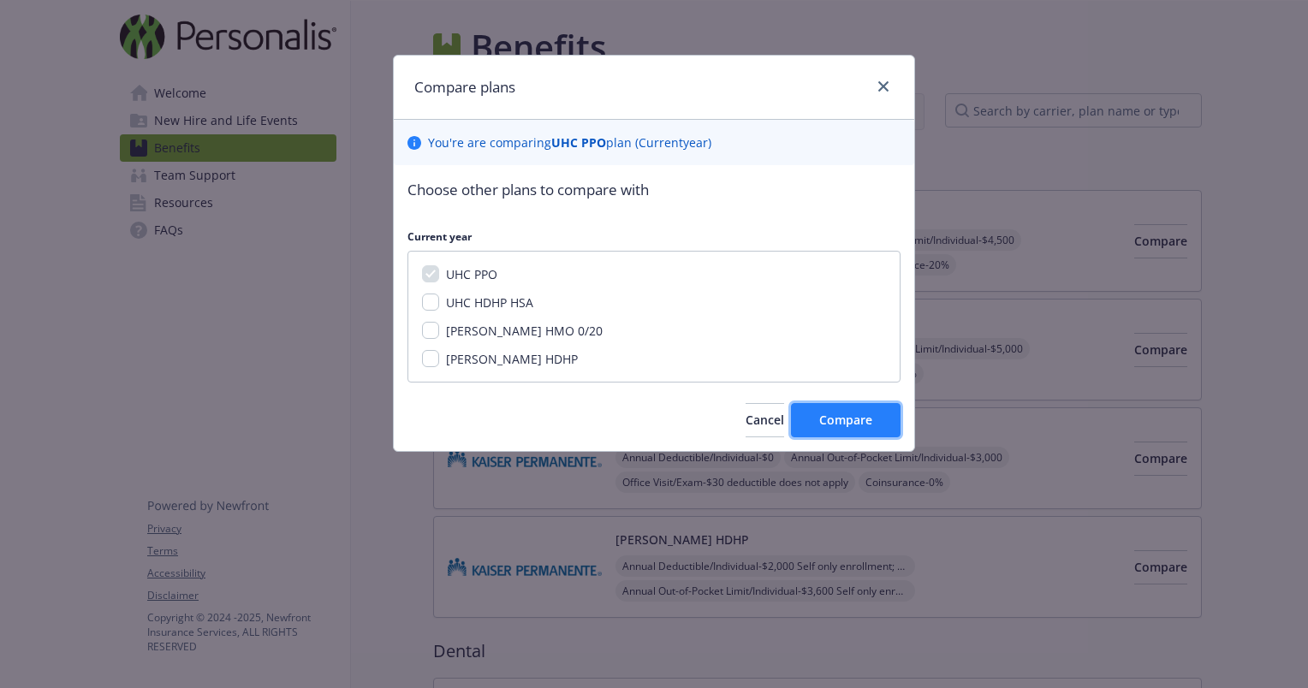
click at [823, 418] on span "Compare" at bounding box center [845, 420] width 53 height 16
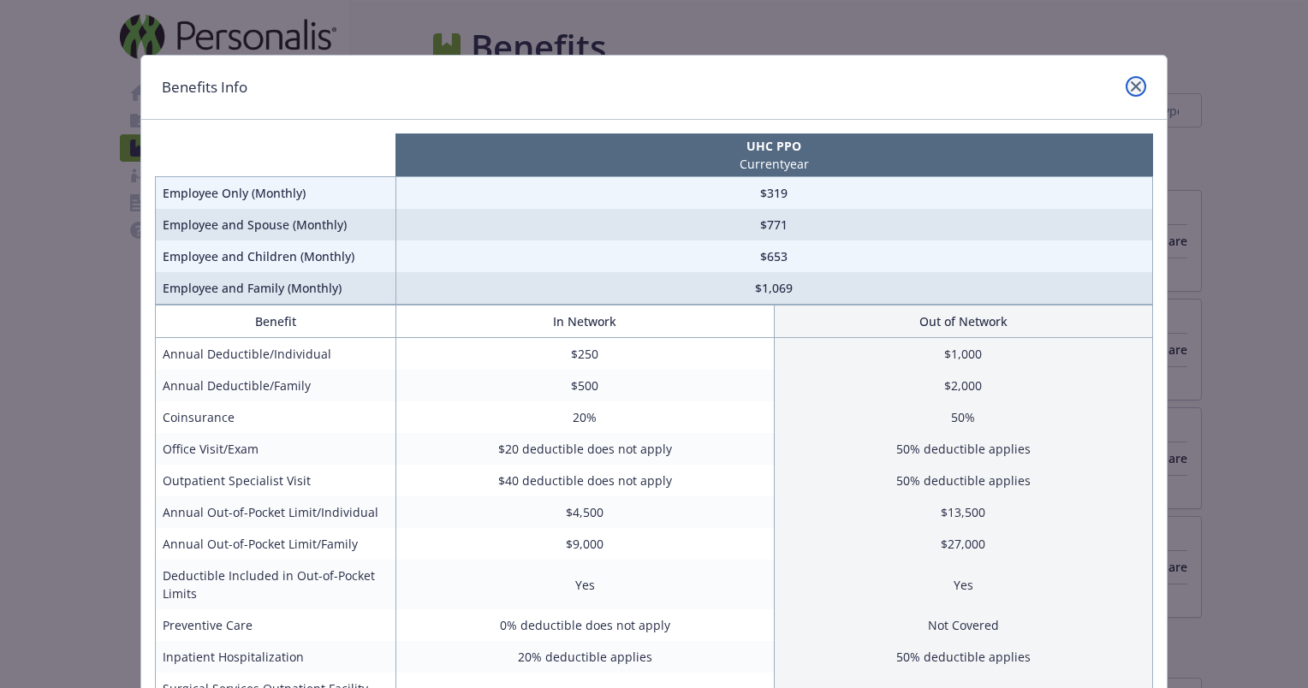
click at [1131, 90] on icon "close" at bounding box center [1136, 86] width 10 height 10
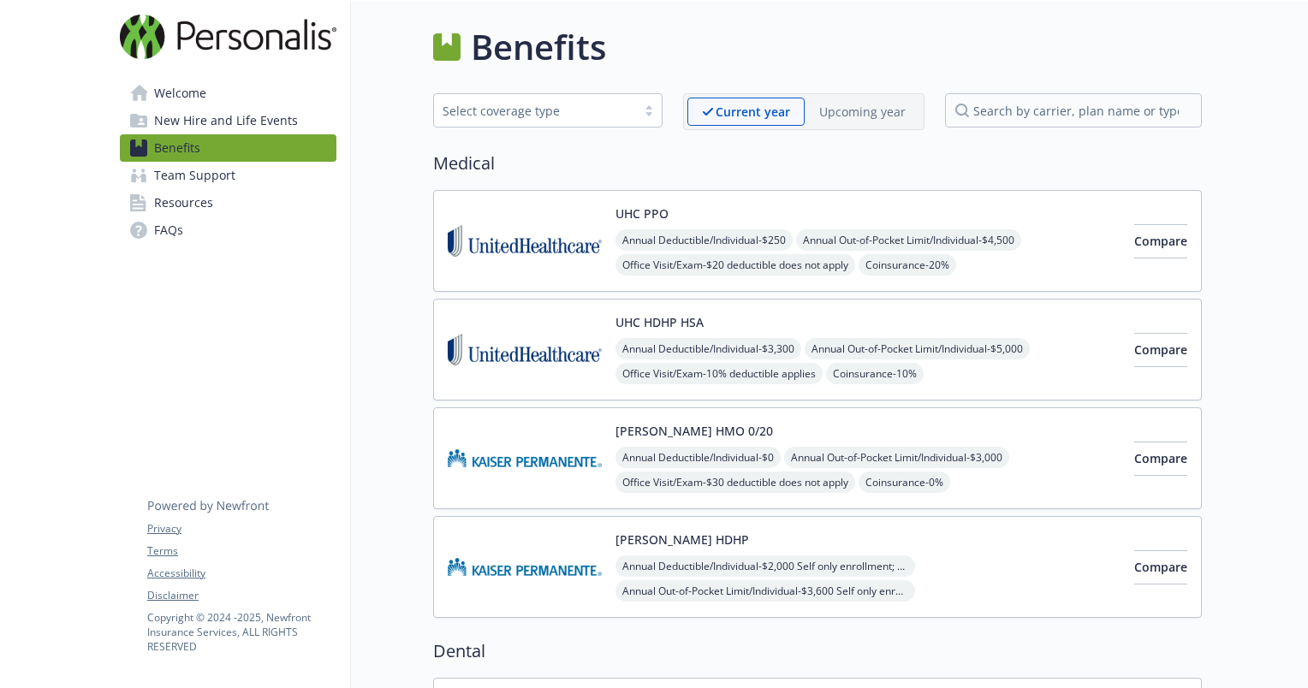
click at [206, 122] on span "New Hire and Life Events" at bounding box center [226, 120] width 144 height 27
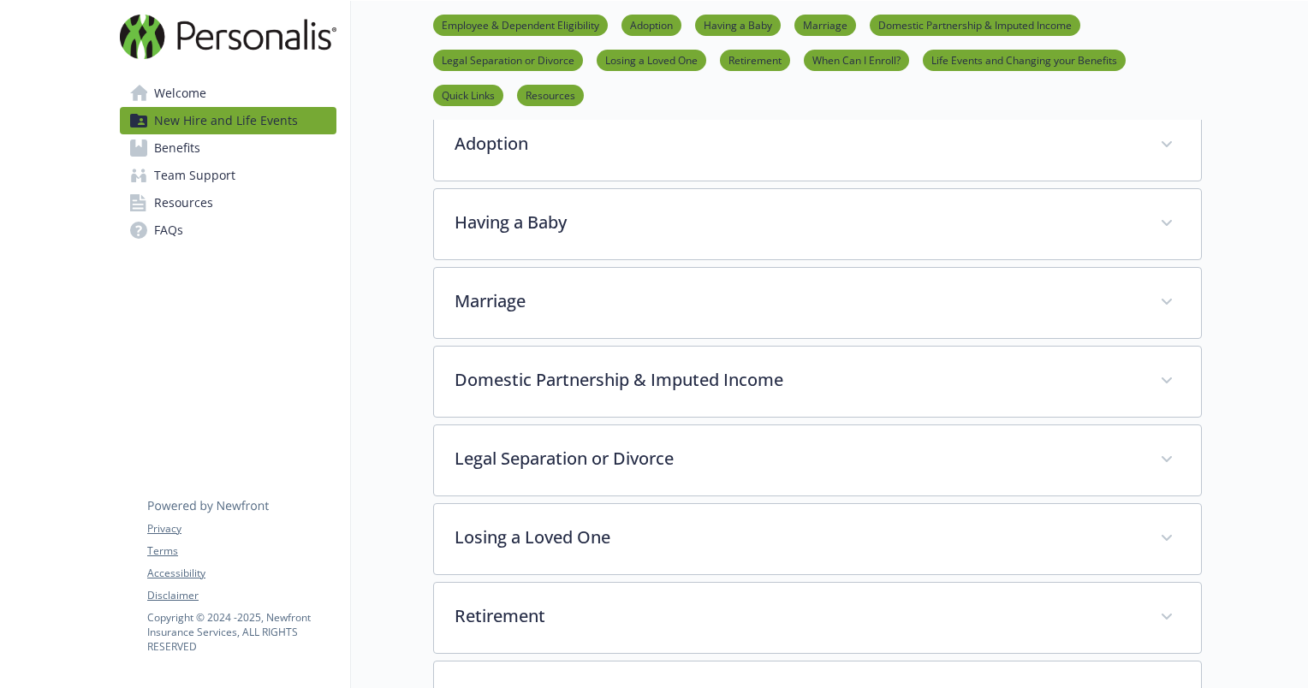
scroll to position [373, 13]
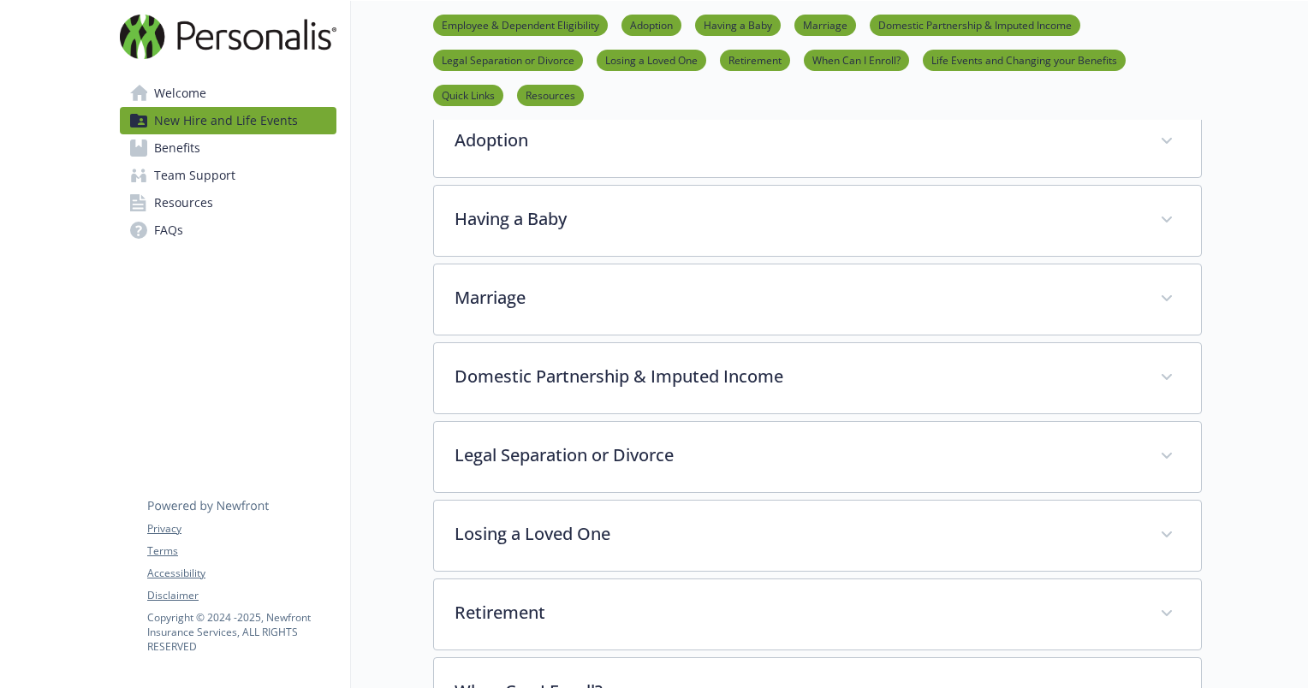
click at [199, 179] on span "Team Support" at bounding box center [194, 175] width 81 height 27
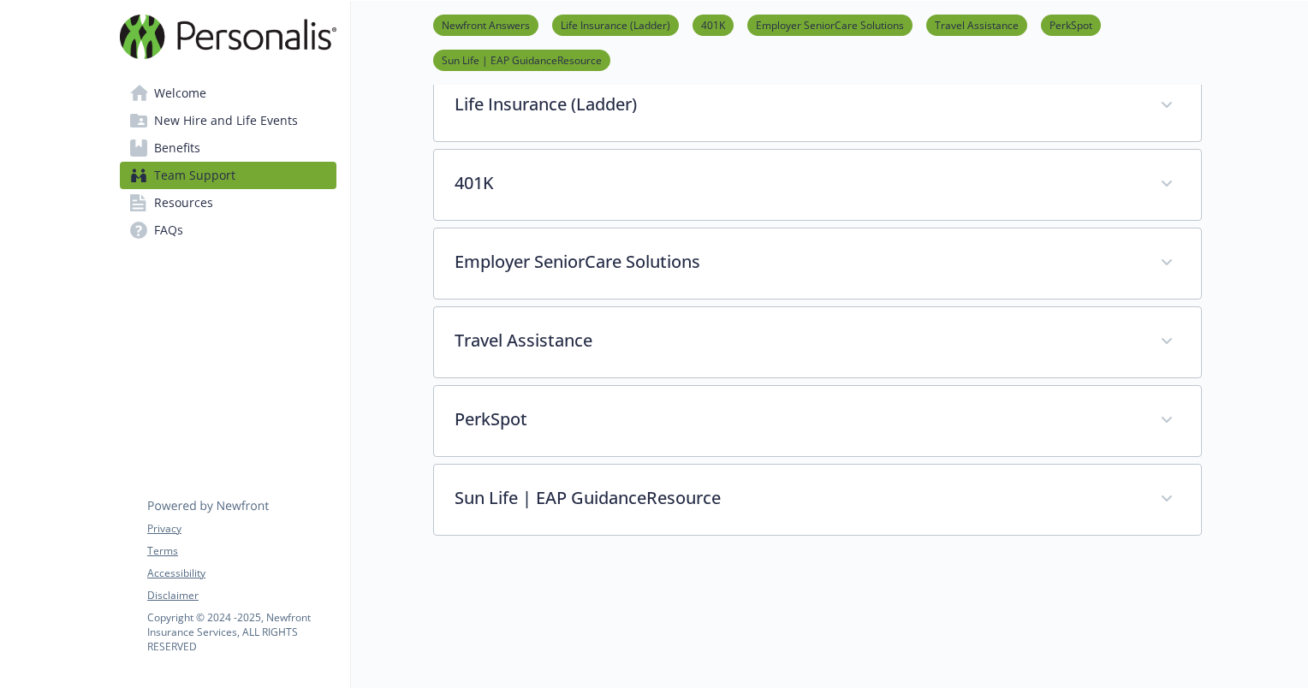
scroll to position [308, 13]
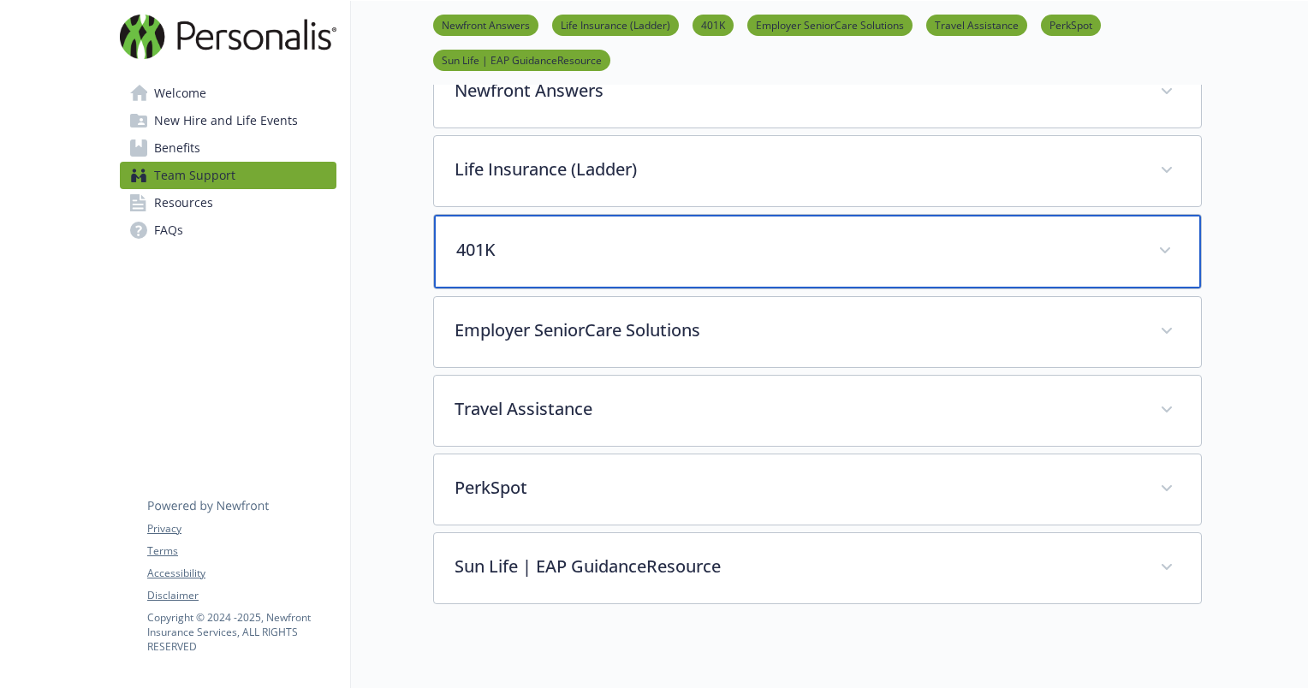
click at [473, 278] on div "401K" at bounding box center [817, 252] width 767 height 74
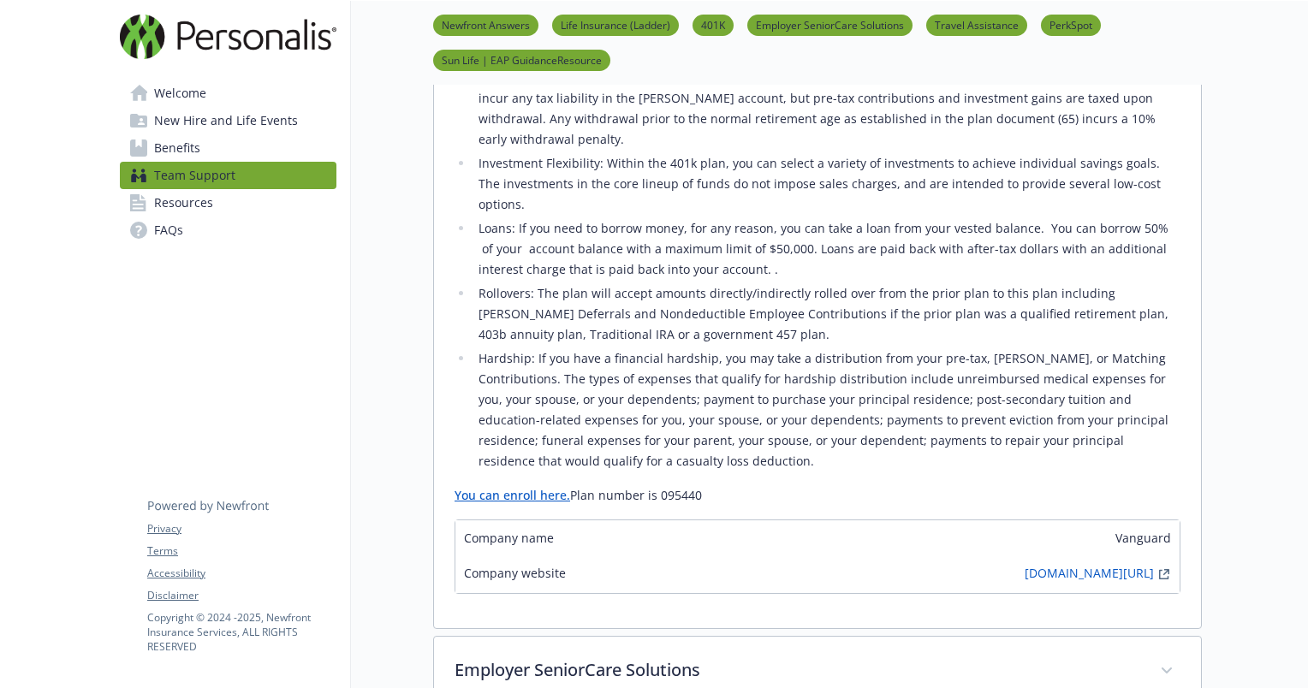
scroll to position [729, 13]
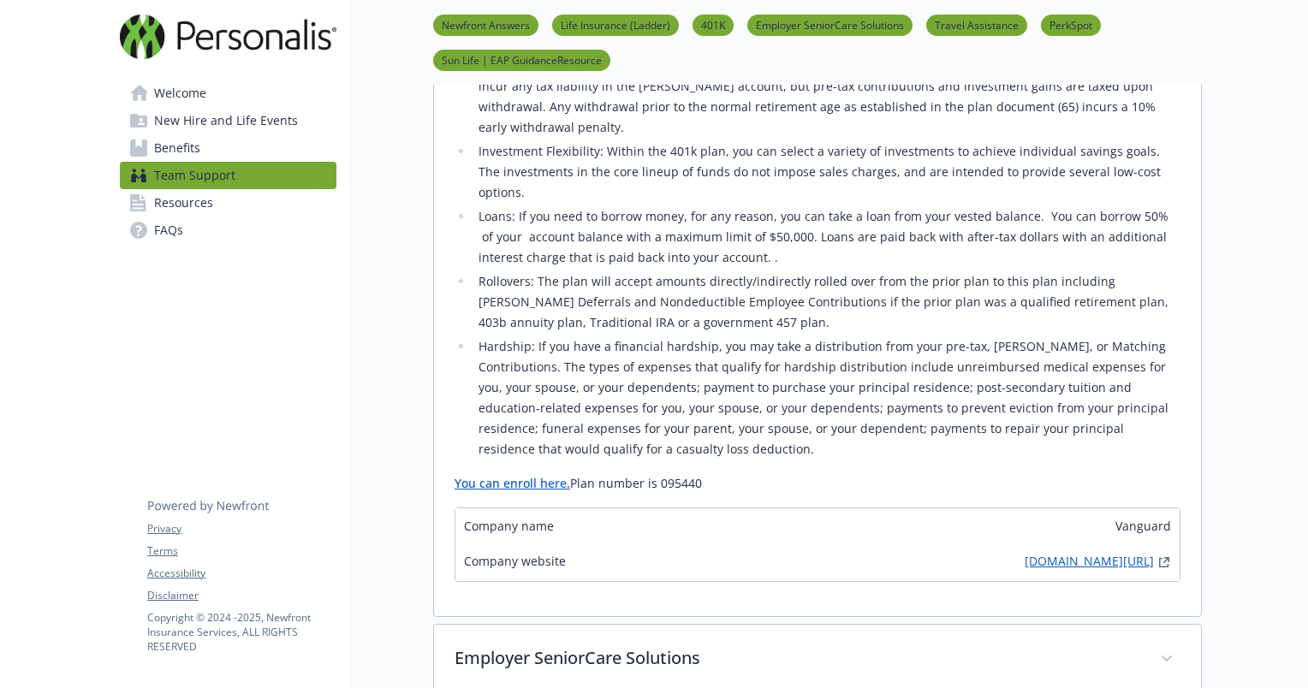
click at [1025, 552] on link "[DOMAIN_NAME][URL]" at bounding box center [1089, 562] width 129 height 21
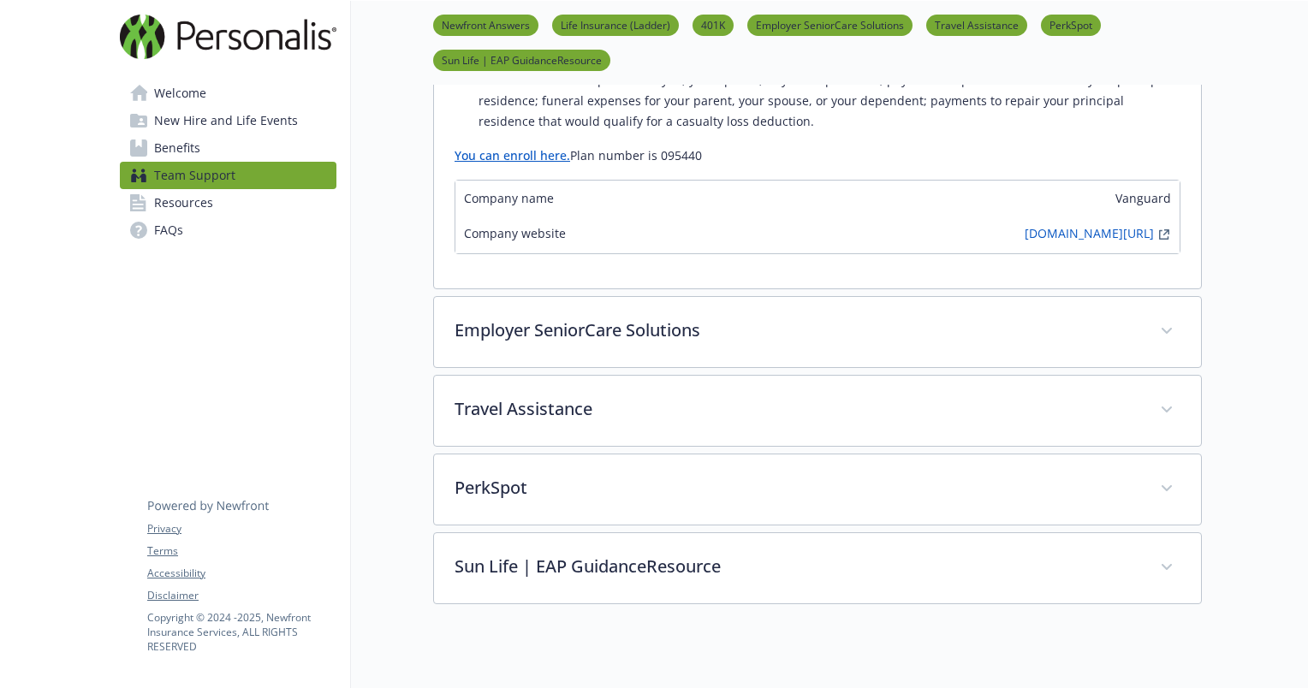
scroll to position [1060, 13]
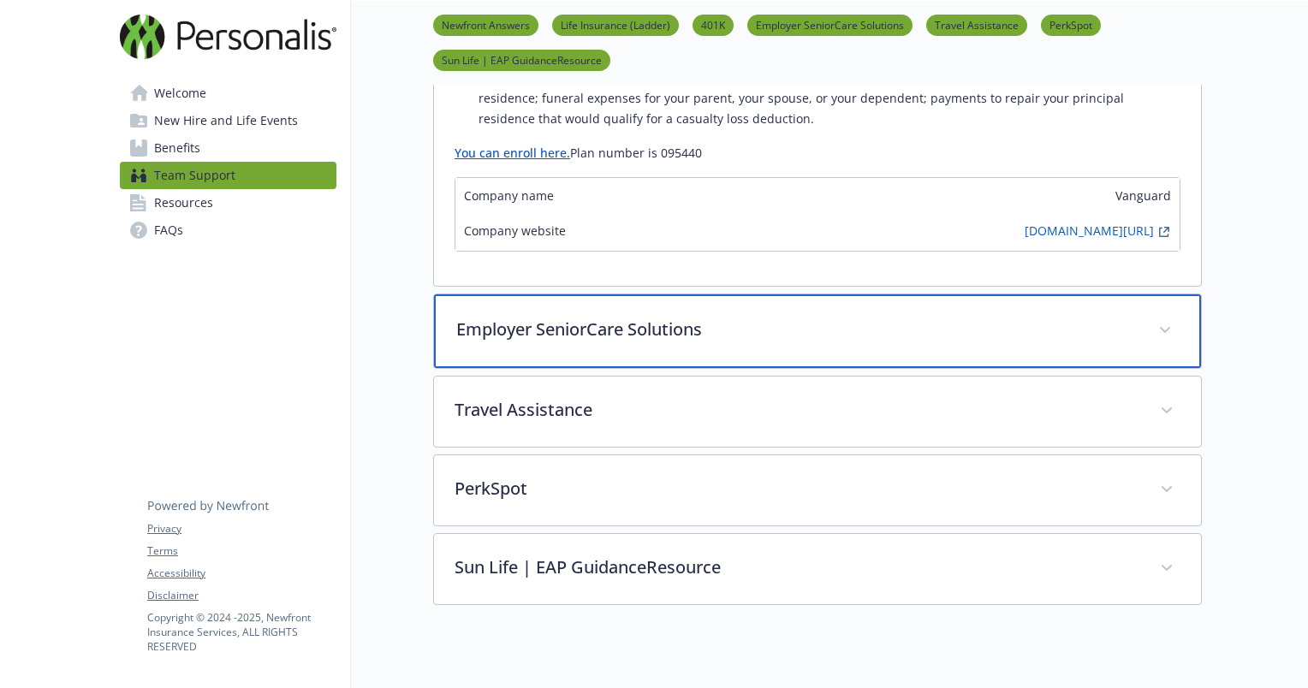
click at [690, 317] on p "Employer SeniorCare Solutions" at bounding box center [796, 330] width 681 height 26
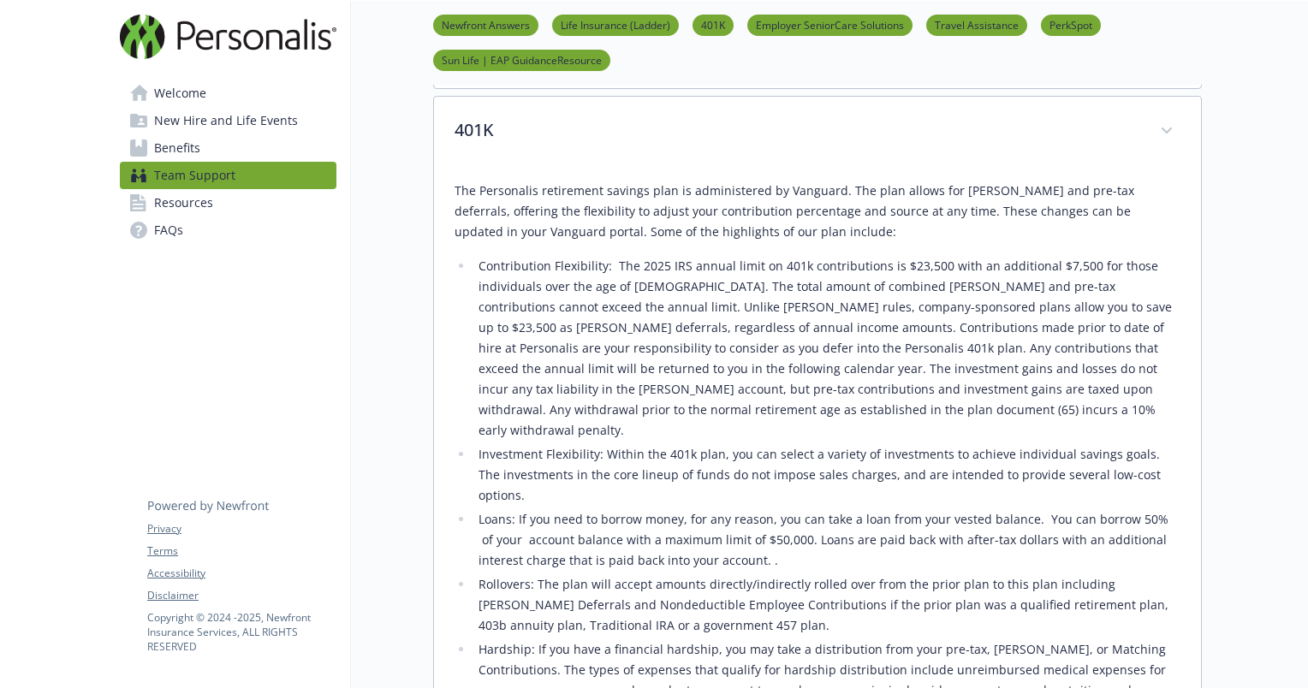
scroll to position [0, 13]
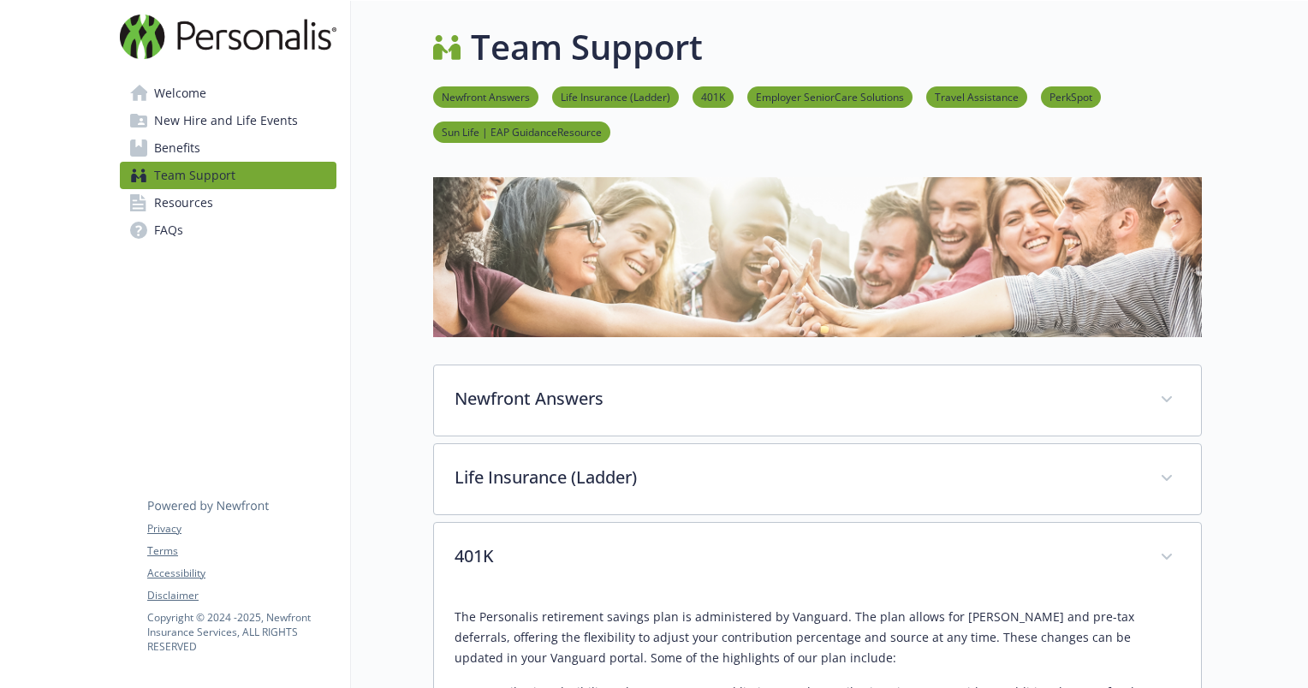
click at [693, 89] on link "401K" at bounding box center [713, 96] width 41 height 16
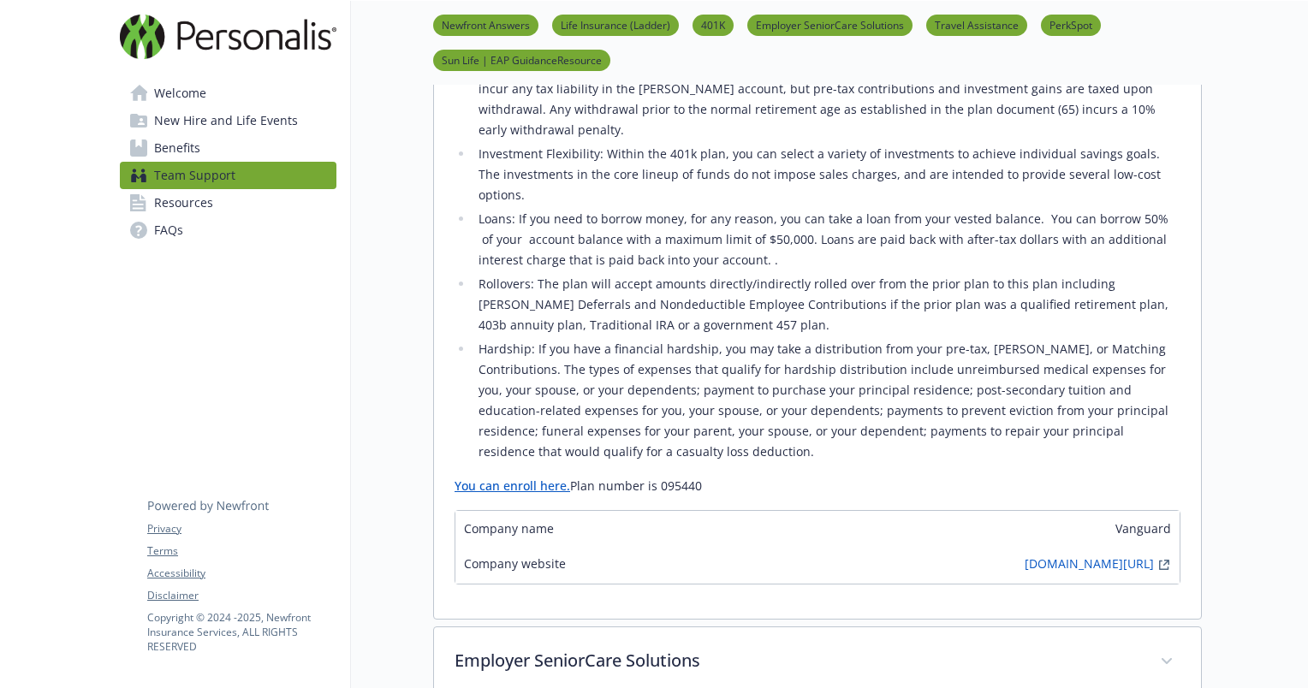
scroll to position [761, 13]
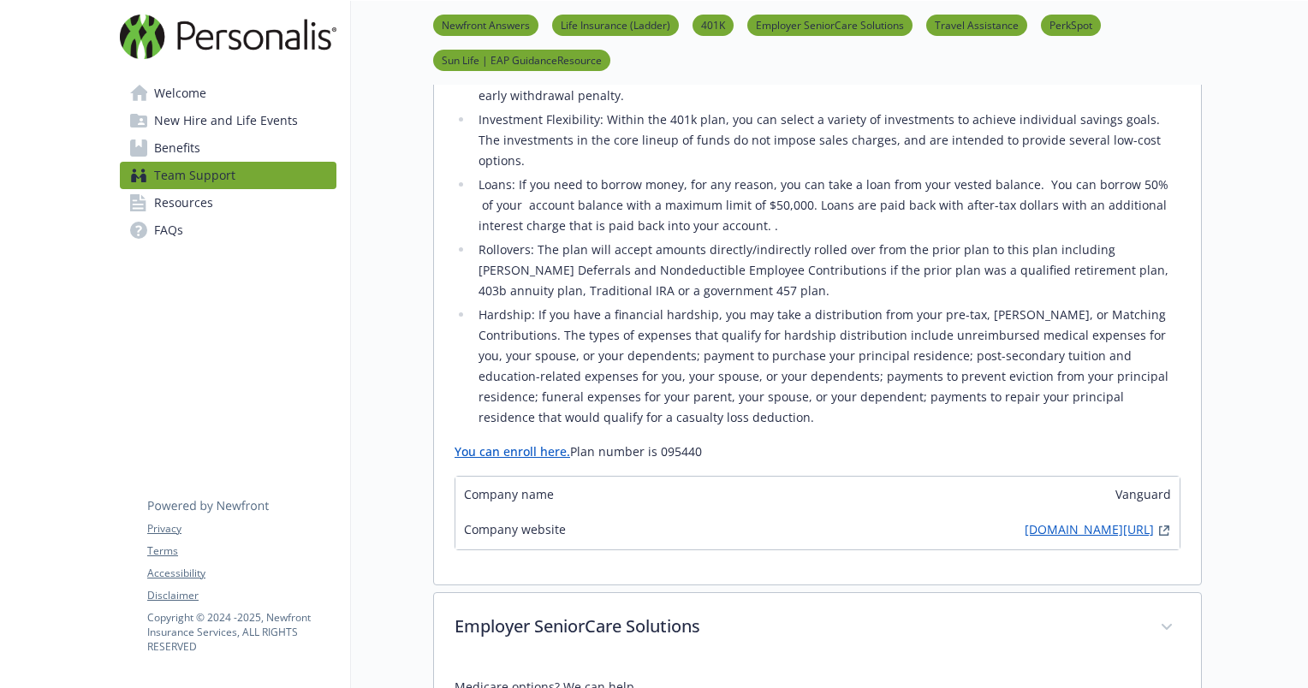
click at [1025, 521] on link "[DOMAIN_NAME][URL]" at bounding box center [1089, 531] width 129 height 21
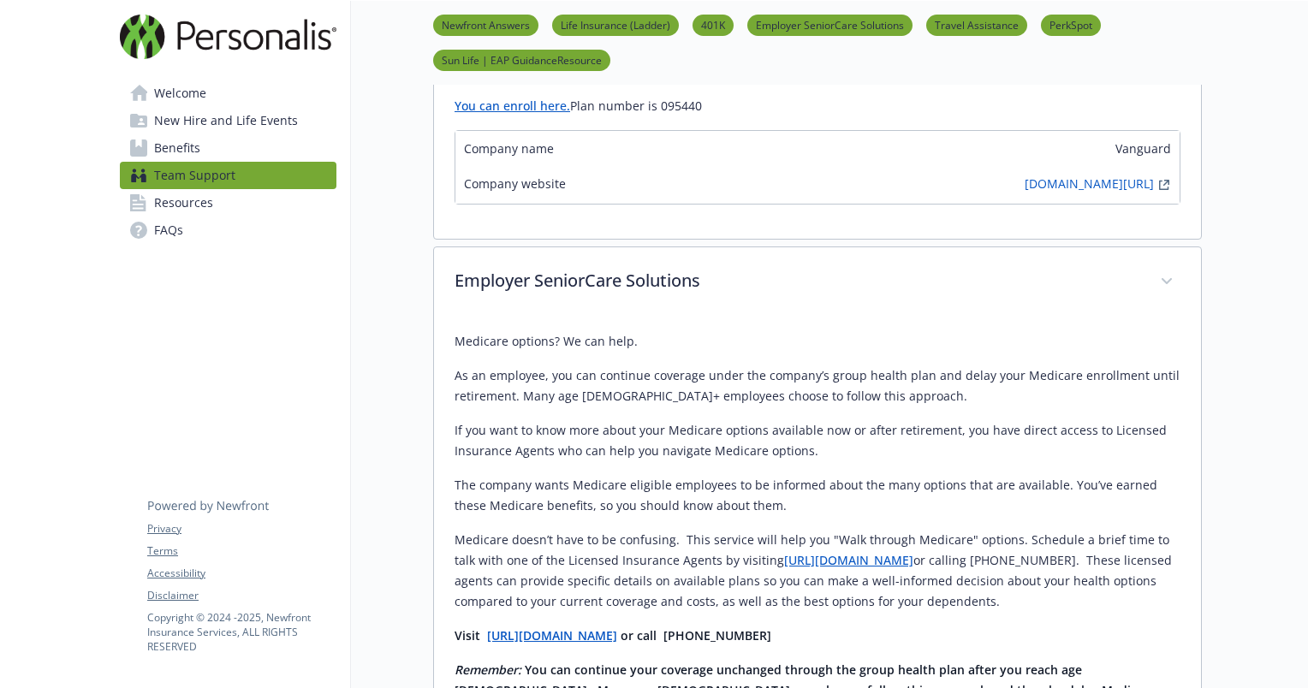
scroll to position [1108, 13]
click at [209, 122] on span "New Hire and Life Events" at bounding box center [226, 120] width 144 height 27
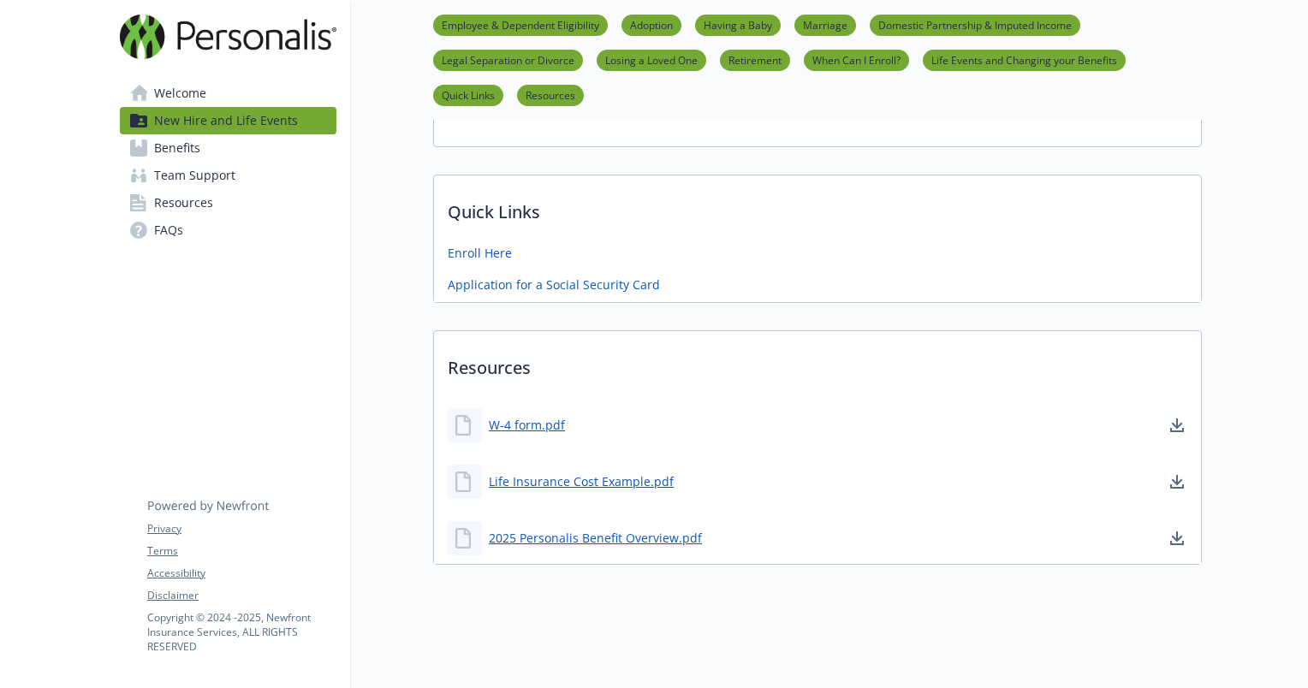
click at [202, 139] on link "Benefits" at bounding box center [228, 147] width 217 height 27
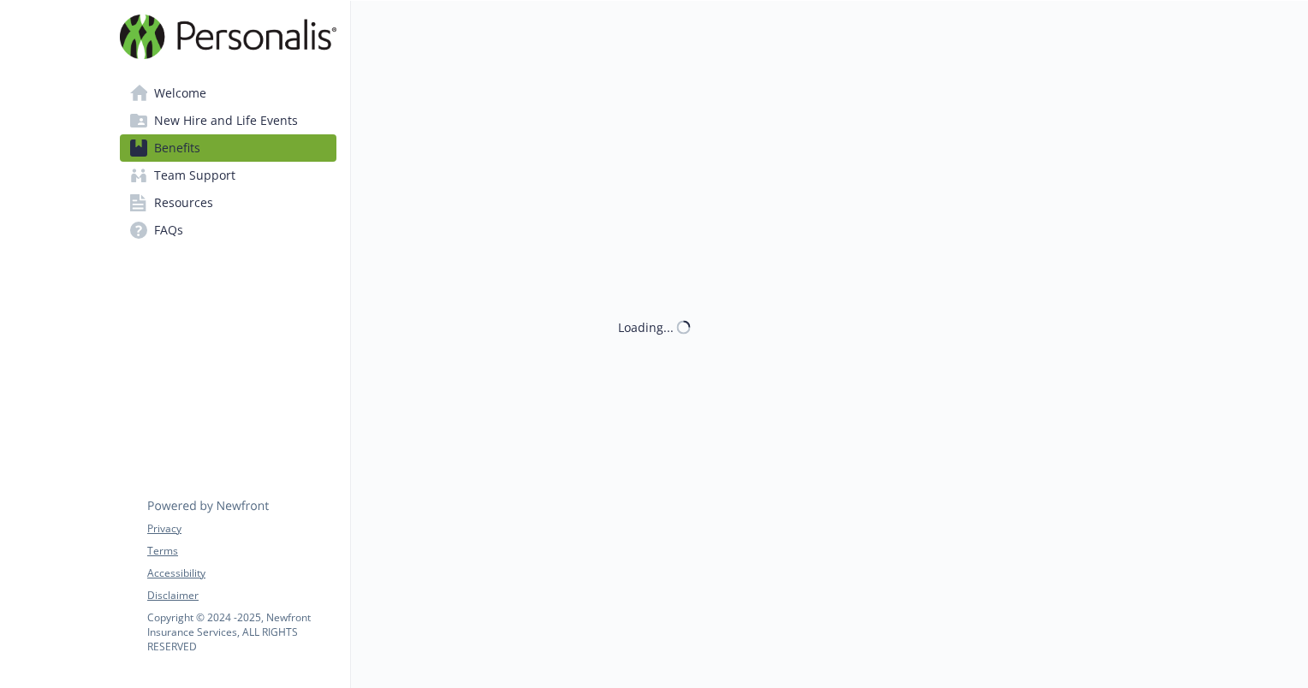
scroll to position [1042, 13]
